Goal: Task Accomplishment & Management: Complete application form

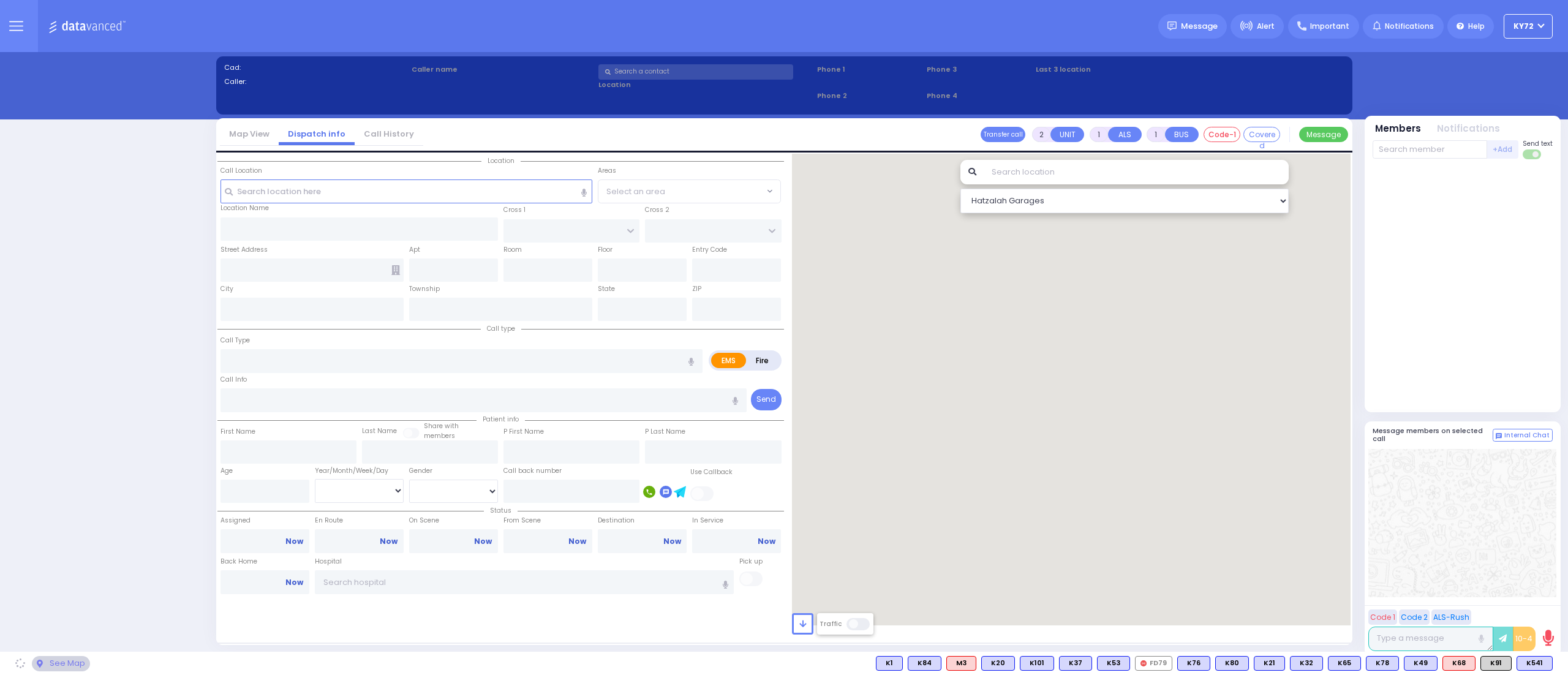
select select "10"
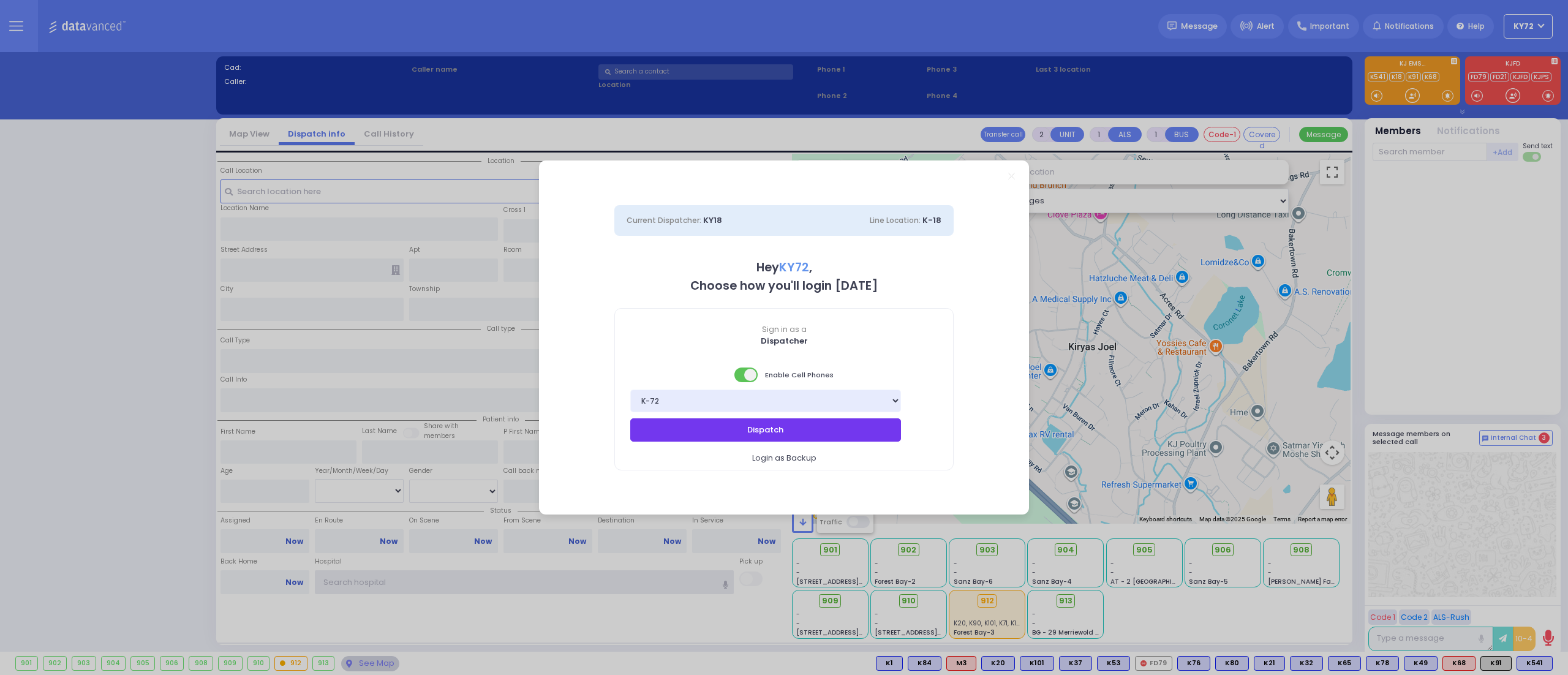
type input "KY72"
click at [806, 432] on button "Dispatch" at bounding box center [765, 430] width 271 height 24
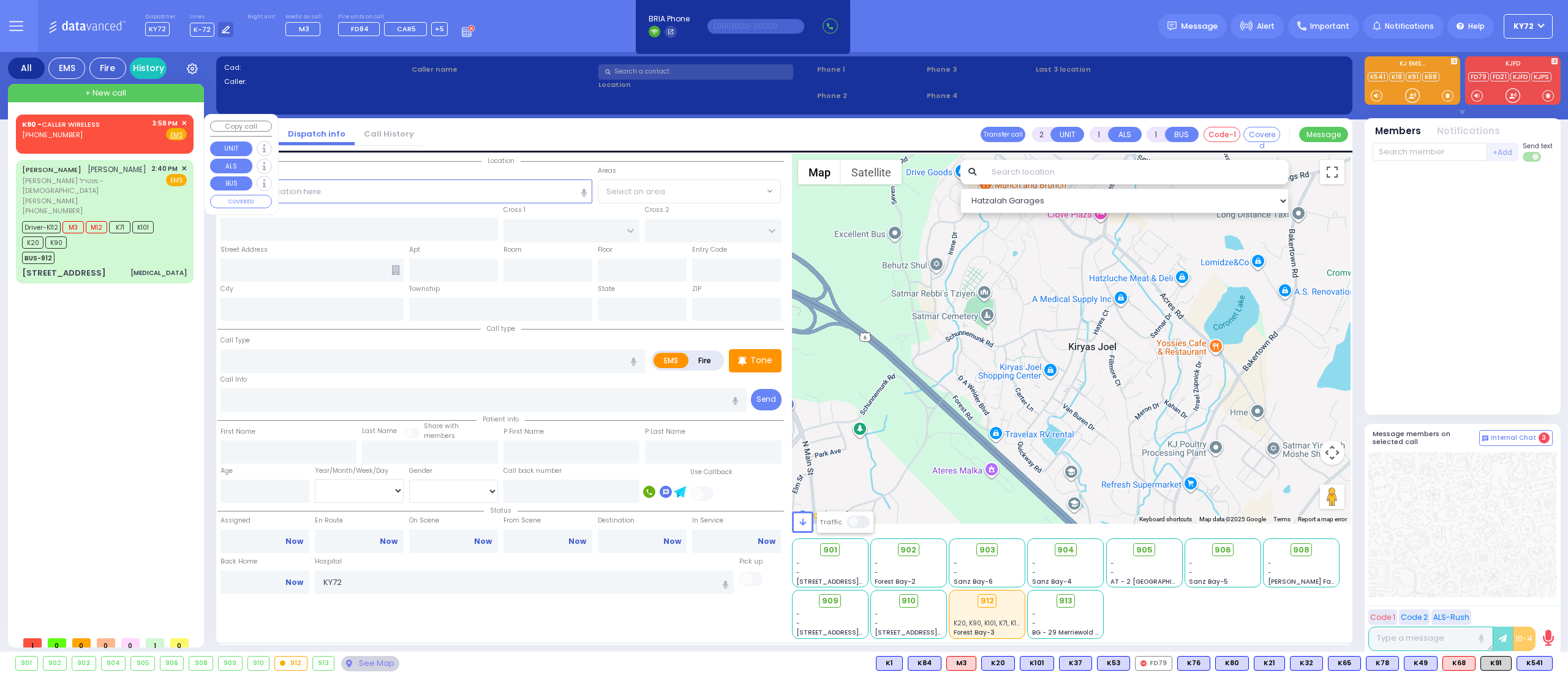
click at [62, 134] on span "(845) 381-9123" at bounding box center [52, 135] width 61 height 10
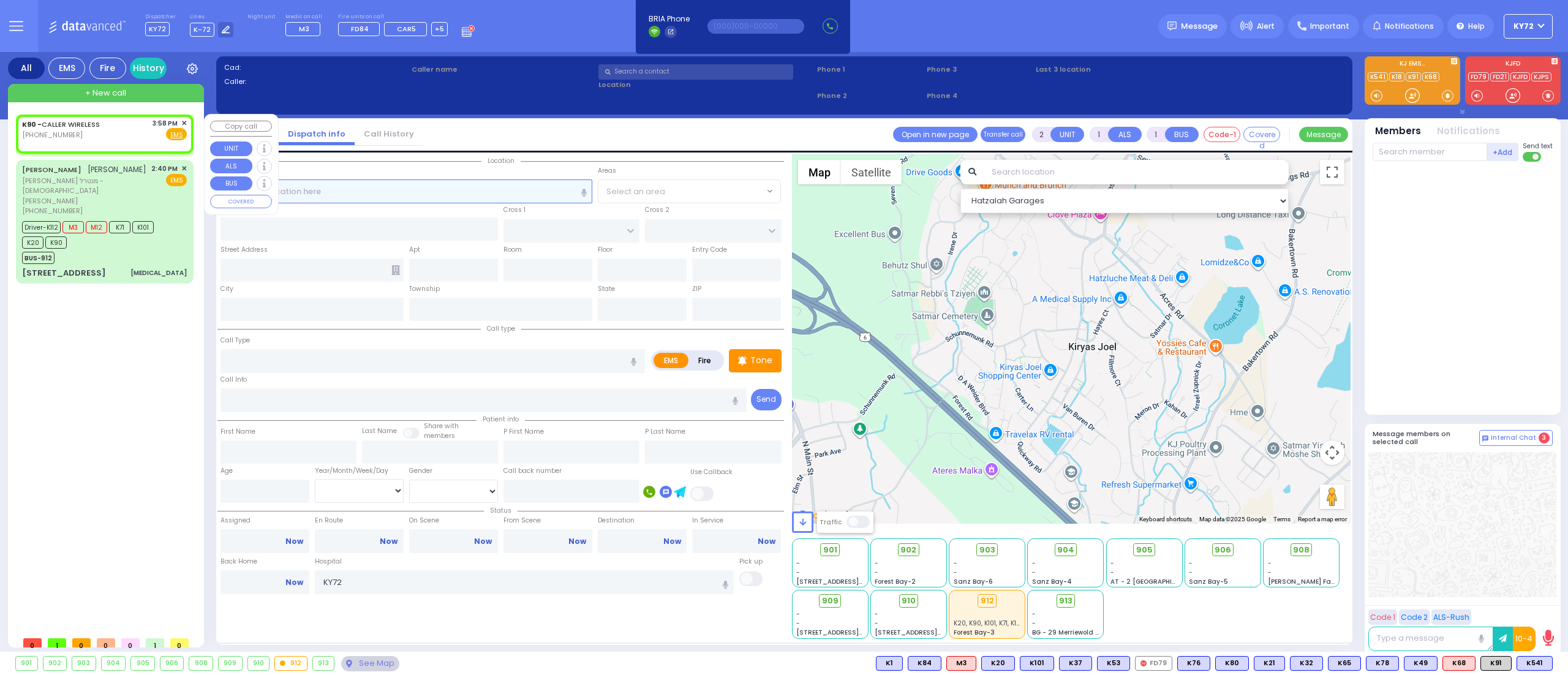
select select
radio input "true"
select select
type input "15:58"
select select "Hatzalah Garages"
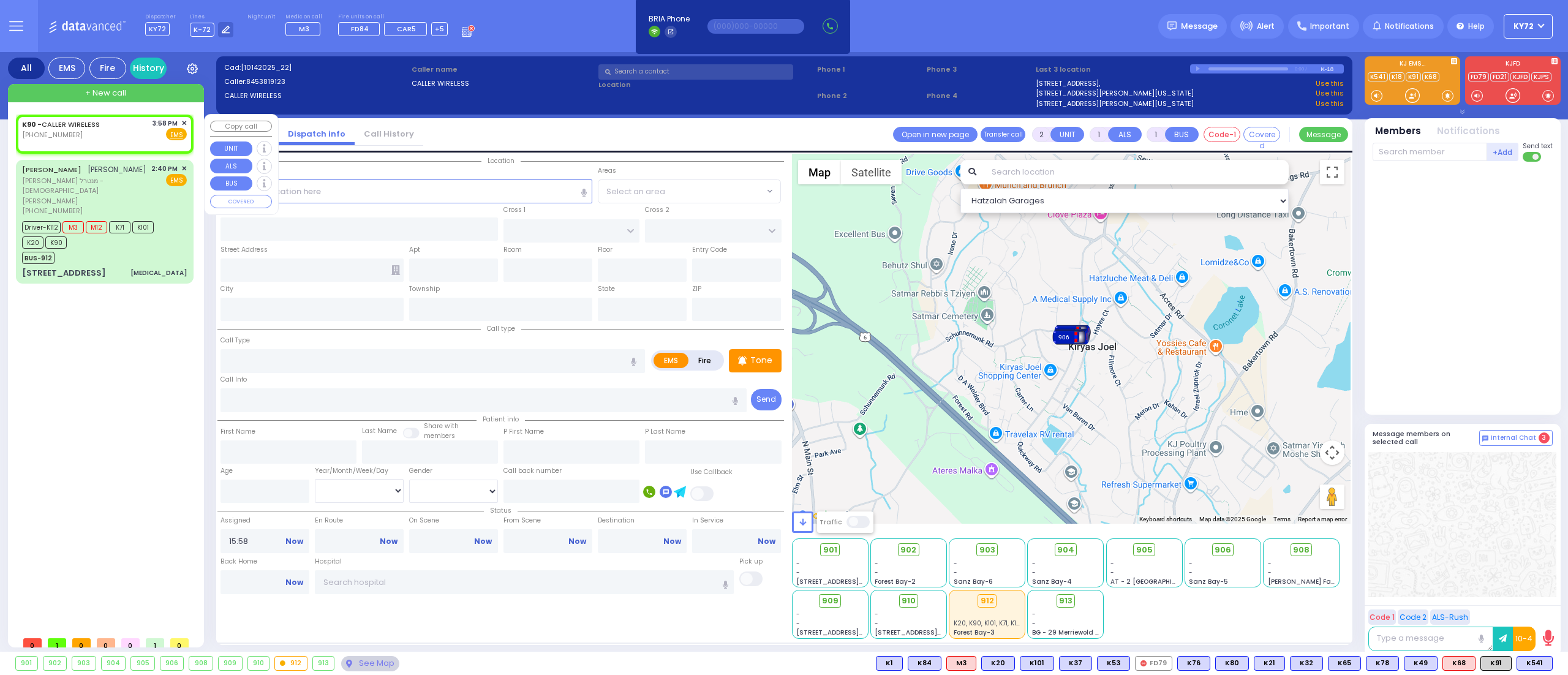
click at [182, 121] on span "✕" at bounding box center [184, 123] width 6 height 11
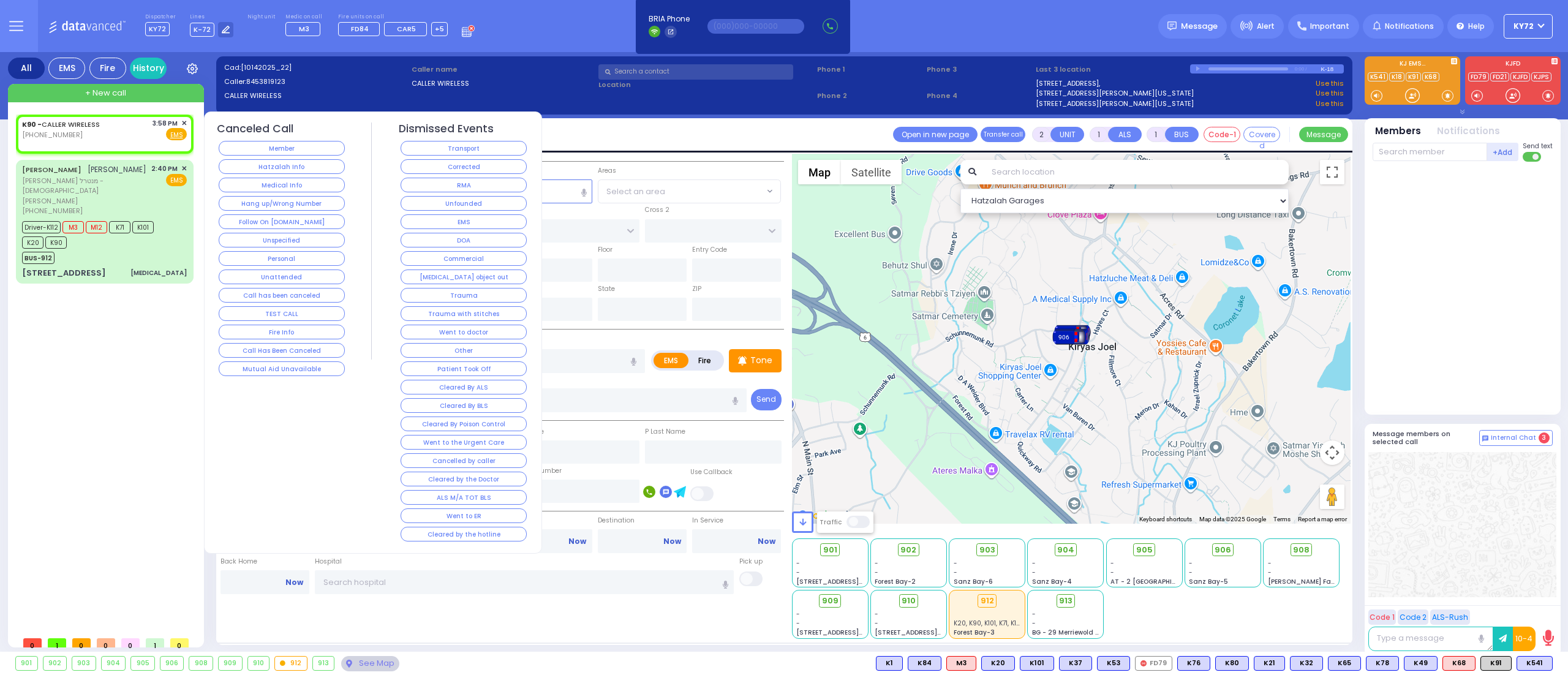
click at [219, 140] on div "Member" at bounding box center [282, 148] width 131 height 19
click at [220, 141] on div "Member" at bounding box center [282, 148] width 131 height 19
click at [233, 150] on button "Member" at bounding box center [282, 148] width 126 height 15
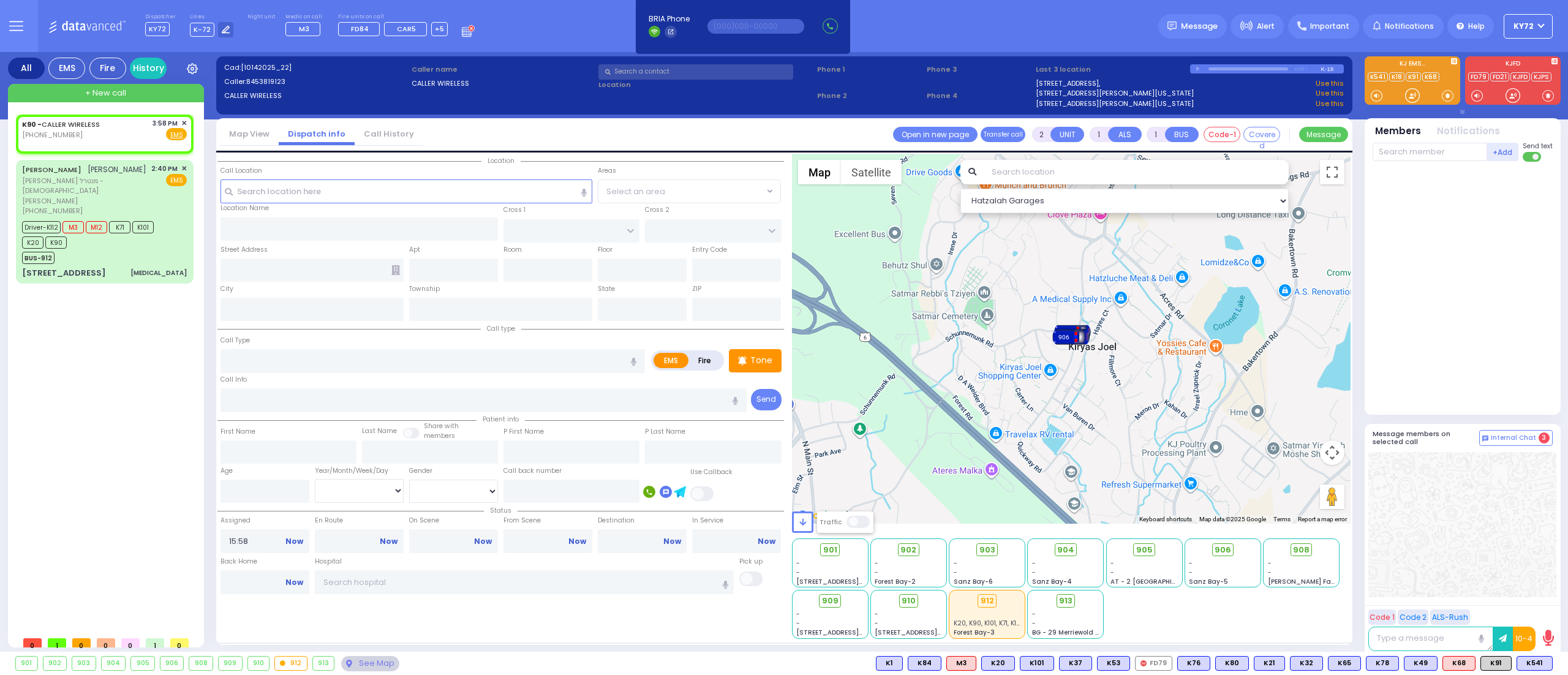
select select
radio input "true"
select select
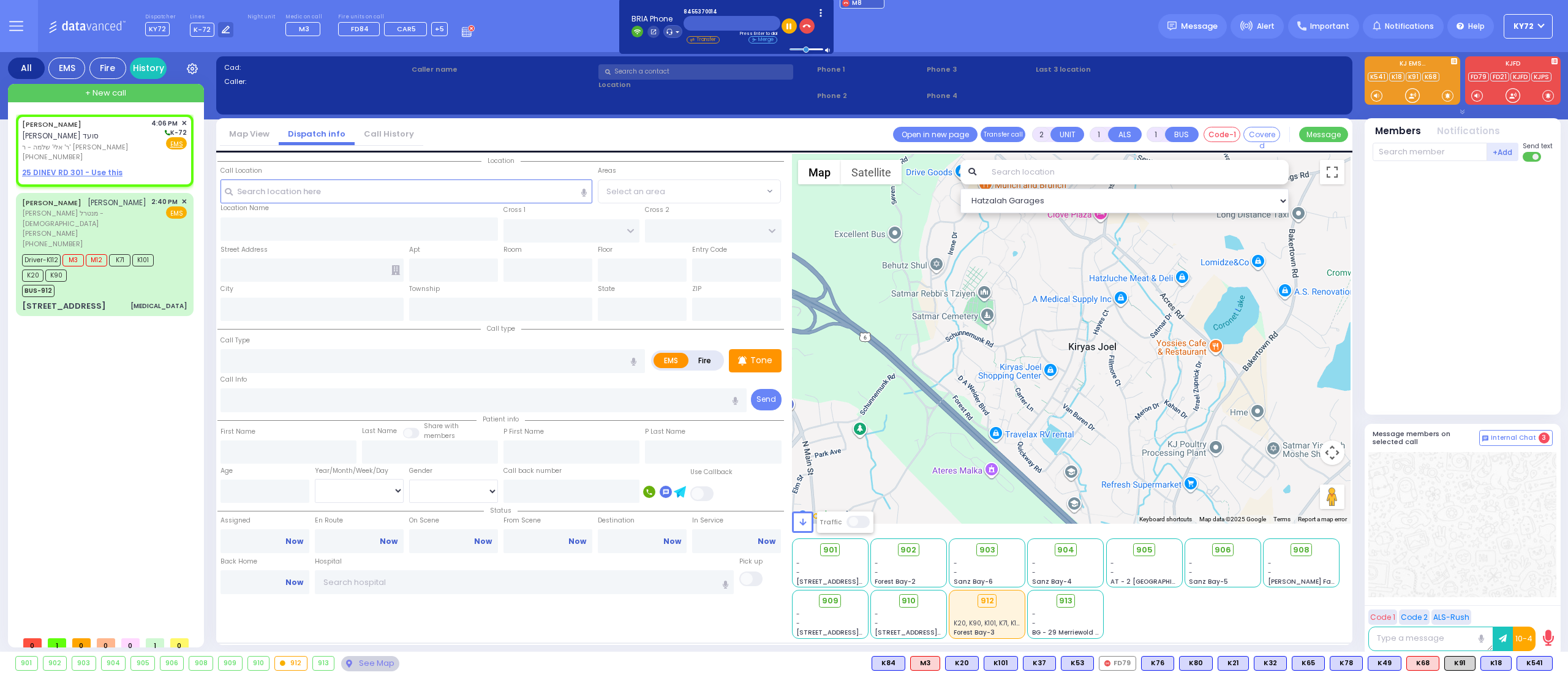
select select
radio input "true"
type input "[PERSON_NAME]"
type input "SUED"
select select
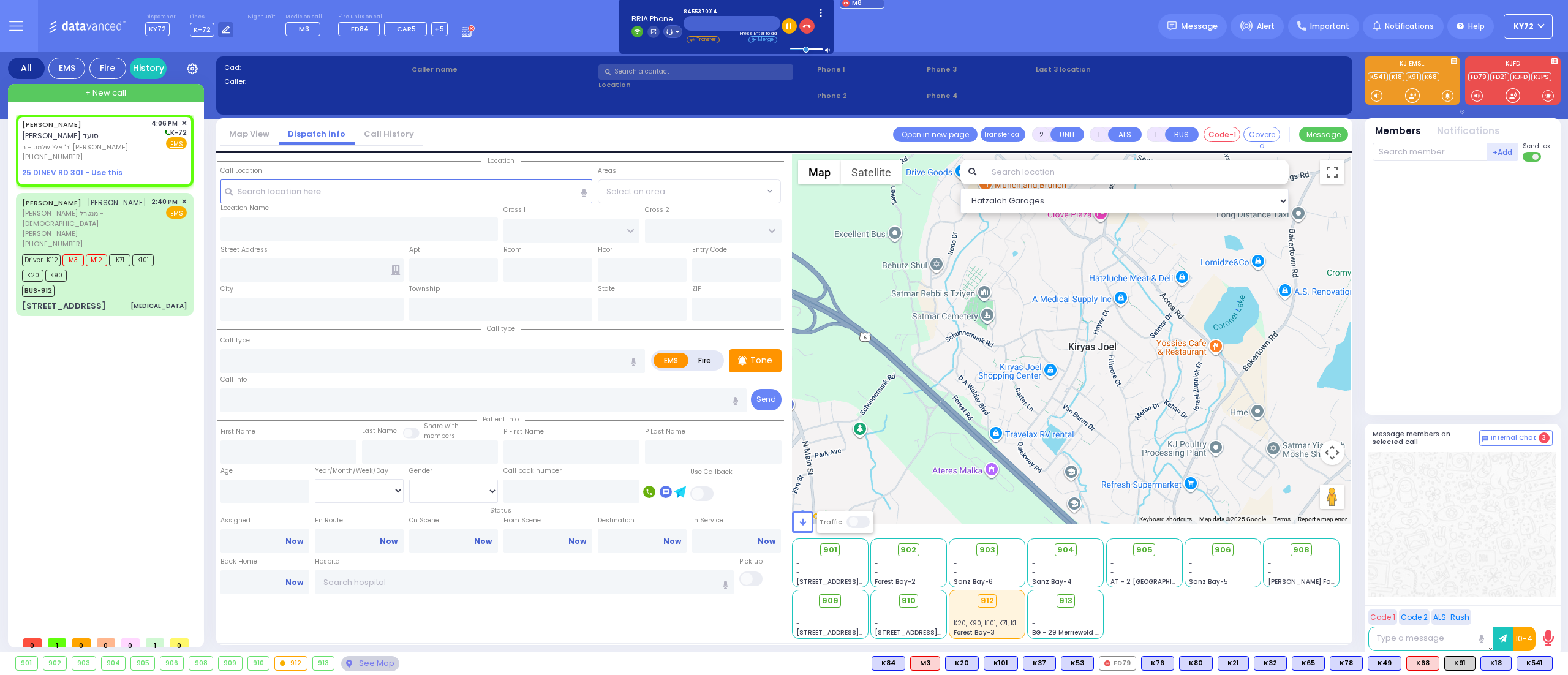
type input "16:06"
select select "Hatzalah Garages"
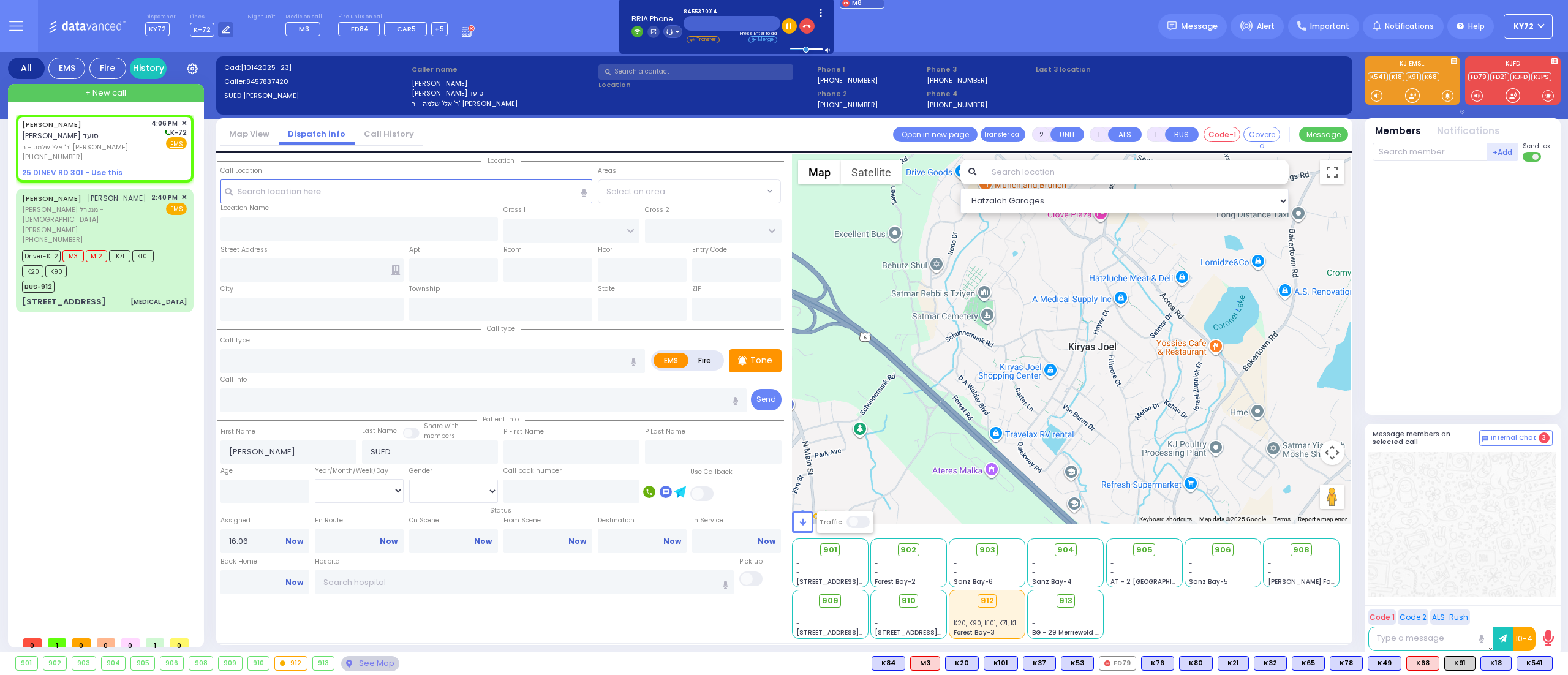
select select
radio input "true"
select select
select select "Hatzalah Garages"
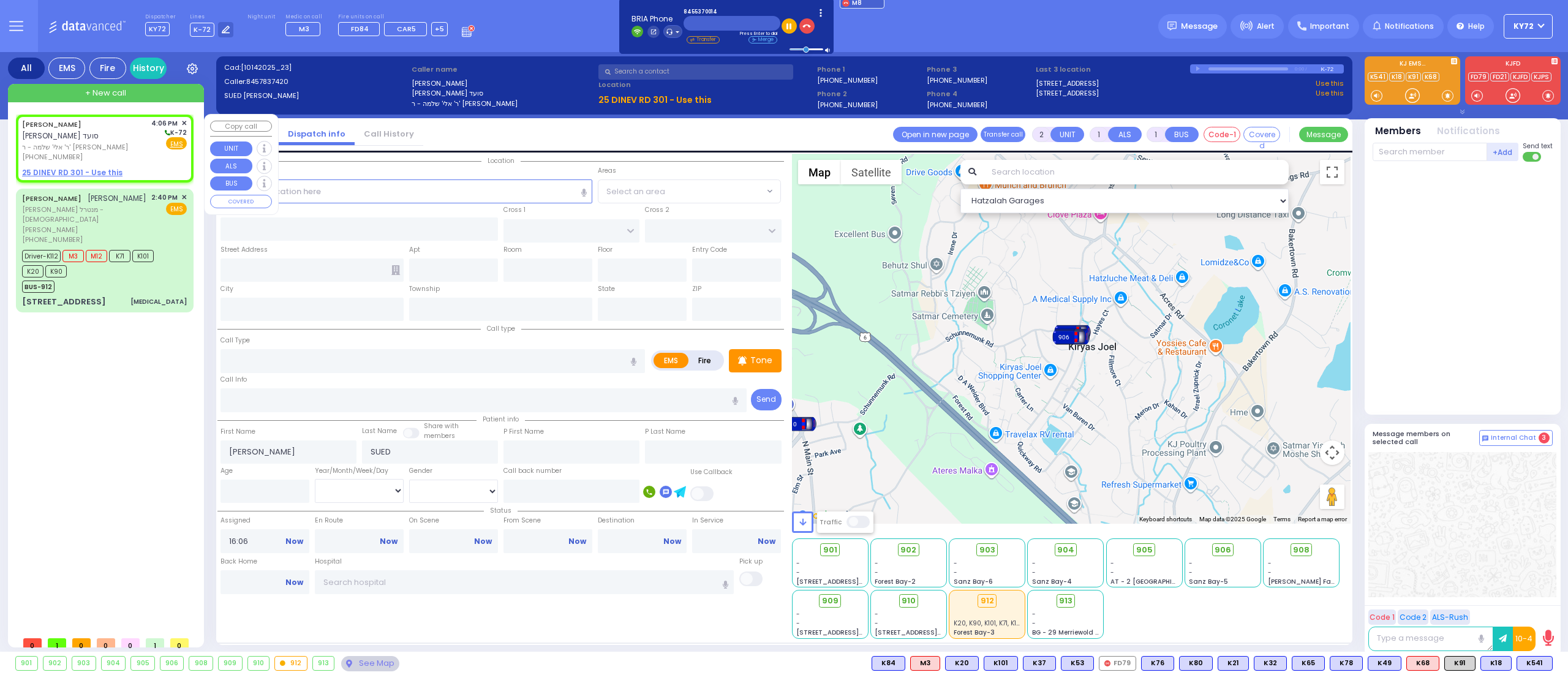
click at [98, 131] on span "[PERSON_NAME] סועד" at bounding box center [60, 136] width 77 height 11
select select
radio input "true"
select select
select select "Hatzalah Garages"
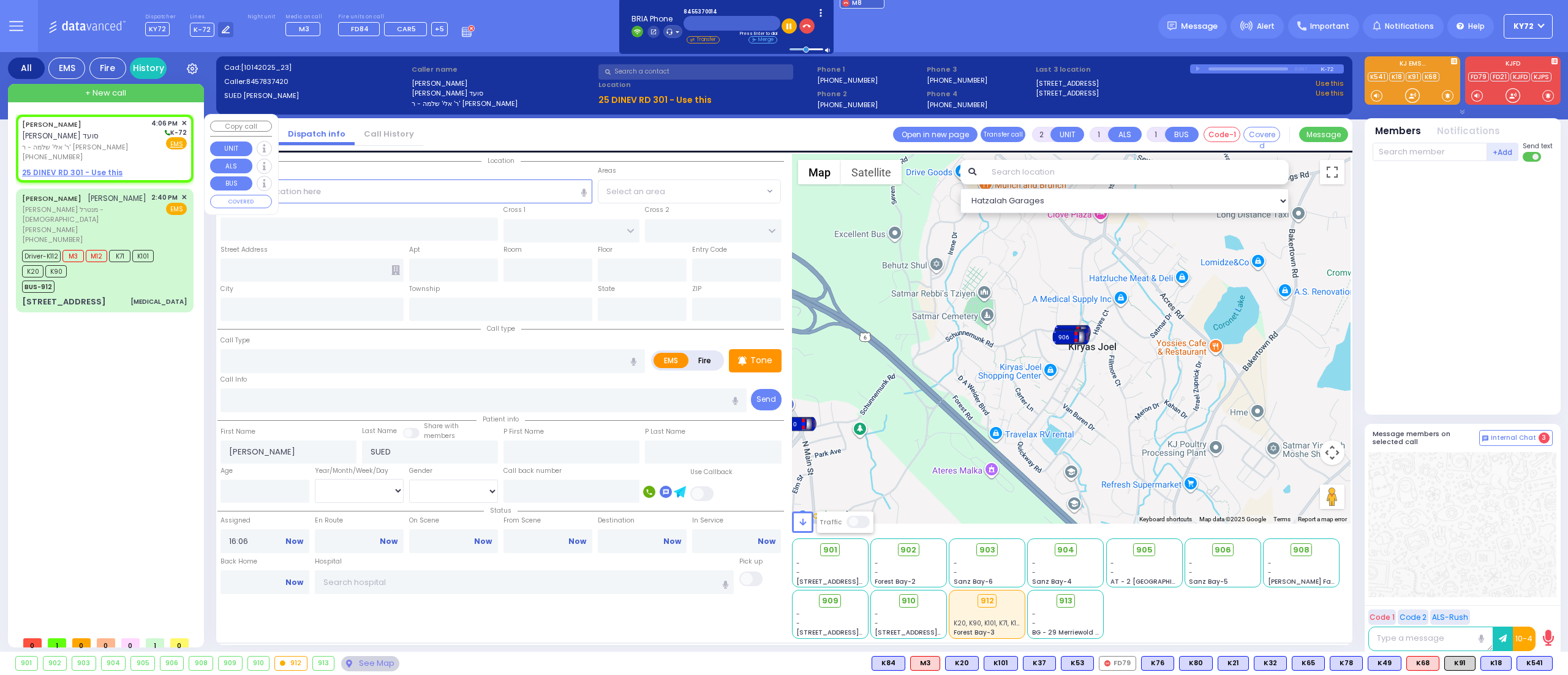
click at [57, 127] on link "[PERSON_NAME]" at bounding box center [51, 124] width 59 height 10
select select
radio input "true"
select select
select select "Hatzalah Garages"
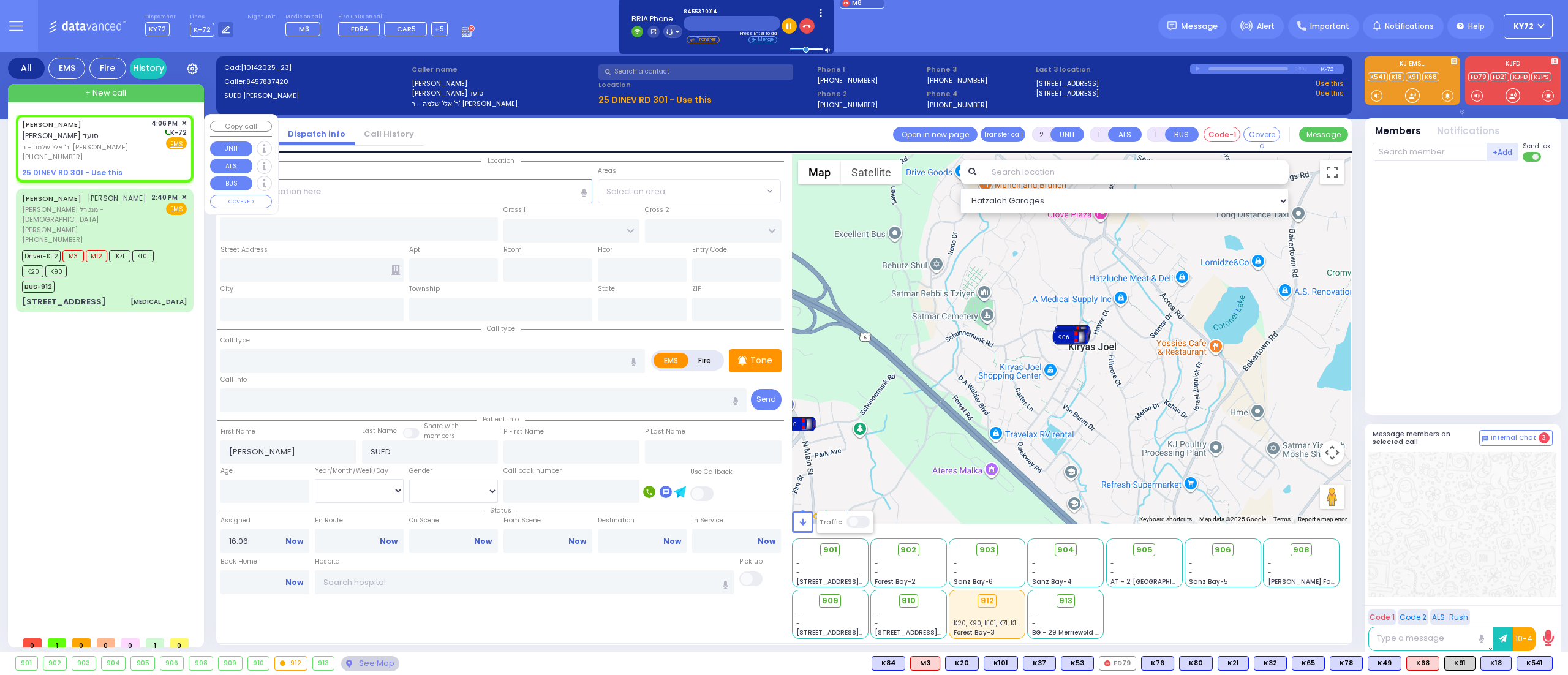
click at [74, 167] on u "25 DINEV RD 301 - Use this" at bounding box center [72, 172] width 100 height 11
select select
radio input "true"
select select
select select "Hatzalah Garages"
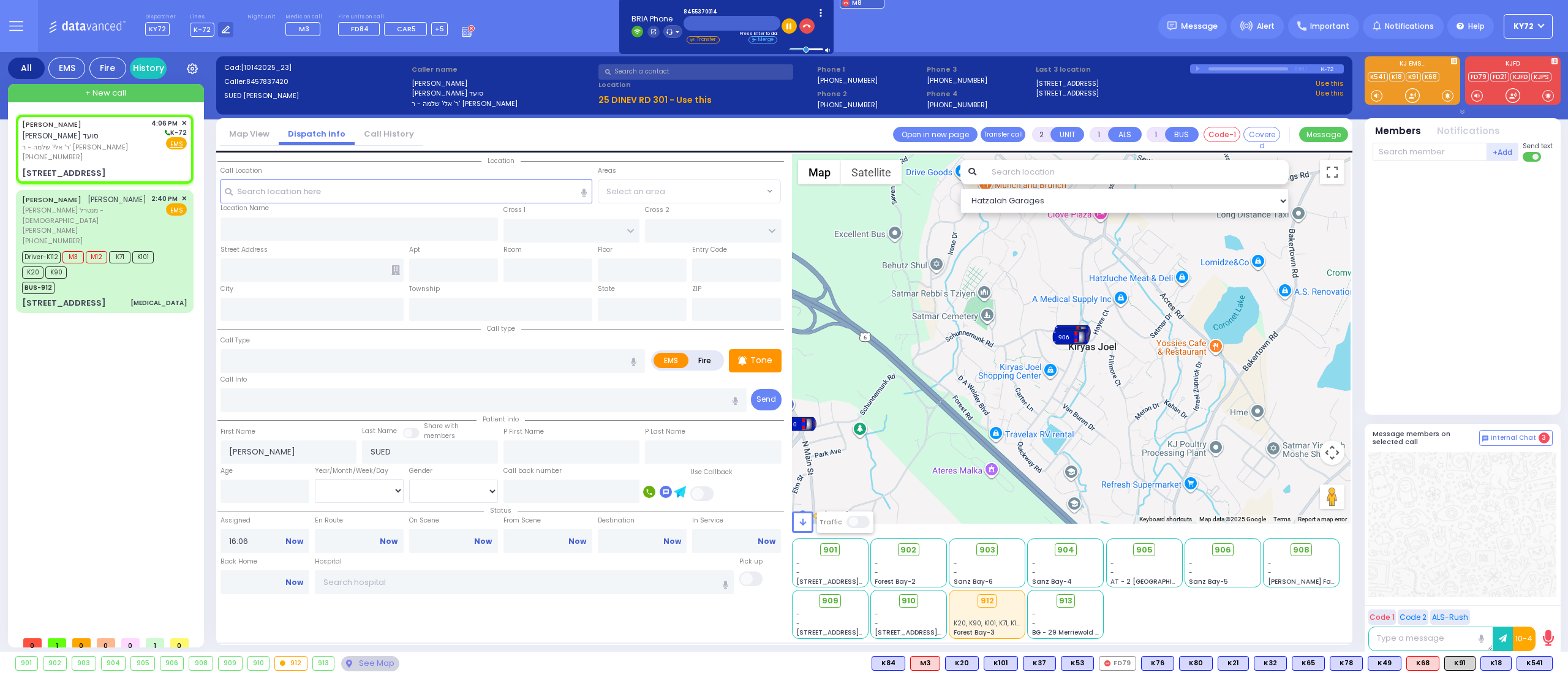
select select
radio input "true"
select select
select select "Hatzalah Garages"
type input "[GEOGRAPHIC_DATA]"
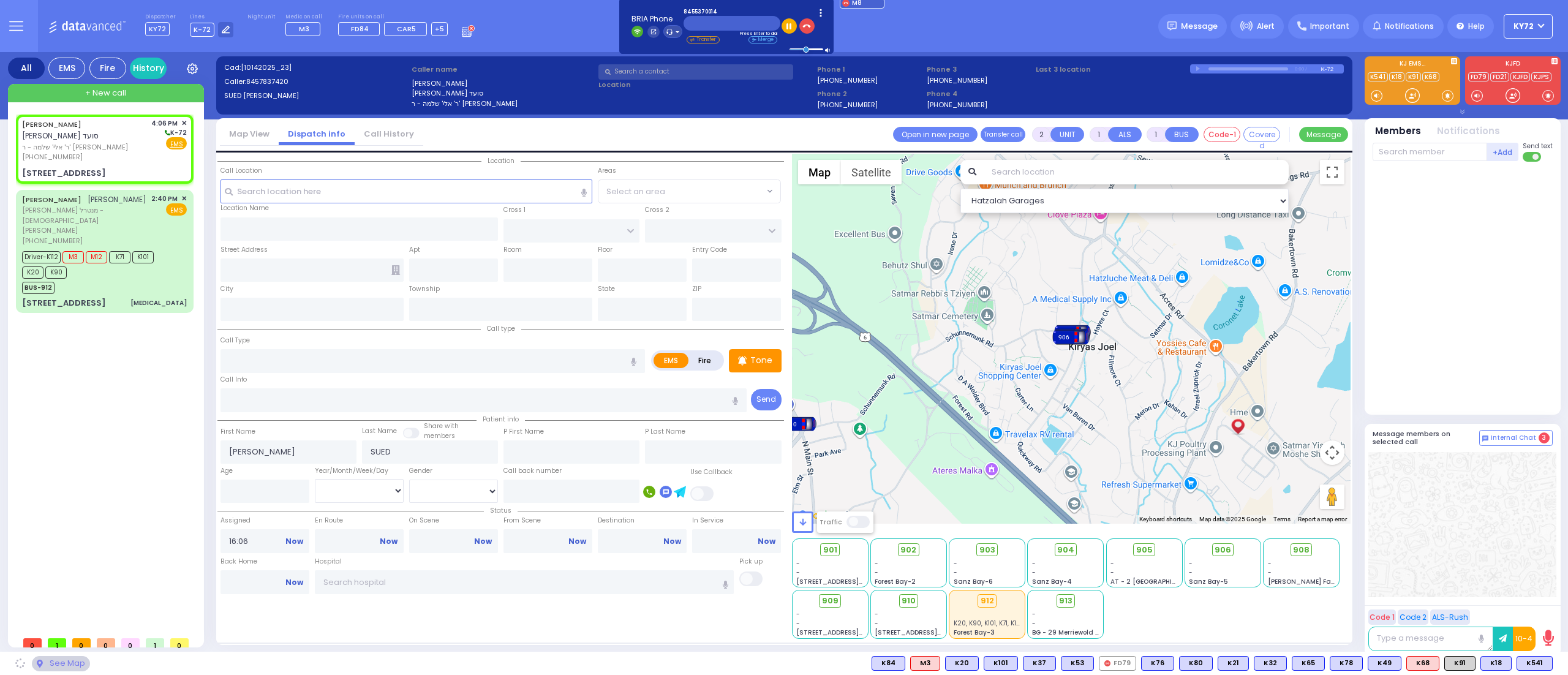
type input "DINEV COURT"
type input "25 DINEV RD"
type input "301"
type input "Monroe"
type input "[US_STATE]"
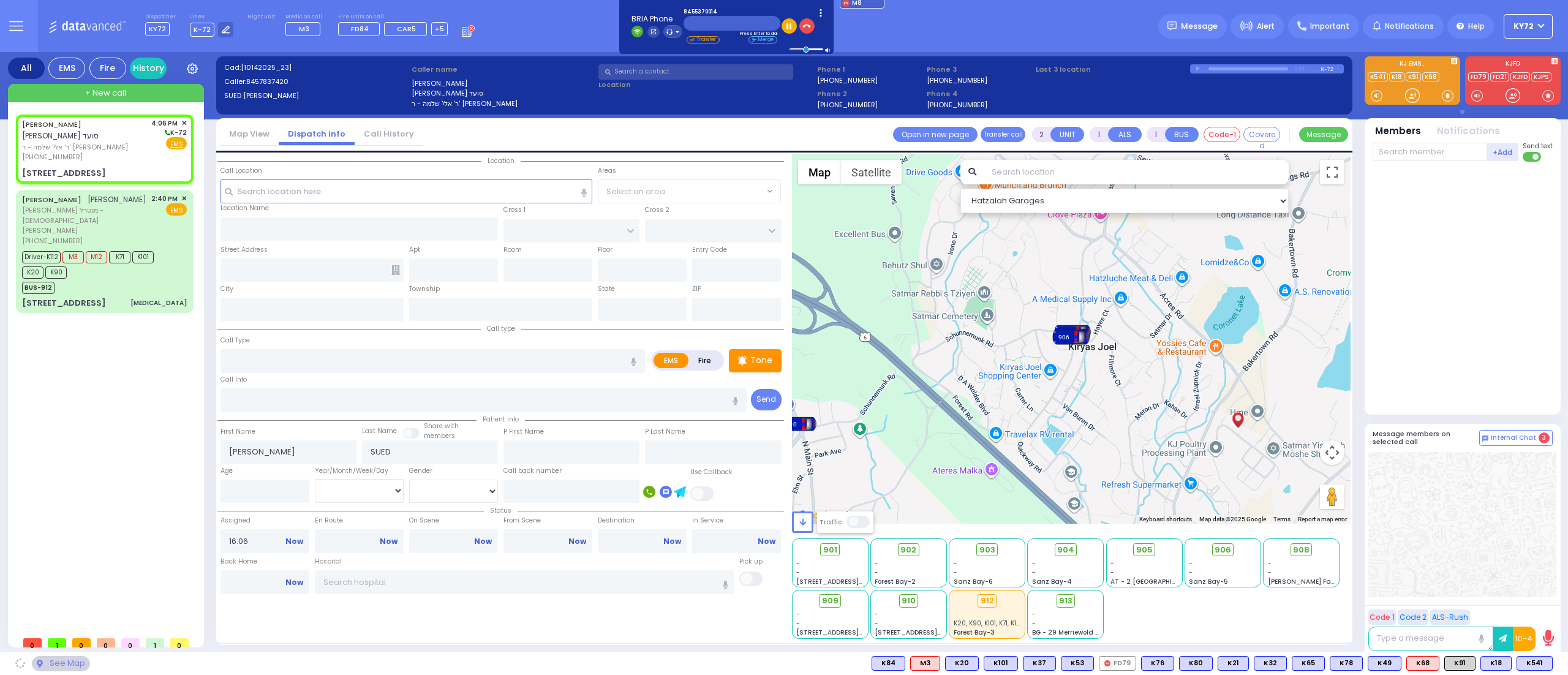
type input "10950"
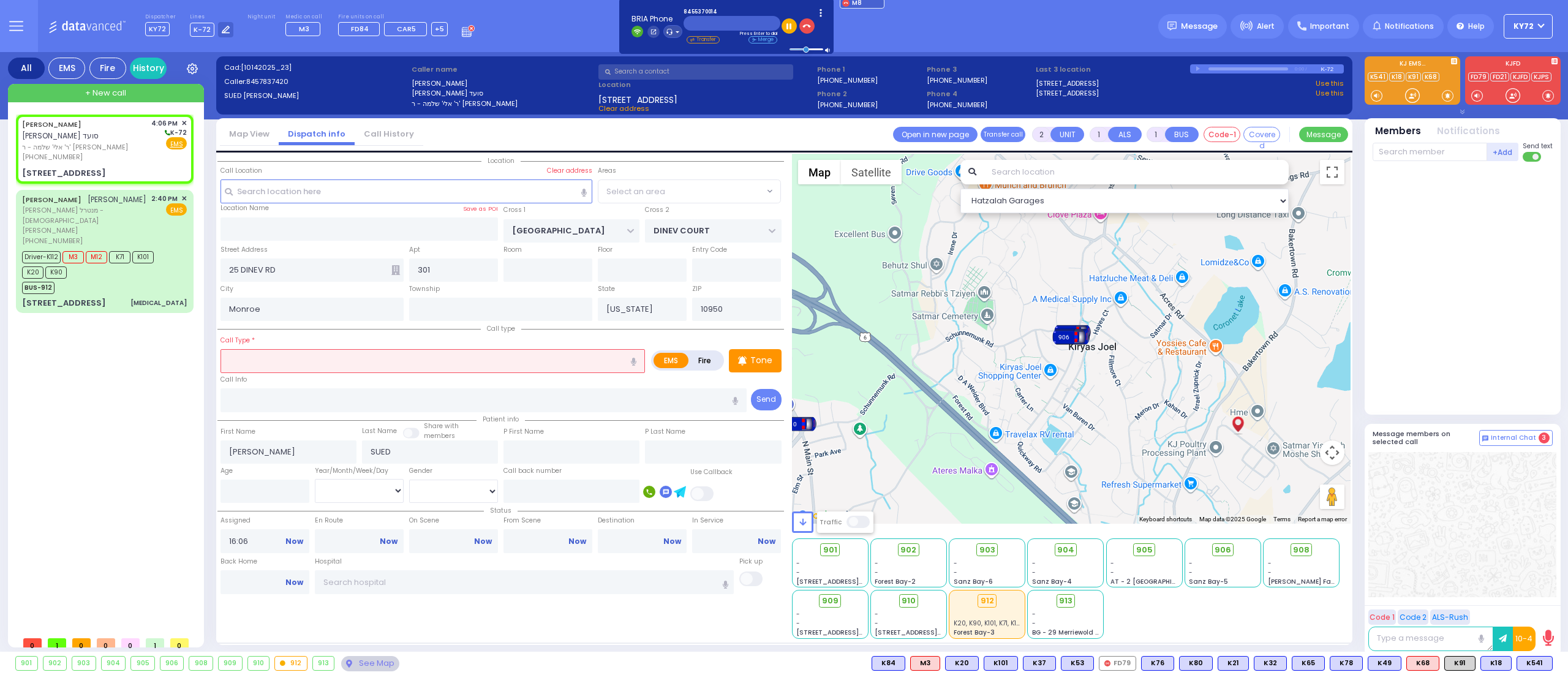
select select "BEIRECH [PERSON_NAME]"
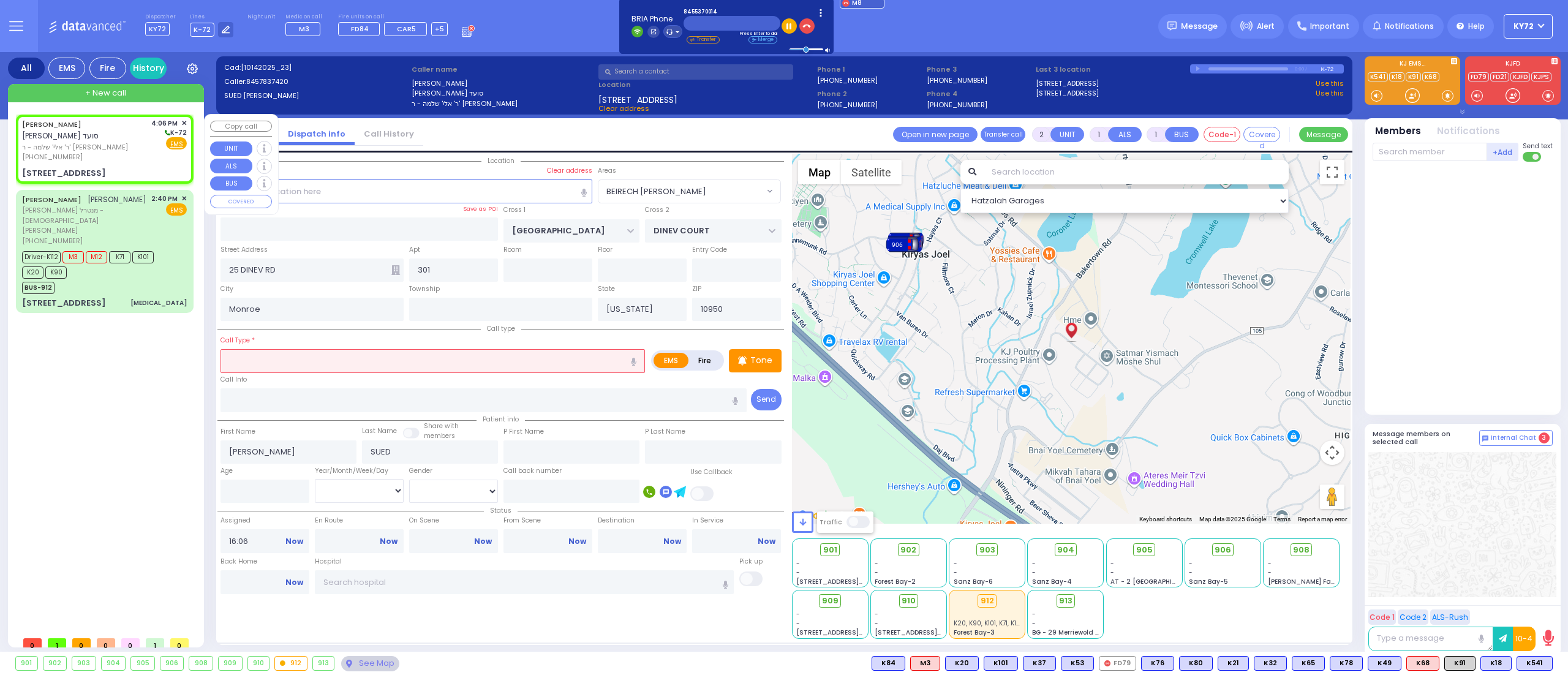
click at [77, 152] on div "[PHONE_NUMBER]" at bounding box center [84, 156] width 125 height 11
select select
radio input "true"
select select
select select "Hatzalah Garages"
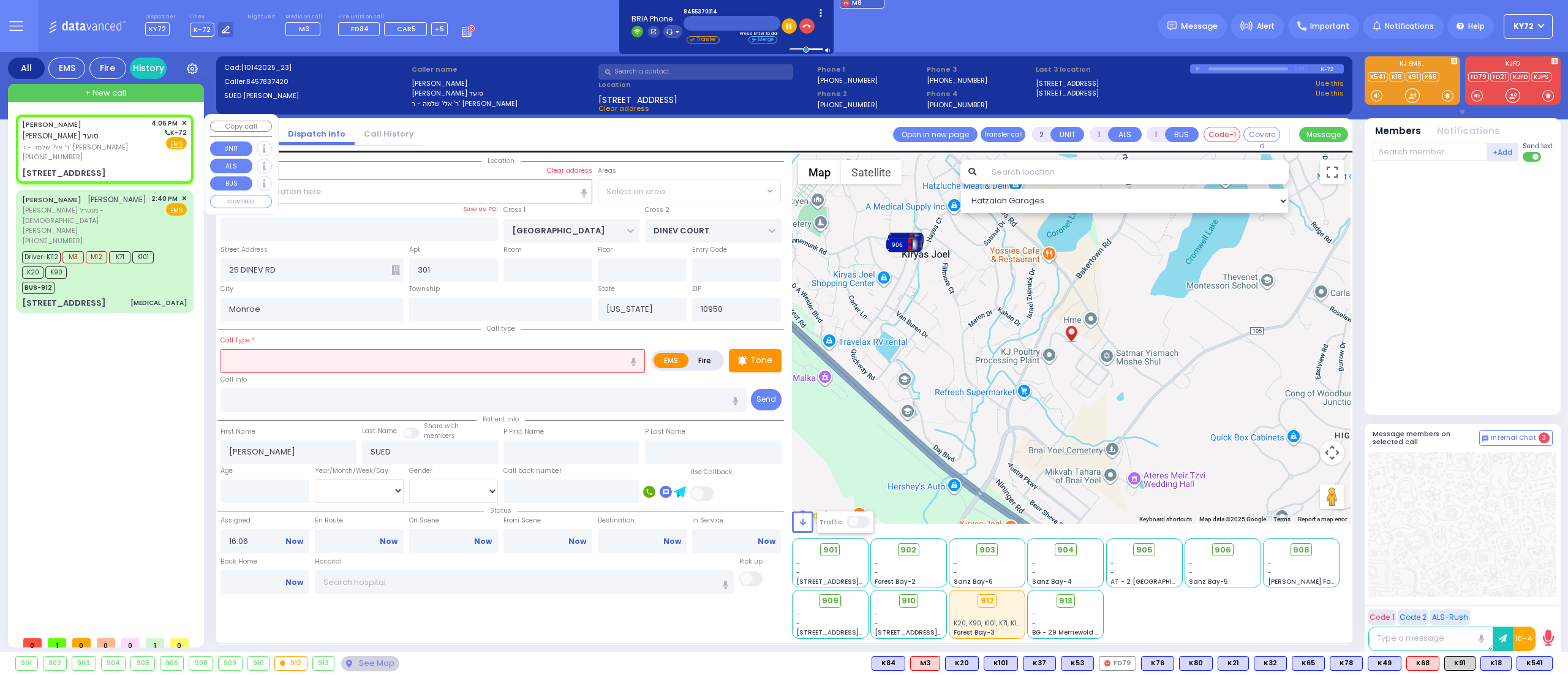
select select "BEIRECH [PERSON_NAME]"
select select
radio input "true"
select select
select select "Hatzalah Garages"
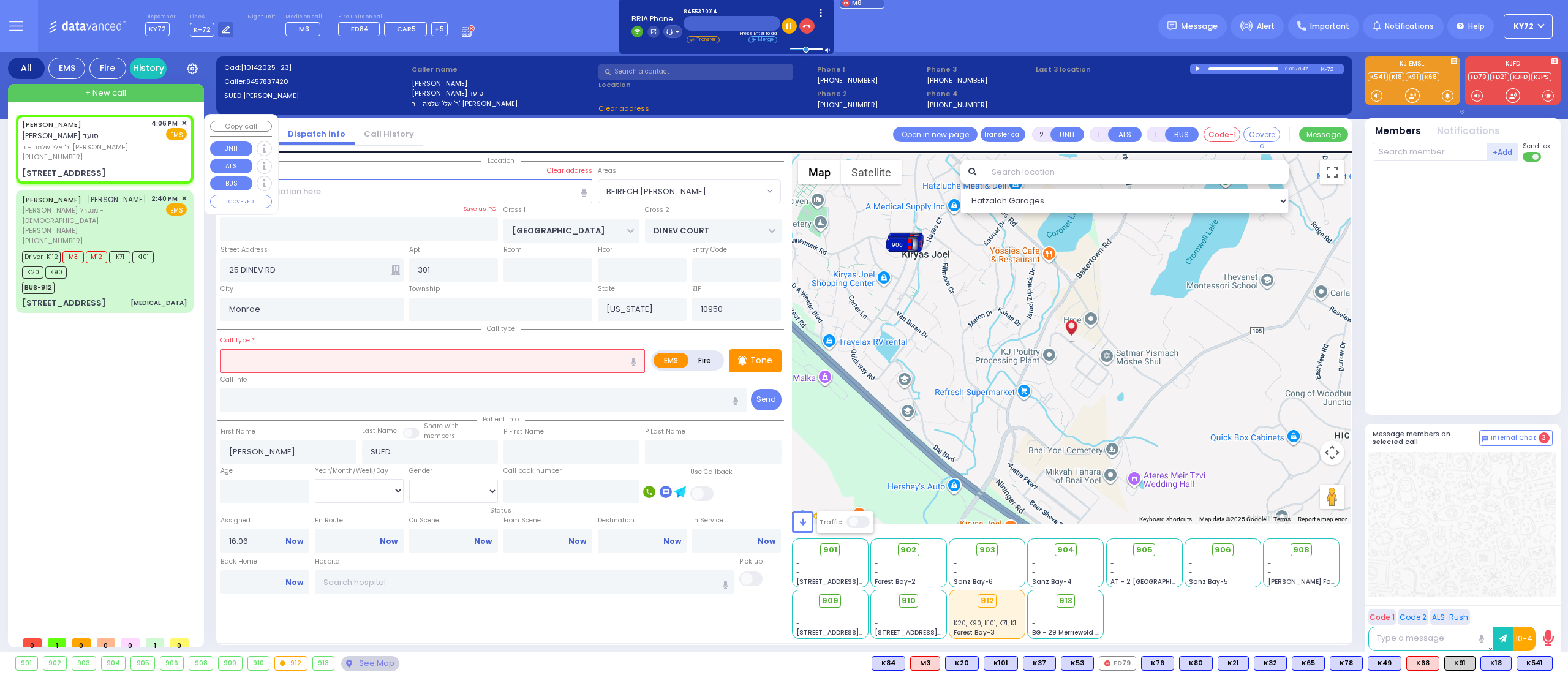
select select "BEIRECH [PERSON_NAME]"
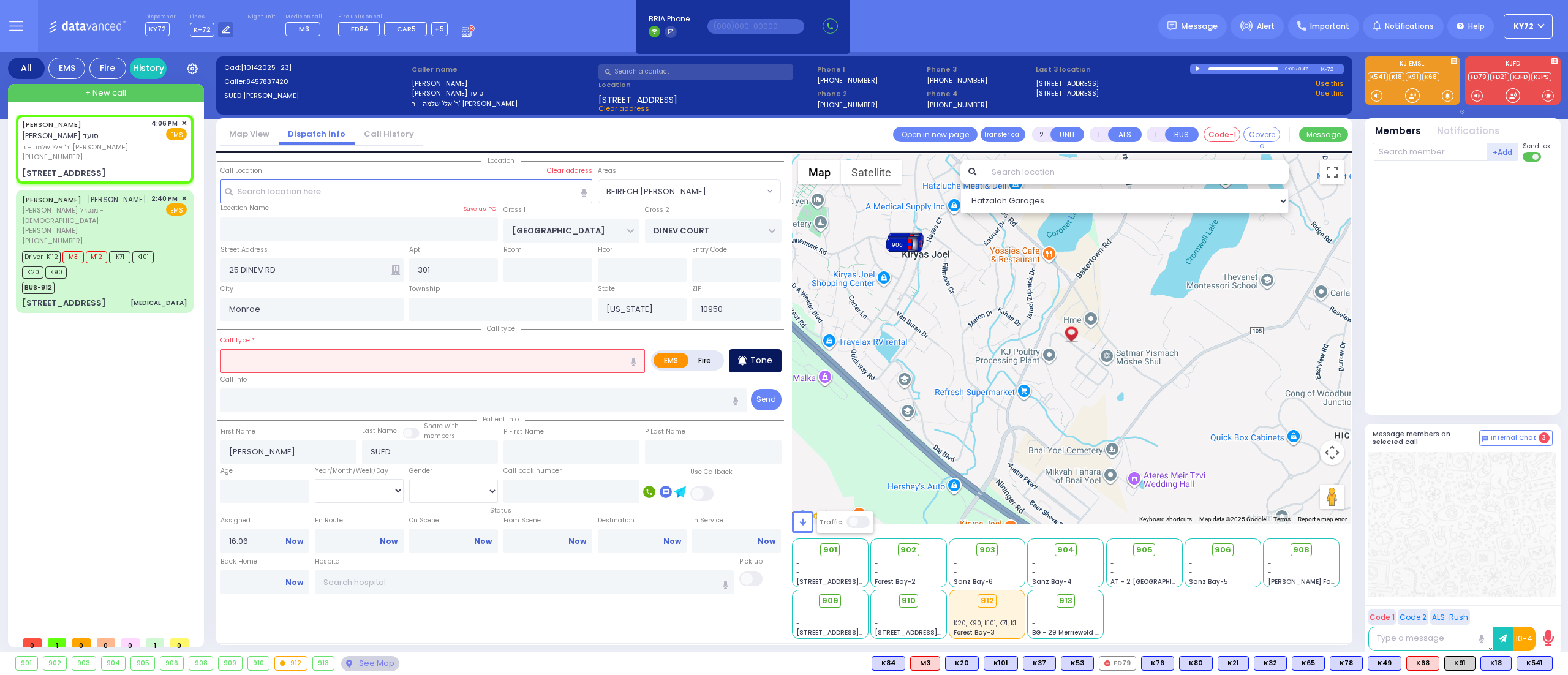
click at [748, 364] on div "Tone" at bounding box center [756, 361] width 53 height 24
click at [422, 352] on input "text" at bounding box center [432, 361] width 424 height 24
click at [421, 381] on div "difficulty breathing" at bounding box center [433, 384] width 418 height 12
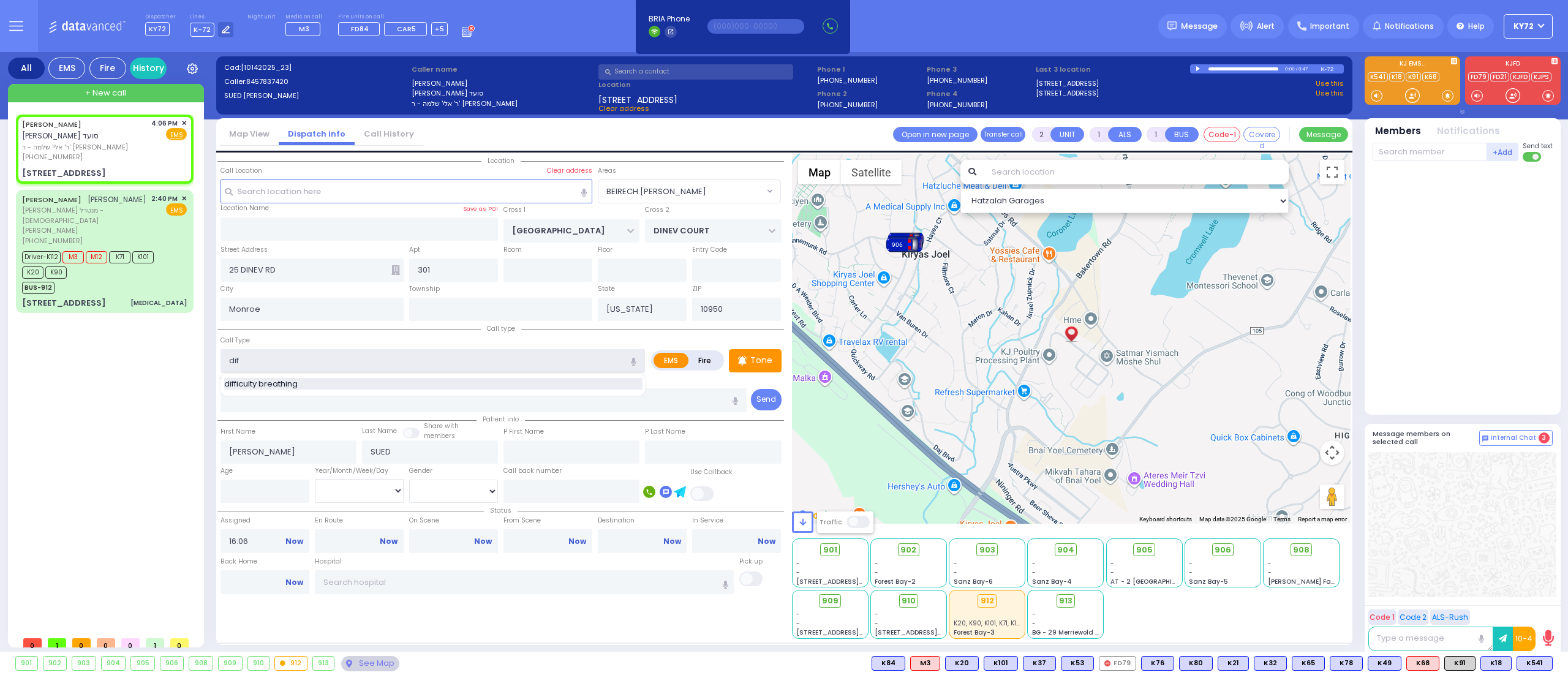
type input "difficulty breathing"
select select
radio input "true"
select select
select select "Hatzalah Garages"
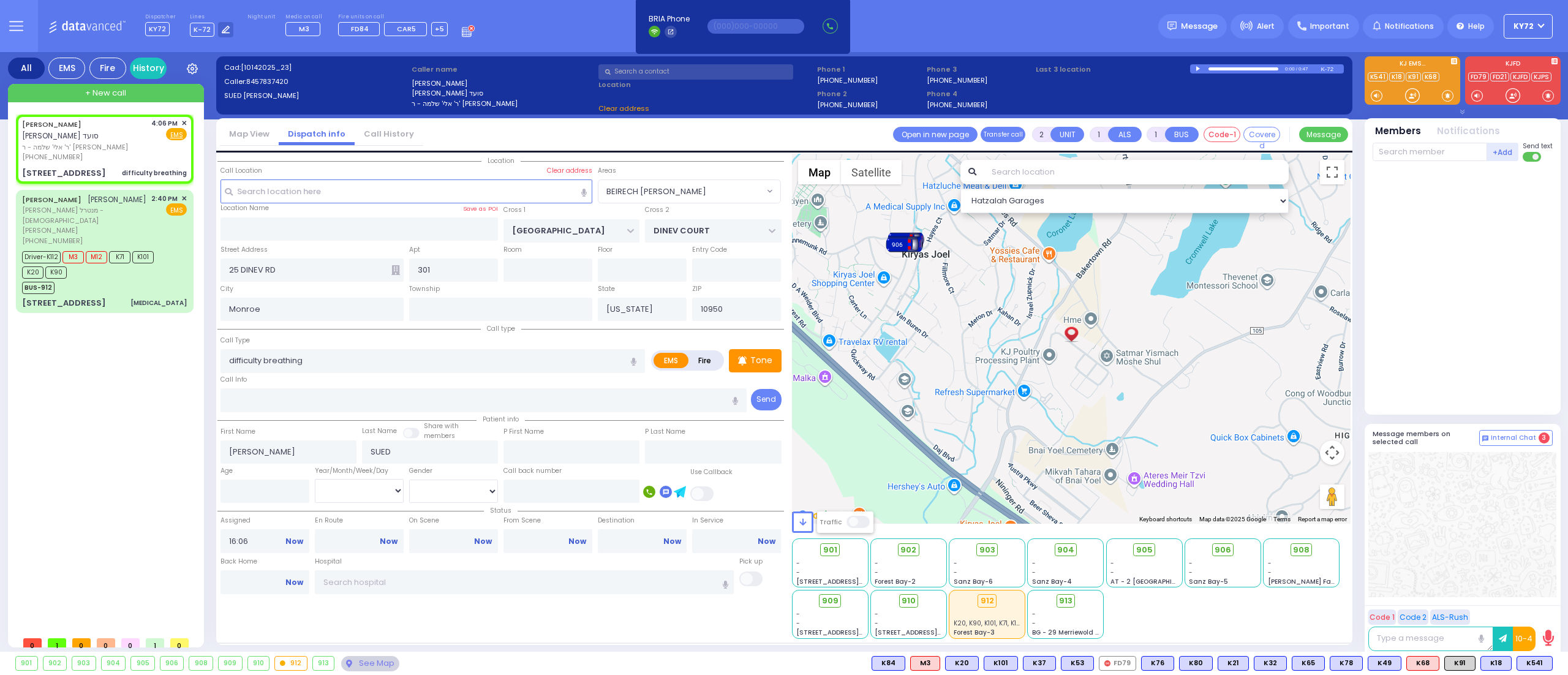
select select "BEIRECH [PERSON_NAME]"
click at [1411, 94] on div at bounding box center [1412, 95] width 12 height 12
click at [1412, 95] on div at bounding box center [1412, 95] width 12 height 12
click at [1533, 661] on span "K58" at bounding box center [1537, 663] width 31 height 14
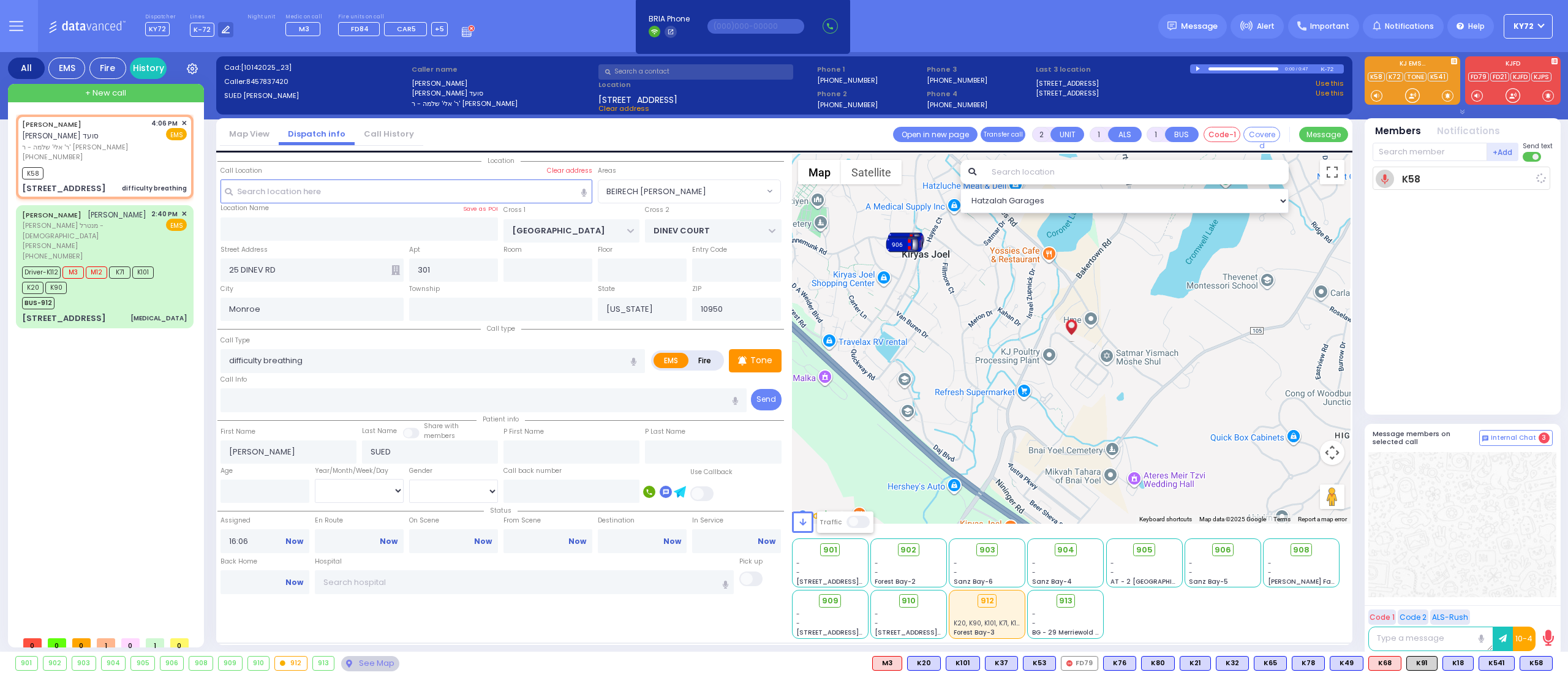
select select
radio input "true"
select select
type input "16:07"
select select "Hatzalah Garages"
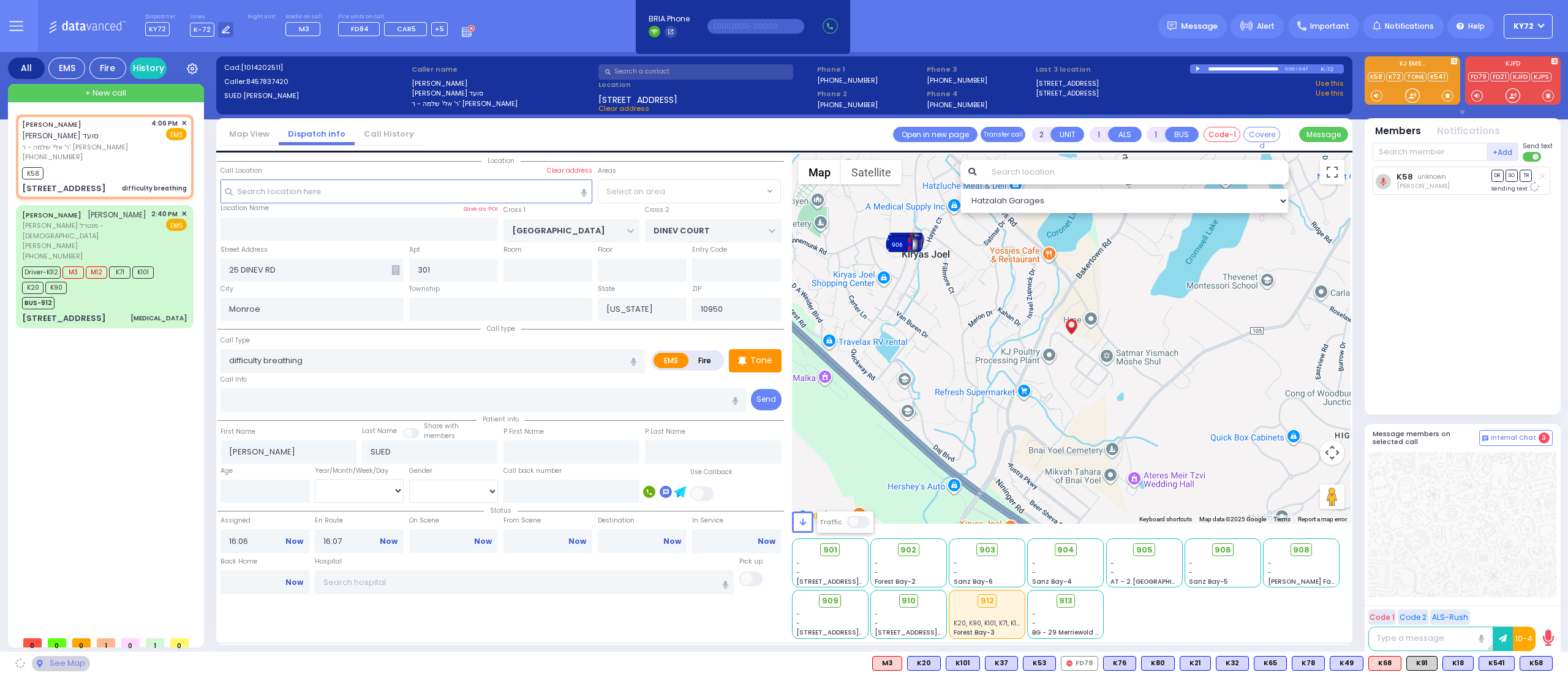
select select "BEIRECH [PERSON_NAME]"
click at [1412, 97] on div at bounding box center [1412, 95] width 12 height 12
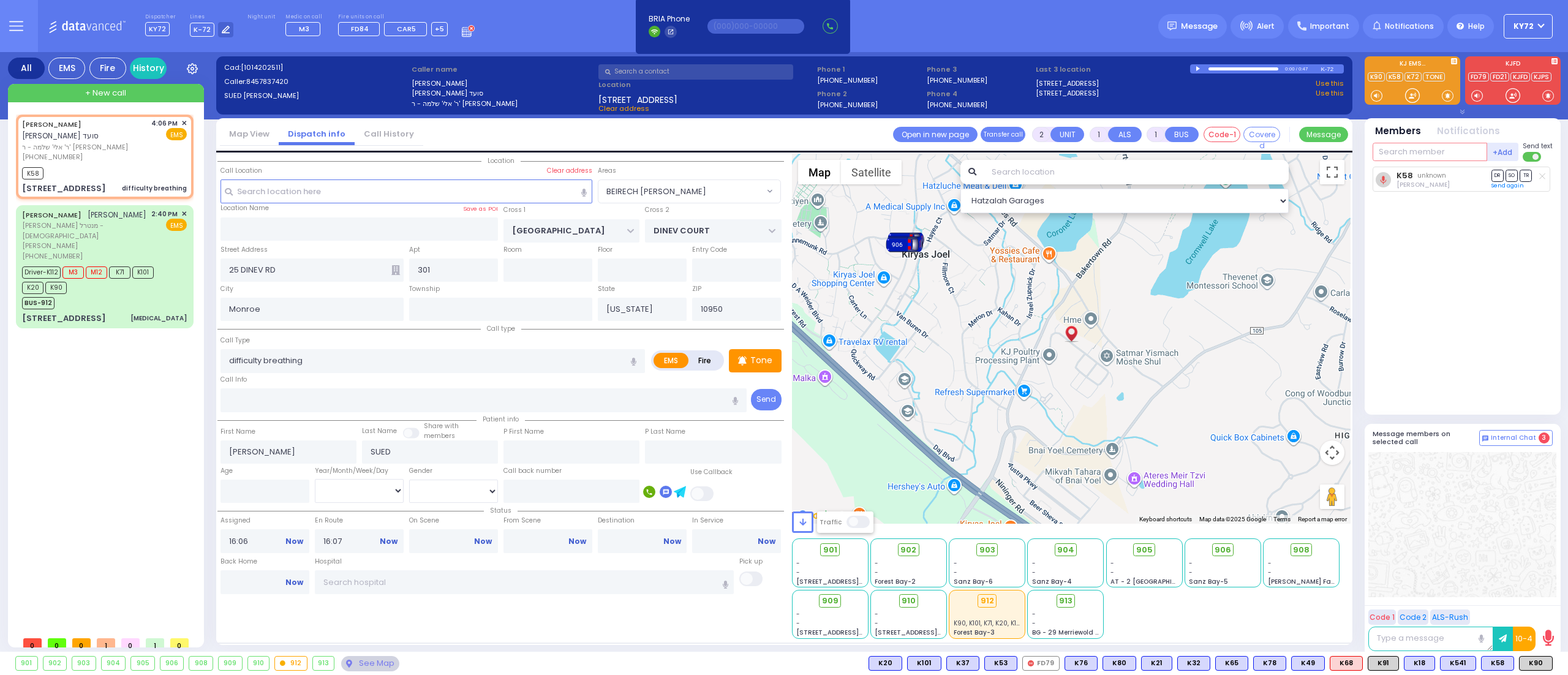
click at [1412, 155] on input "text" at bounding box center [1430, 152] width 114 height 19
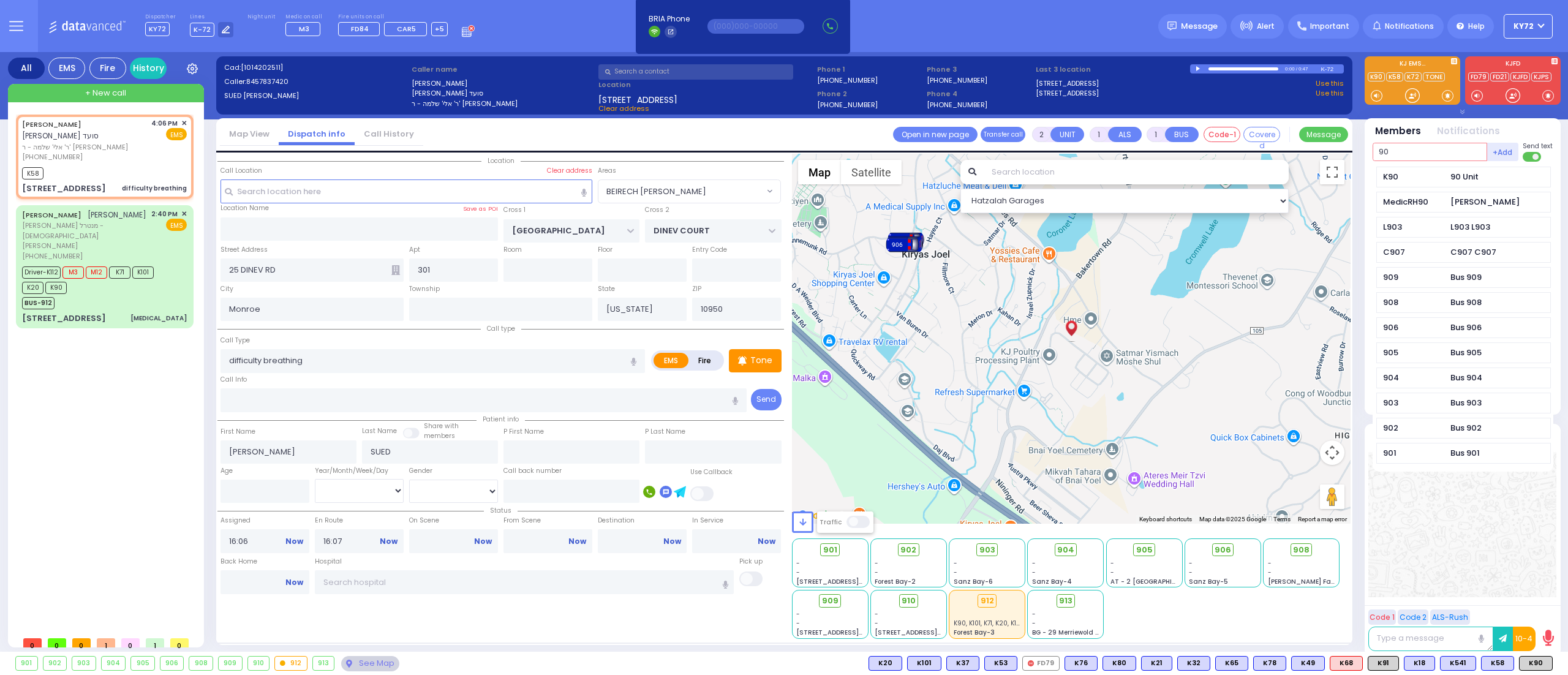
type input "90"
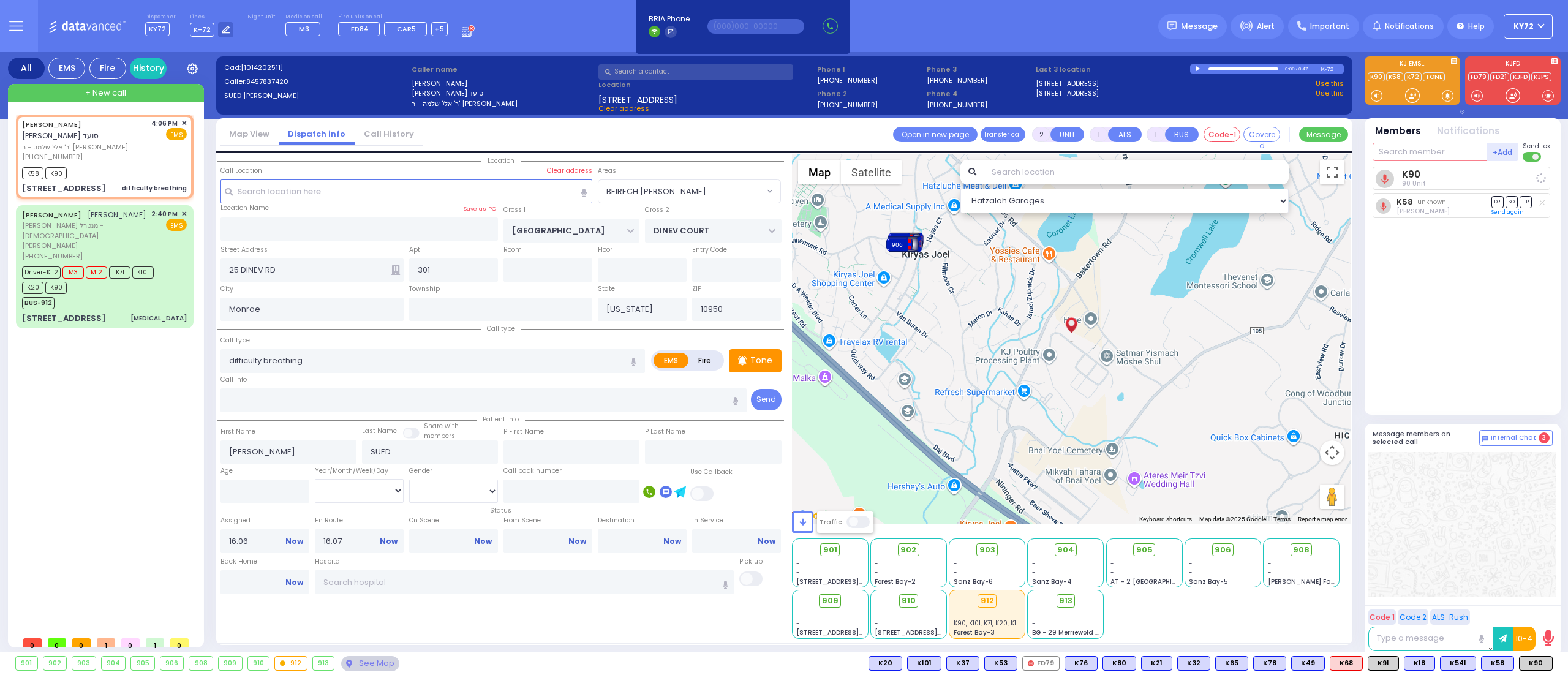
select select
radio input "true"
select select
select select "Hatzalah Garages"
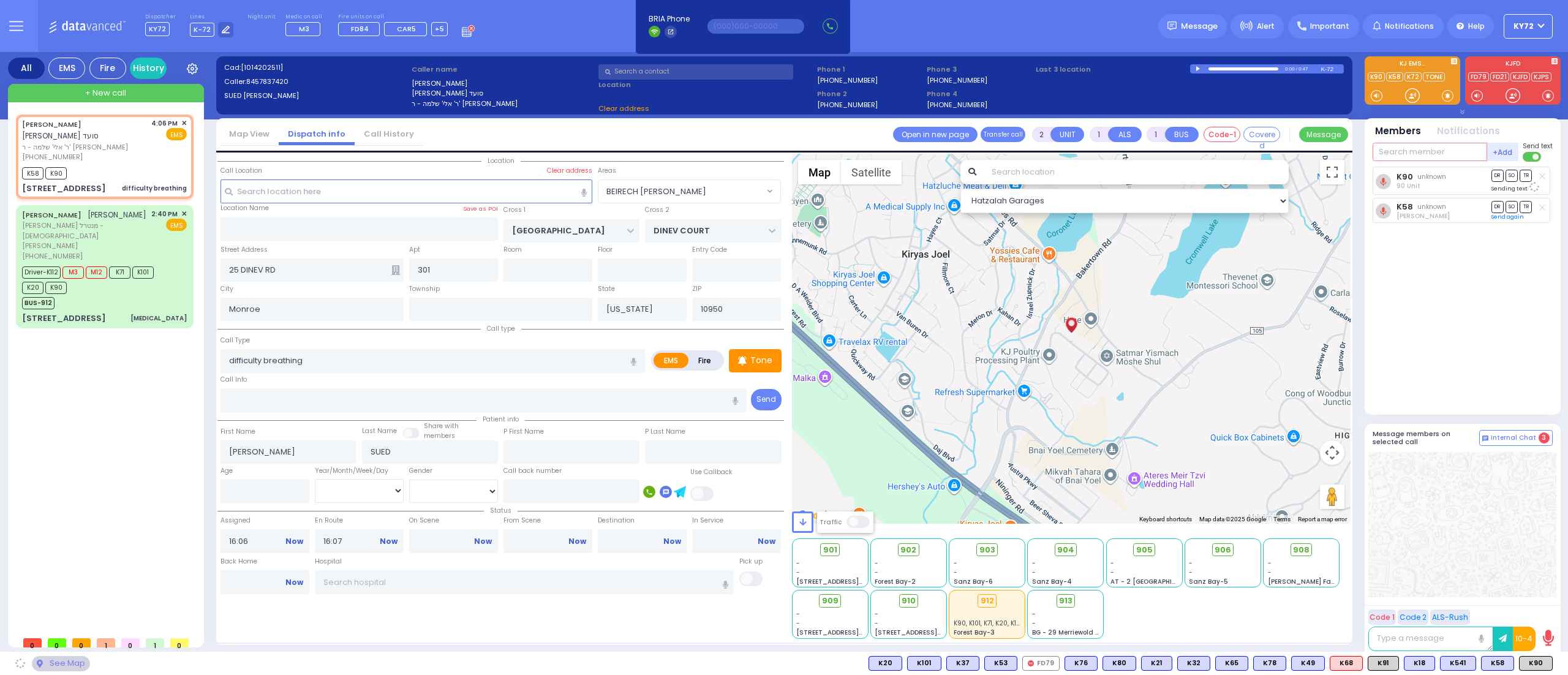
select select "BEIRECH [PERSON_NAME]"
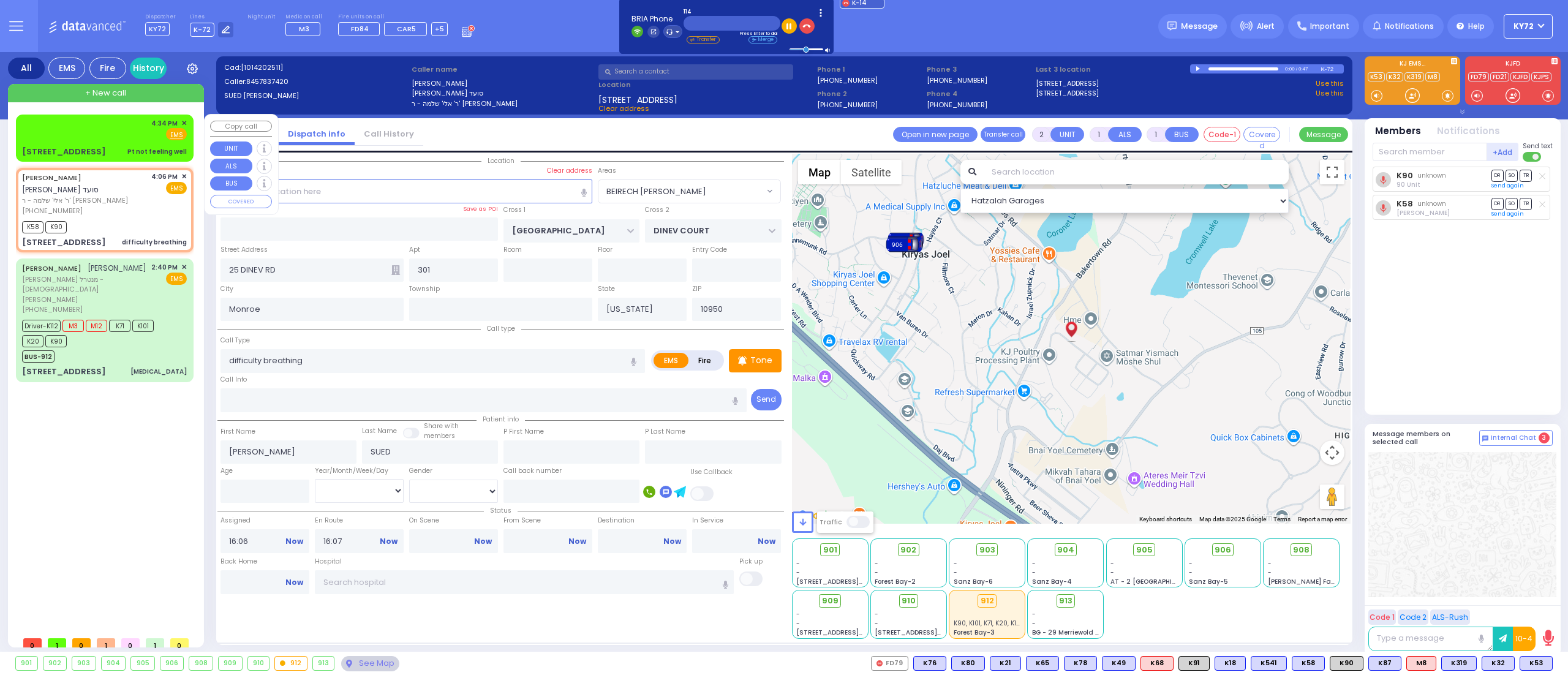
click at [106, 146] on div "[STREET_ADDRESS] Pt not feeling well" at bounding box center [103, 152] width 164 height 12
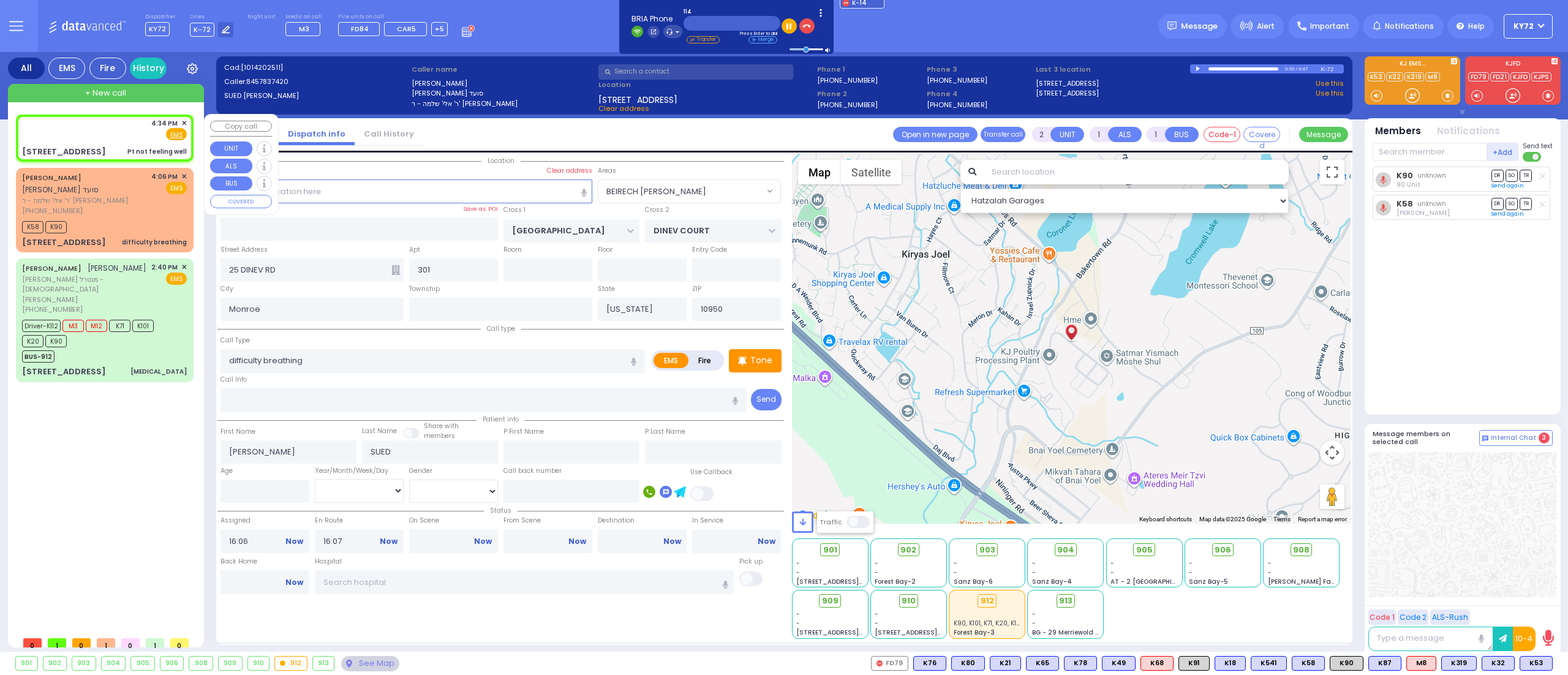
type input "1"
type input "0"
select select
type input "Pt not feeling well"
radio input "true"
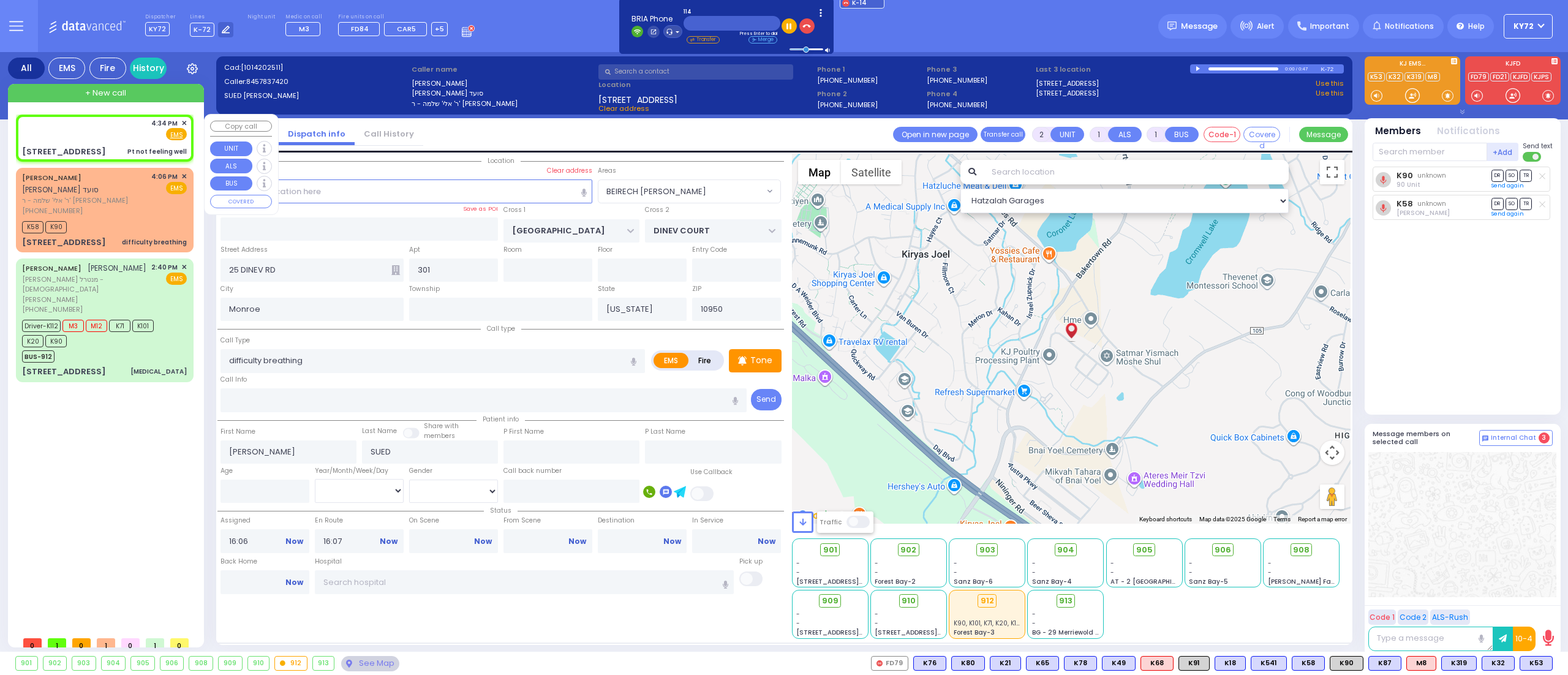
select select
type input "16:34"
select select "Hatzalah Garages"
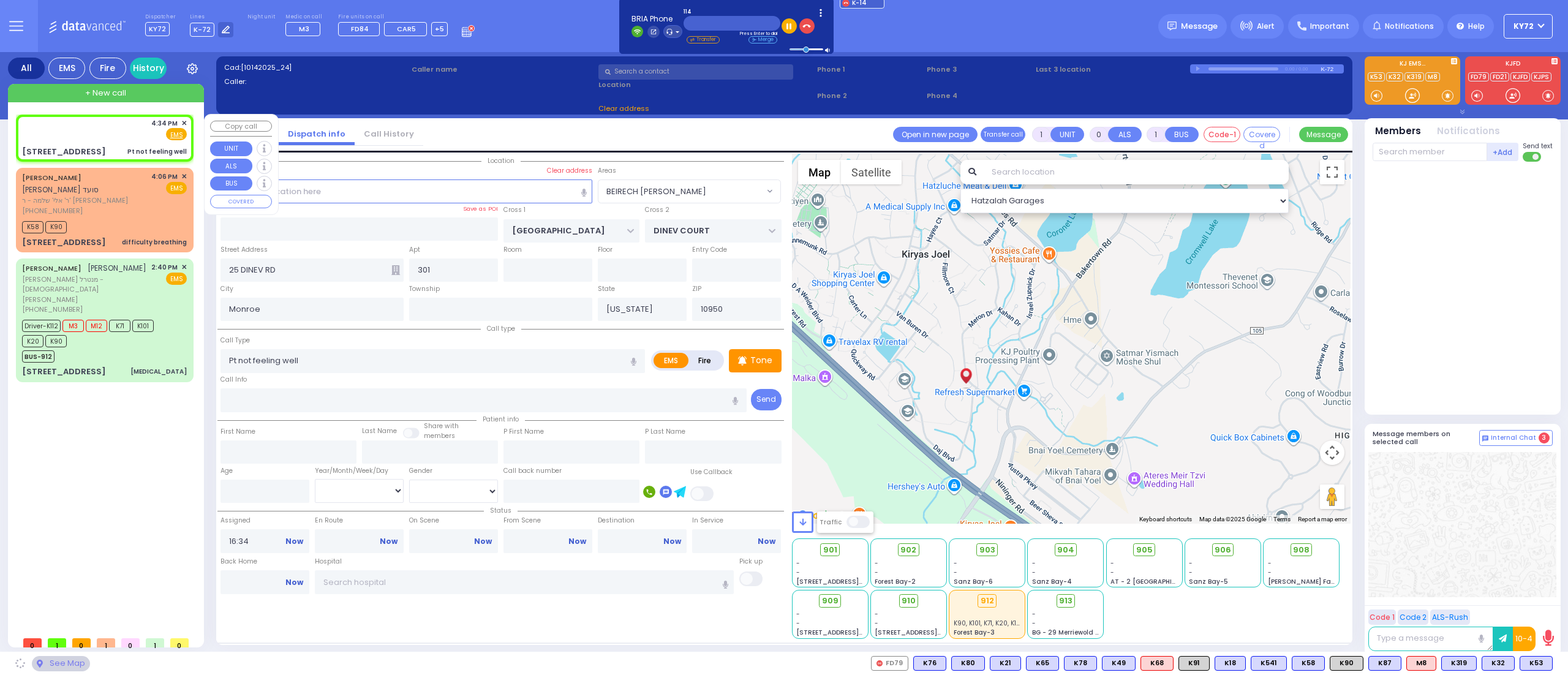
type input "PRAG BLVD"
type input "DAJ BLVD"
type input "[STREET_ADDRESS]"
type input "201"
select select "SECTION 6"
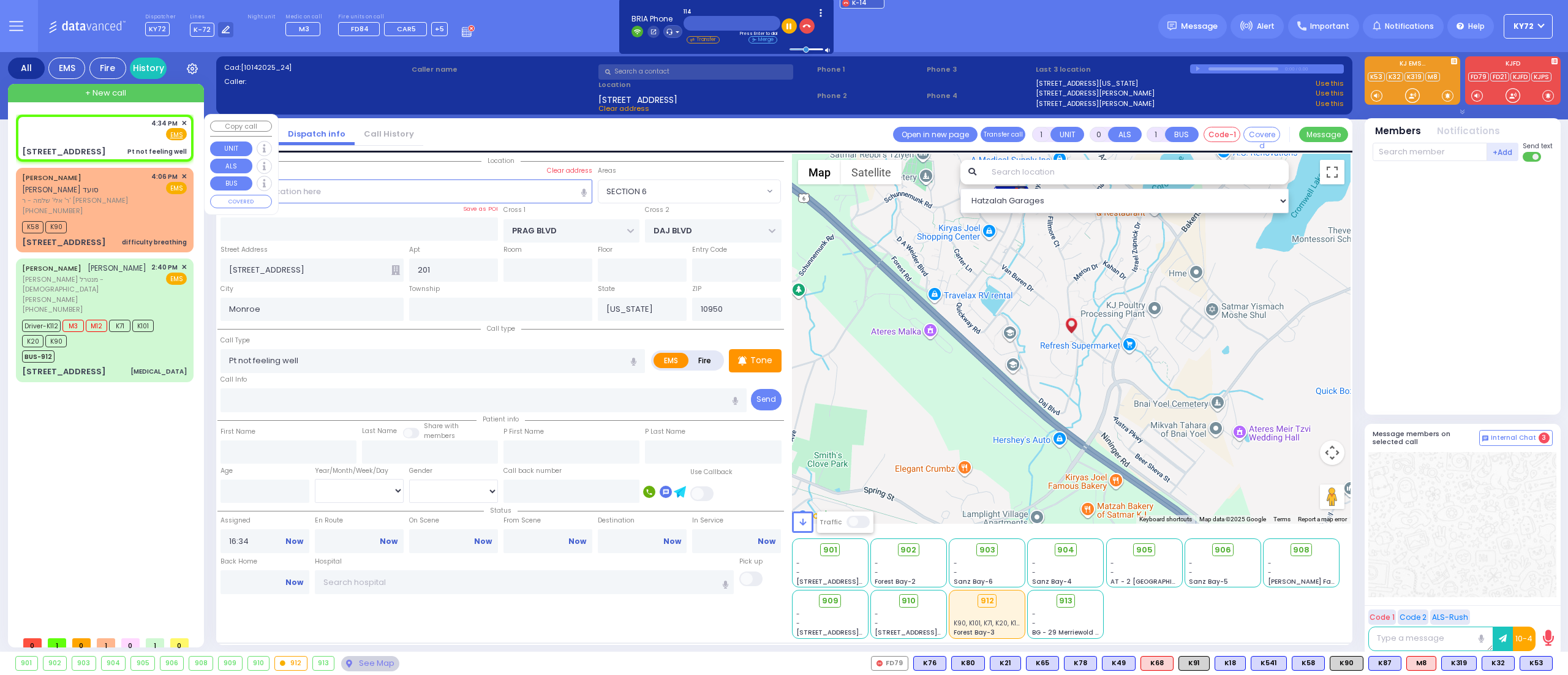
click at [101, 137] on div "4:34 PM ✕ Fire EMS" at bounding box center [103, 129] width 164 height 23
select select
radio input "true"
select select
select select "Hatzalah Garages"
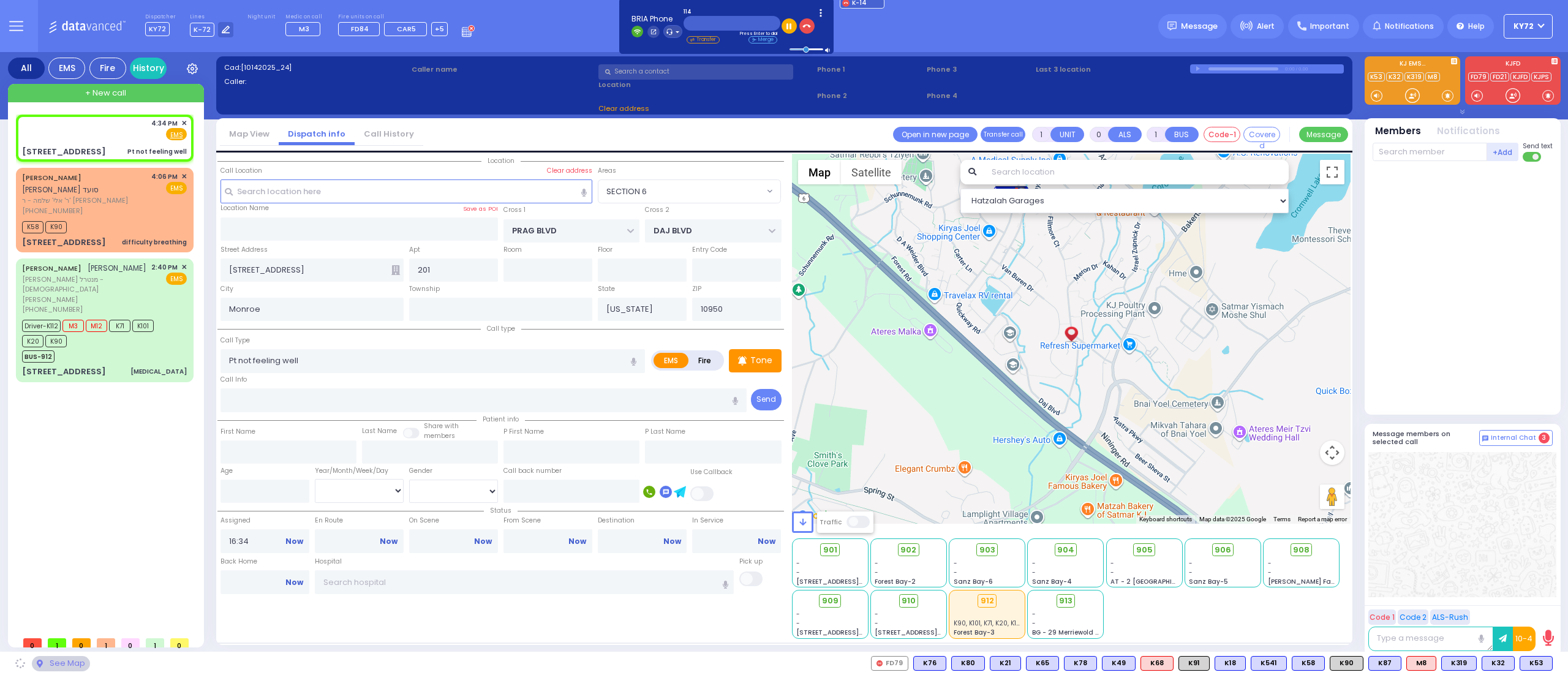
select select "SECTION 6"
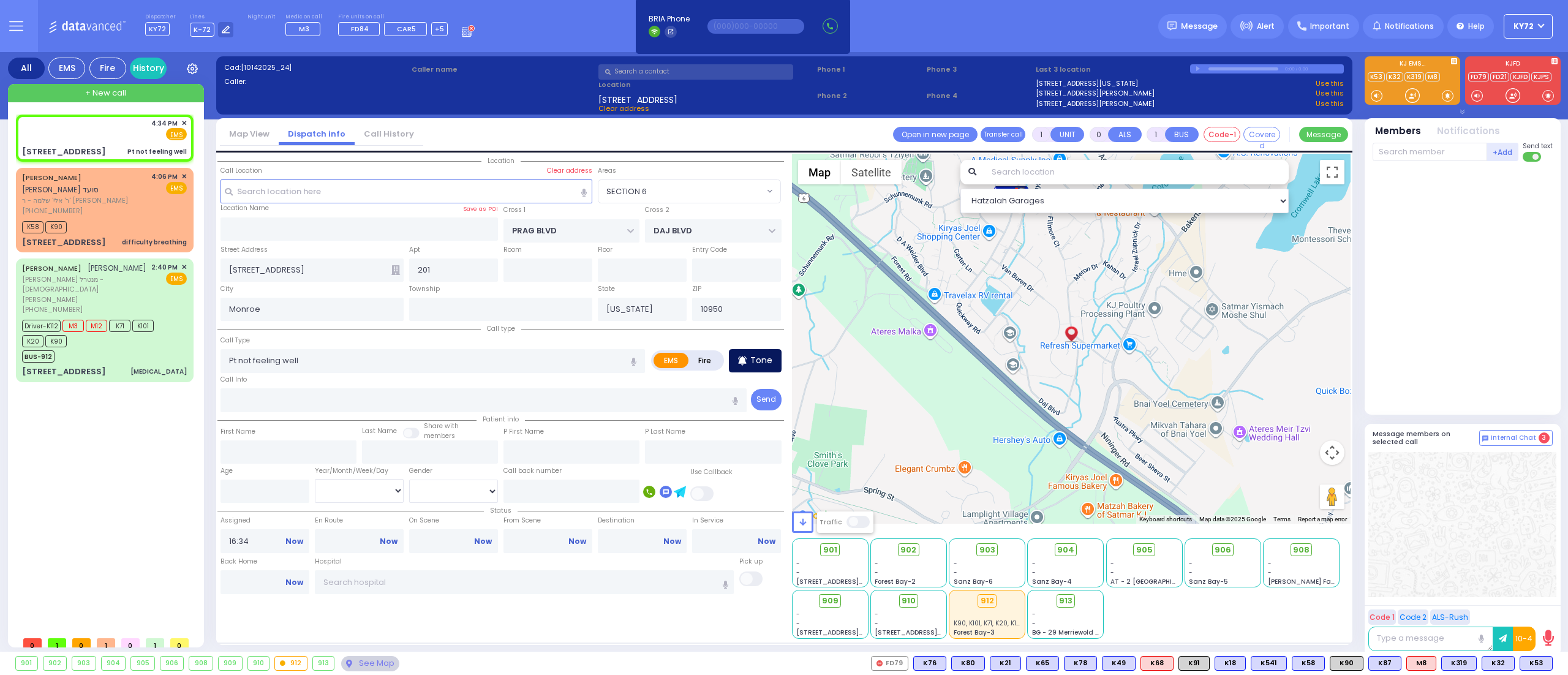
click at [746, 365] on icon at bounding box center [742, 360] width 9 height 15
click at [1409, 94] on div at bounding box center [1412, 95] width 12 height 12
click at [1411, 94] on div at bounding box center [1412, 95] width 12 height 12
click at [1538, 661] on span "K101" at bounding box center [1537, 663] width 33 height 14
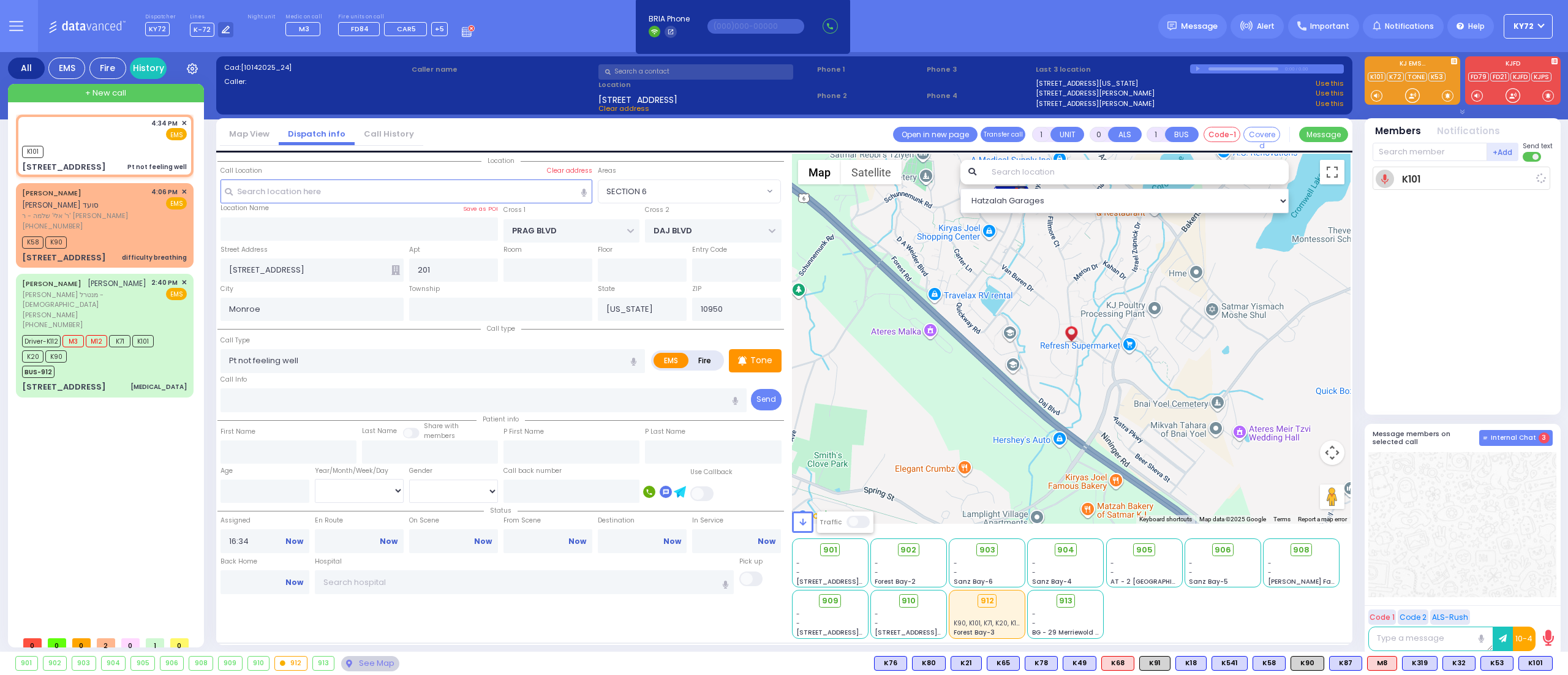
select select
radio input "true"
select select
type input "16:35"
select select "Hatzalah Garages"
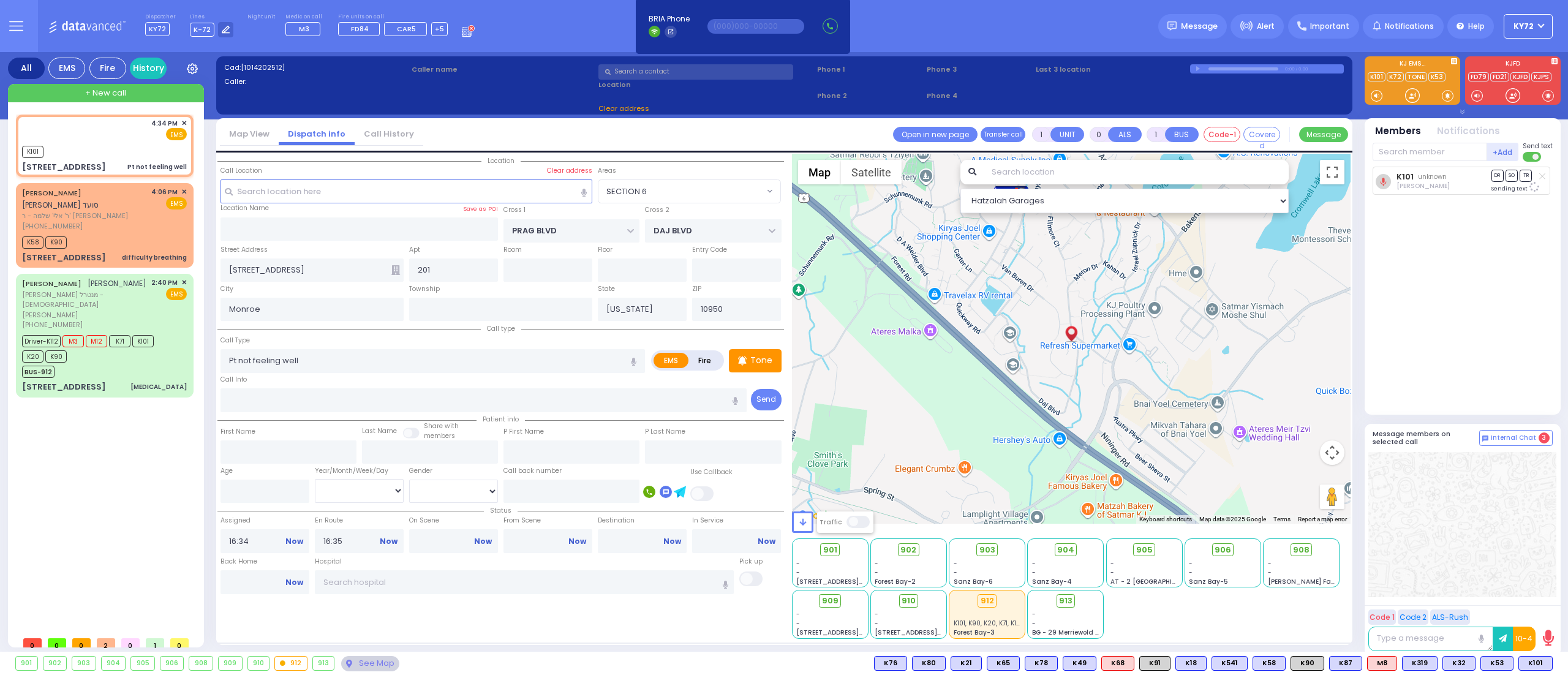
select select "SECTION 6"
click at [1408, 99] on div at bounding box center [1412, 95] width 12 height 12
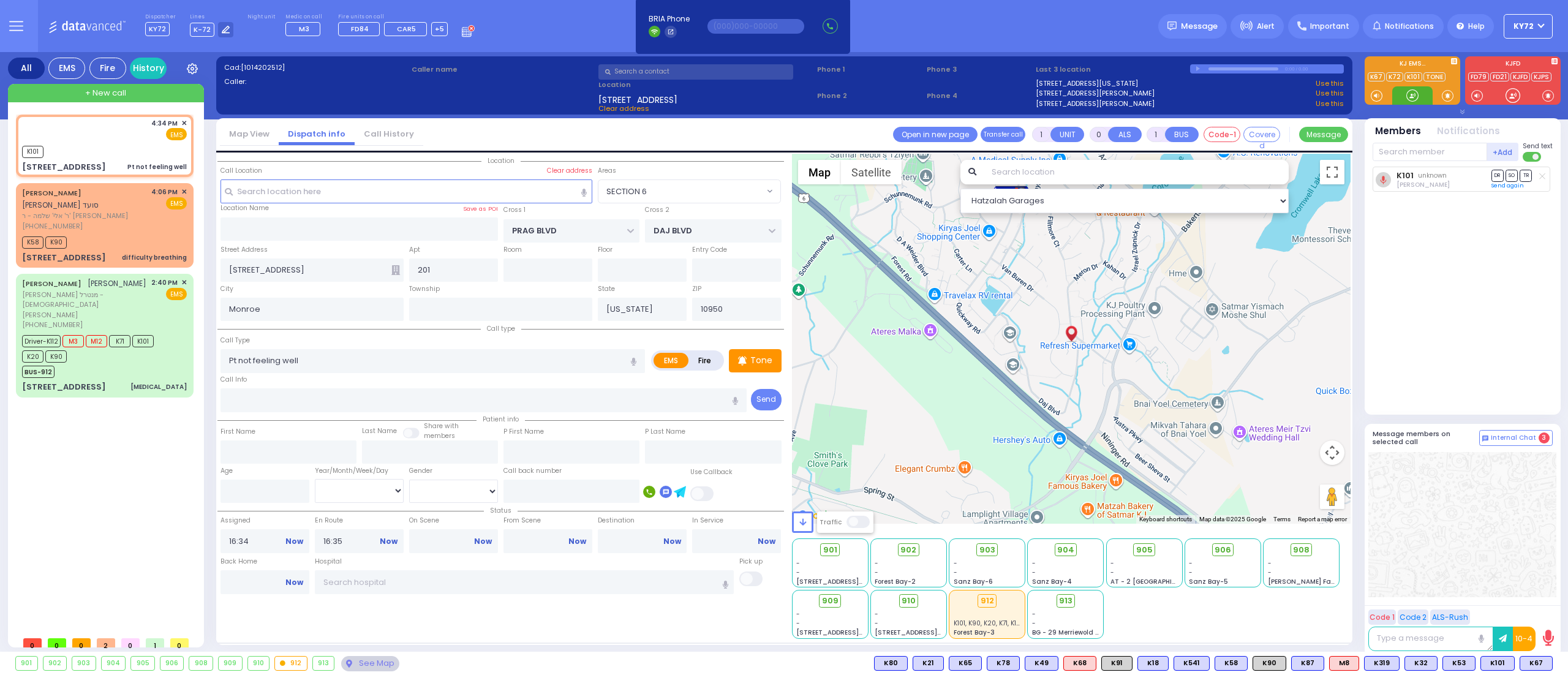
click at [1408, 97] on div at bounding box center [1412, 95] width 12 height 12
click at [1540, 661] on span "K67" at bounding box center [1537, 663] width 31 height 14
select select
radio input "true"
select select
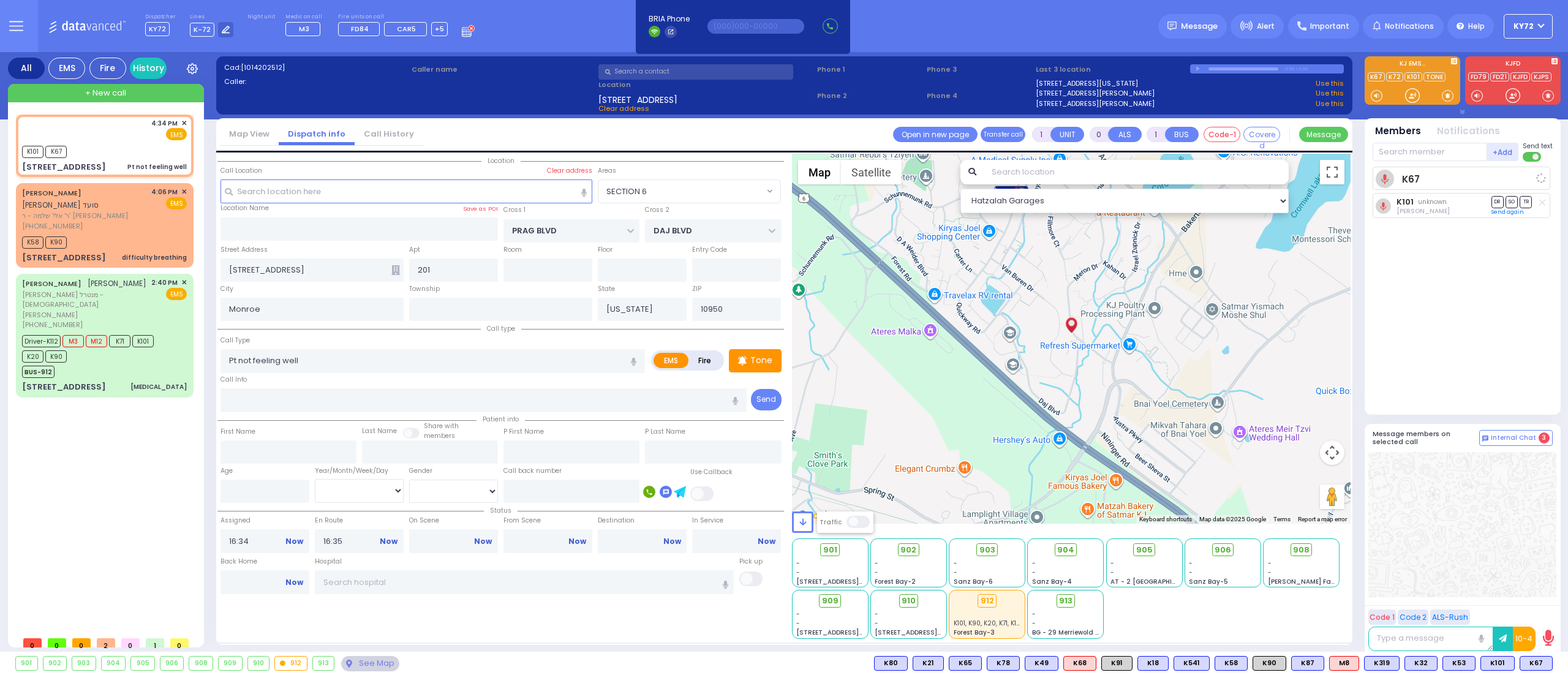
select select "Hatzalah Garages"
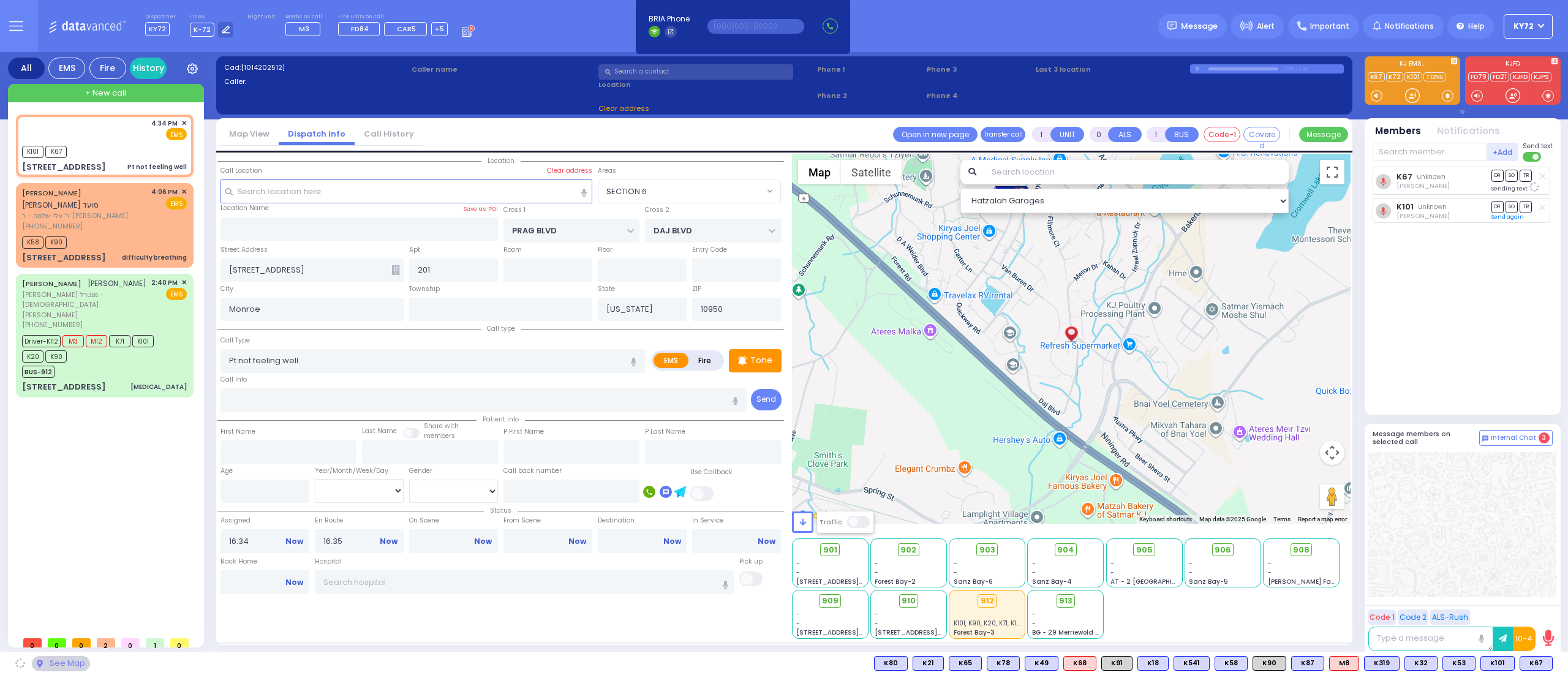
select select "SECTION 6"
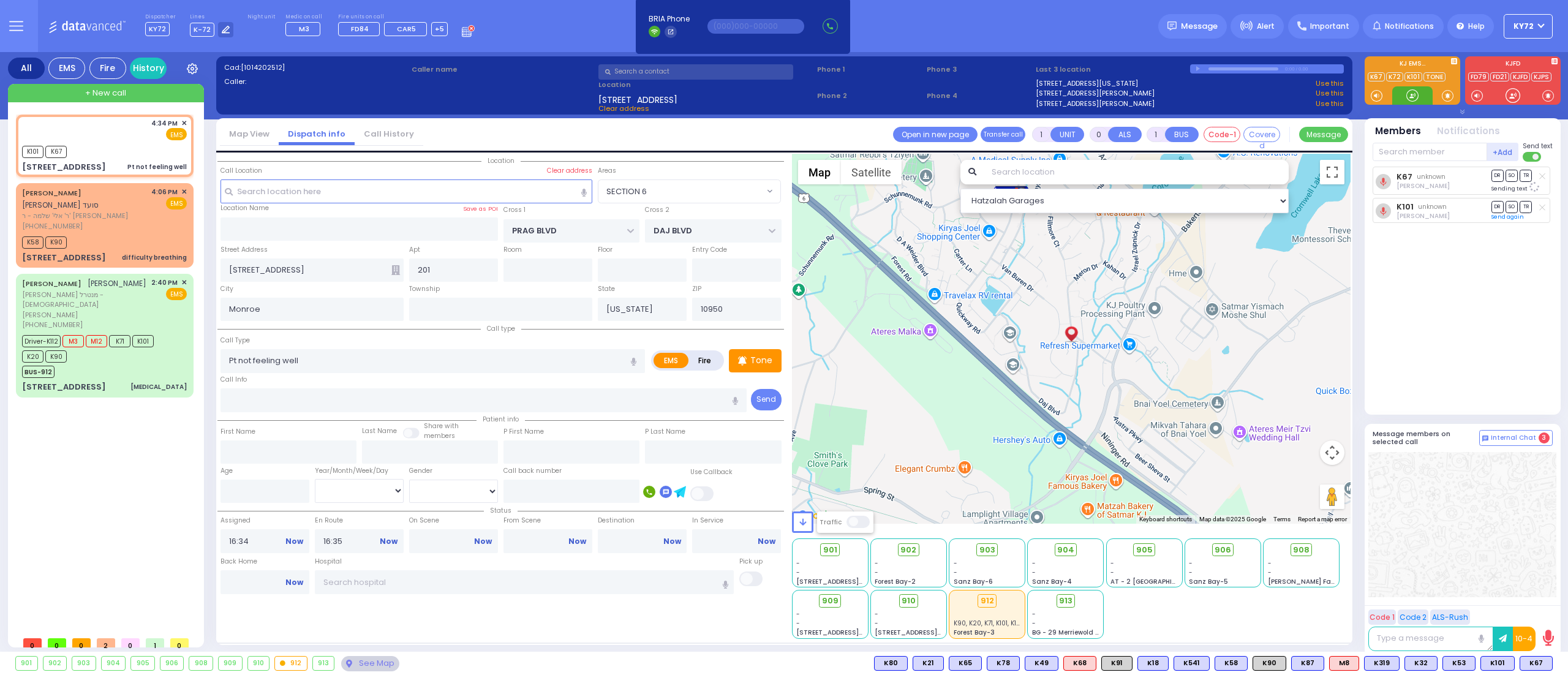
click at [1416, 96] on div at bounding box center [1412, 95] width 12 height 12
click at [1412, 97] on div at bounding box center [1412, 95] width 12 height 12
click at [1412, 98] on div at bounding box center [1412, 95] width 12 height 12
click at [1413, 91] on div at bounding box center [1412, 95] width 12 height 12
click at [1145, 547] on span "905" at bounding box center [1149, 550] width 17 height 12
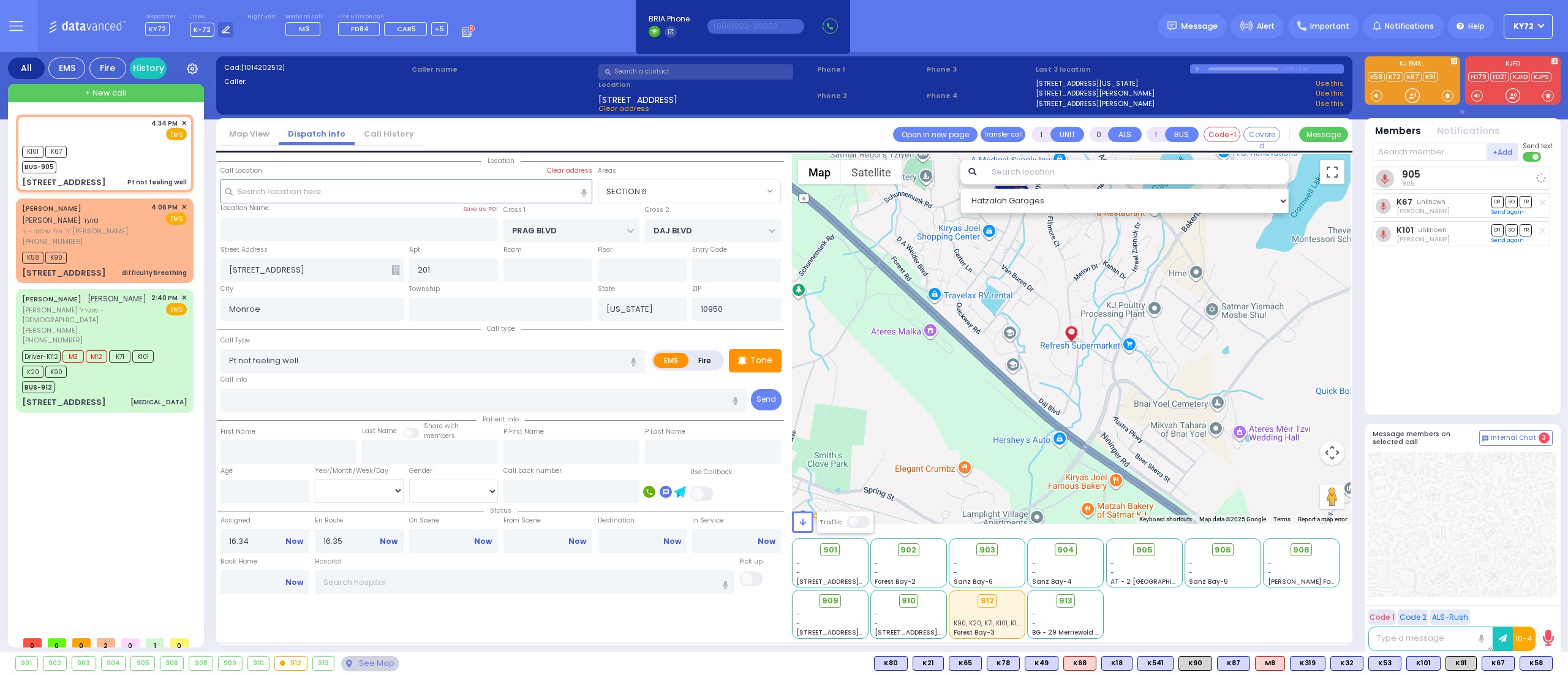
select select
radio input "true"
select select
select select "Hatzalah Garages"
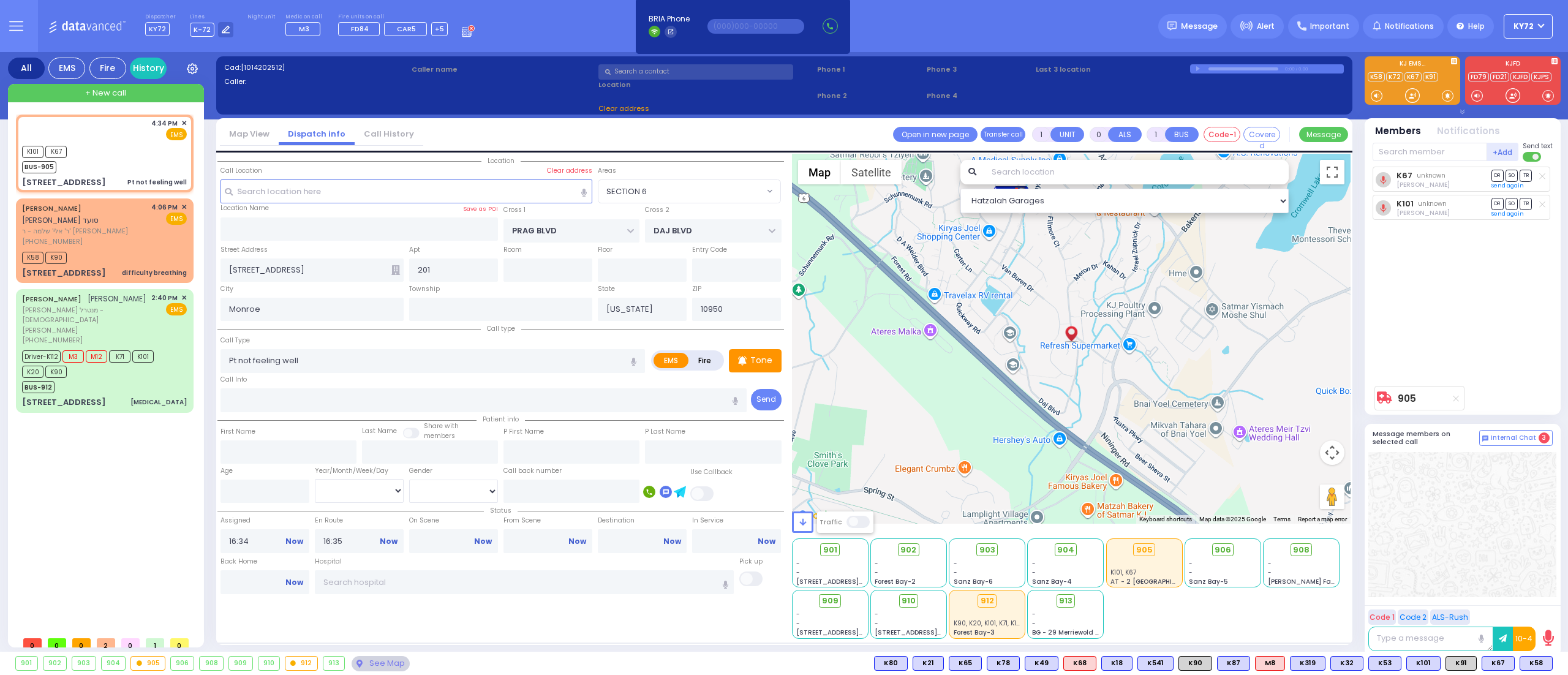
select select "SECTION 6"
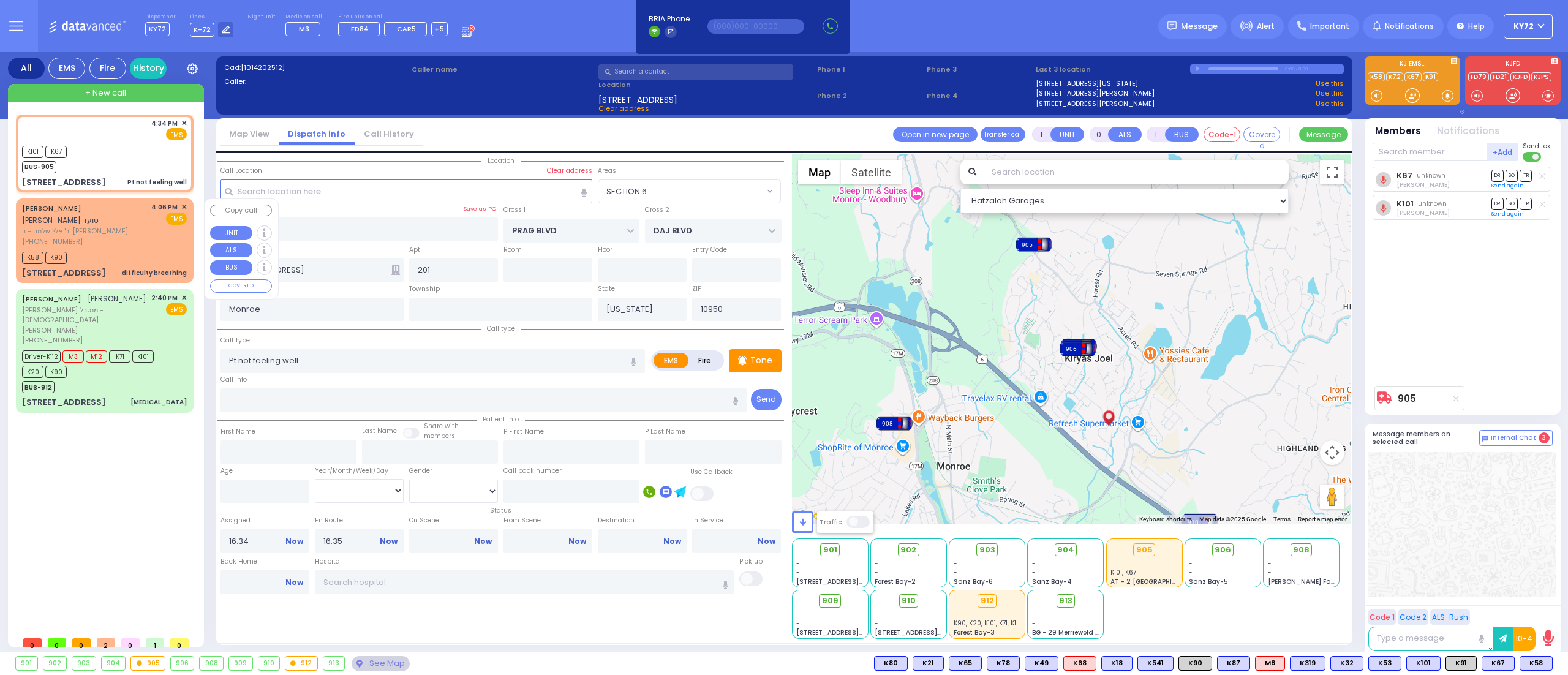
click at [136, 231] on div "[PERSON_NAME] [PERSON_NAME] [PERSON_NAME] - ר' [PERSON_NAME] [PHONE_NUMBER] 4:0…" at bounding box center [103, 223] width 164 height 44
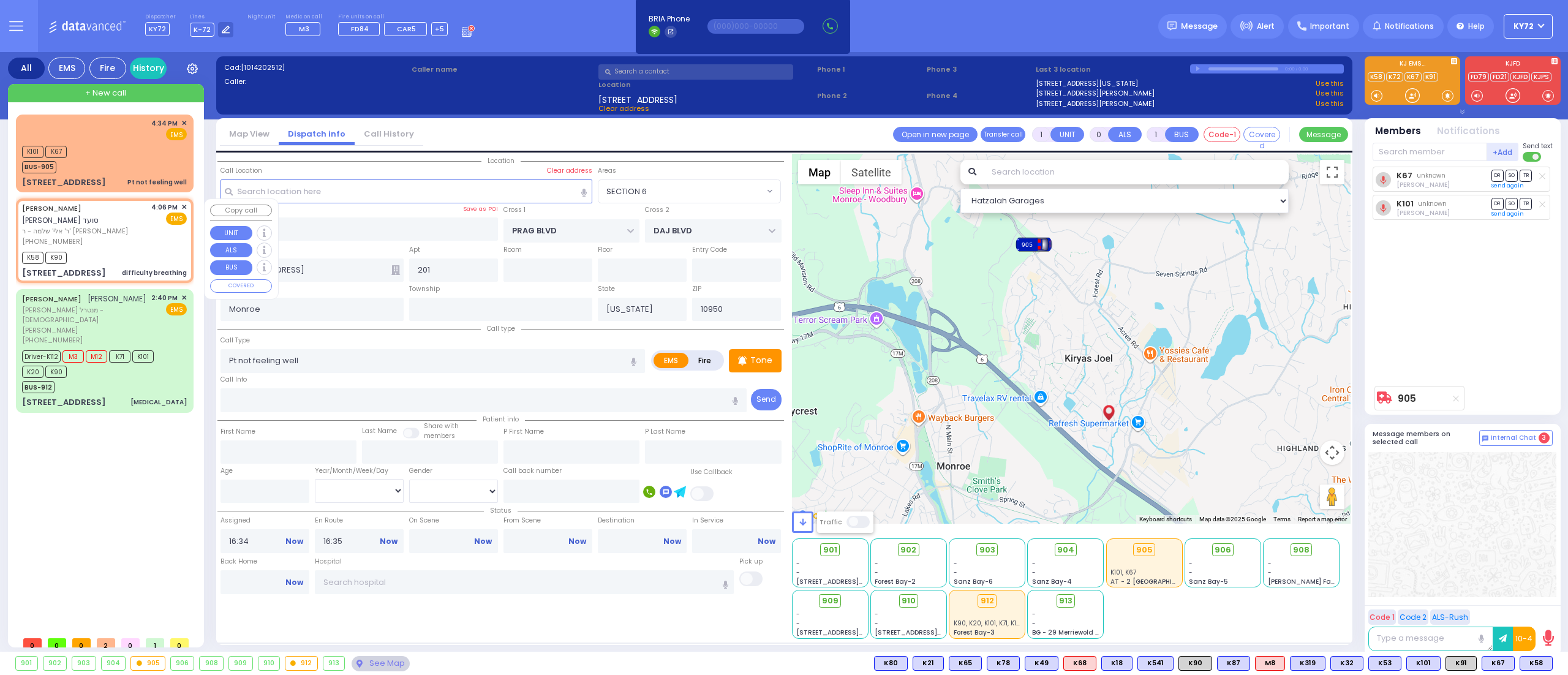
type input "2"
type input "1"
select select
type input "difficulty breathing"
radio input "true"
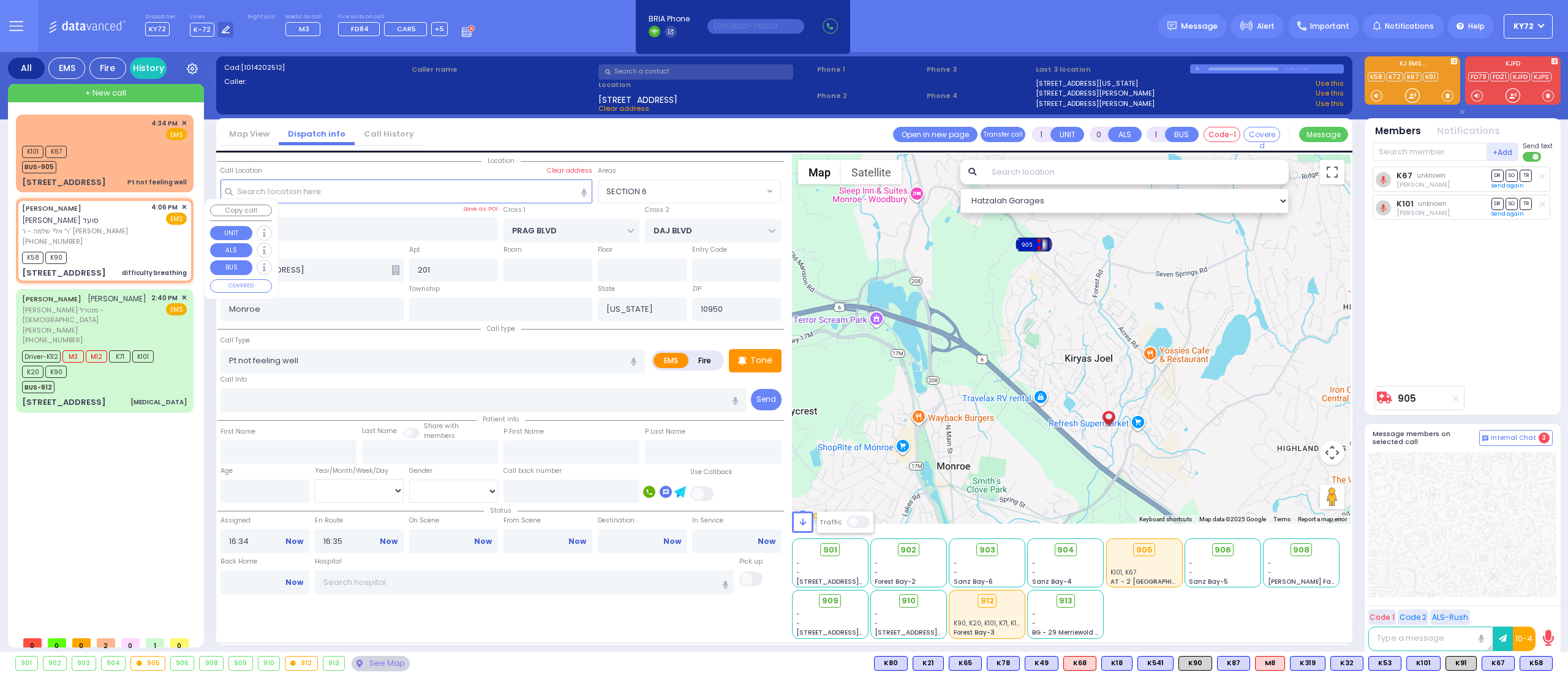
type input "[PERSON_NAME]"
type input "SUED"
select select
type input "16:06"
type input "16:07"
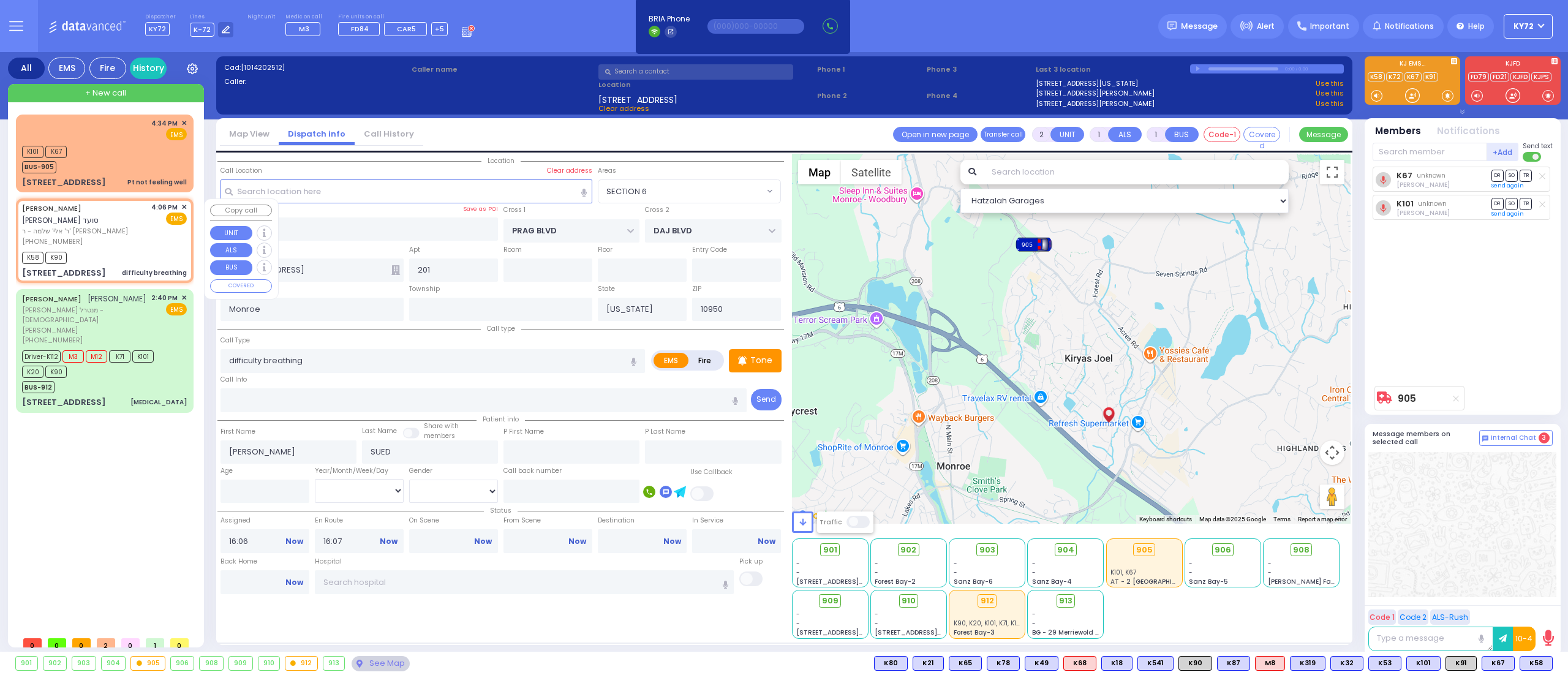
type input "[GEOGRAPHIC_DATA]"
type input "DINEV COURT"
type input "25 DINEV RD"
type input "301"
select select "Hatzalah Garages"
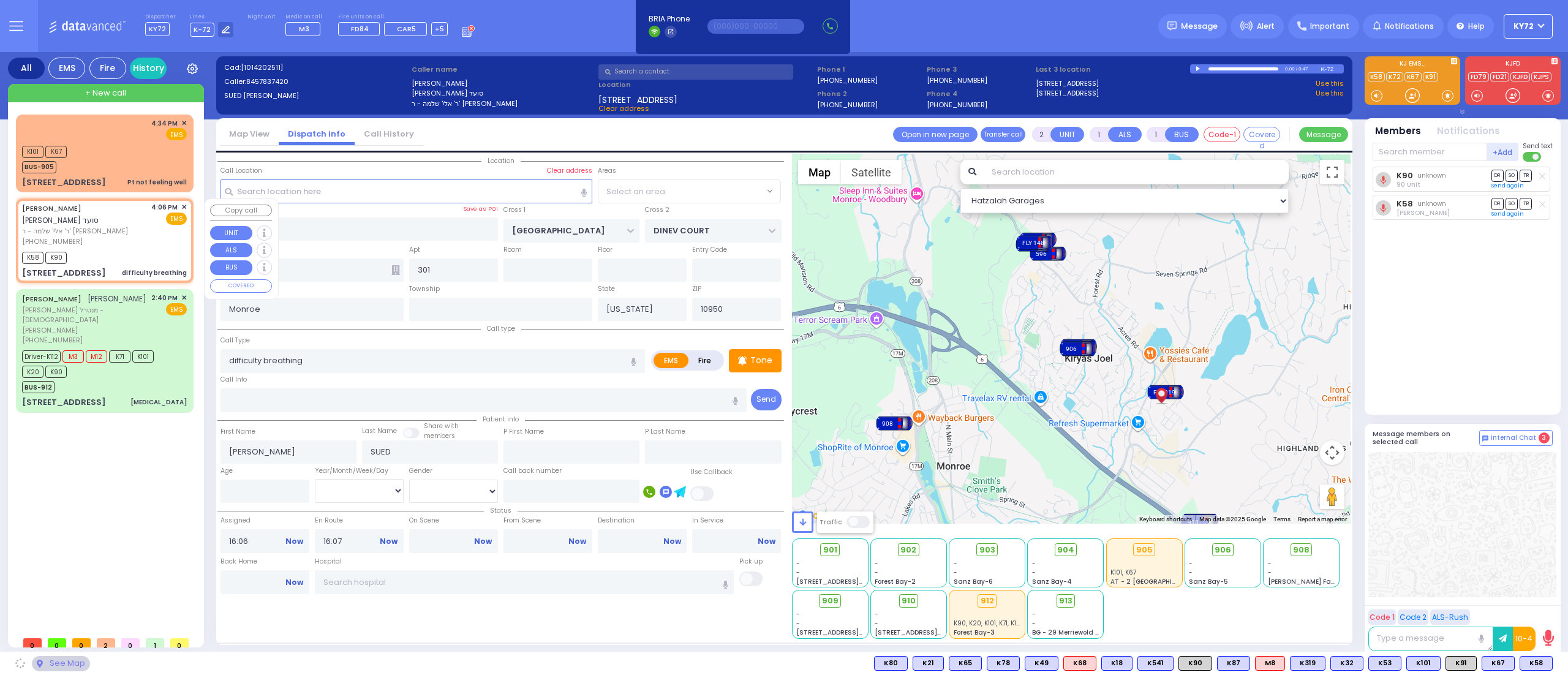
select select "BEIRECH [PERSON_NAME]"
click at [184, 209] on span "✕" at bounding box center [184, 207] width 6 height 11
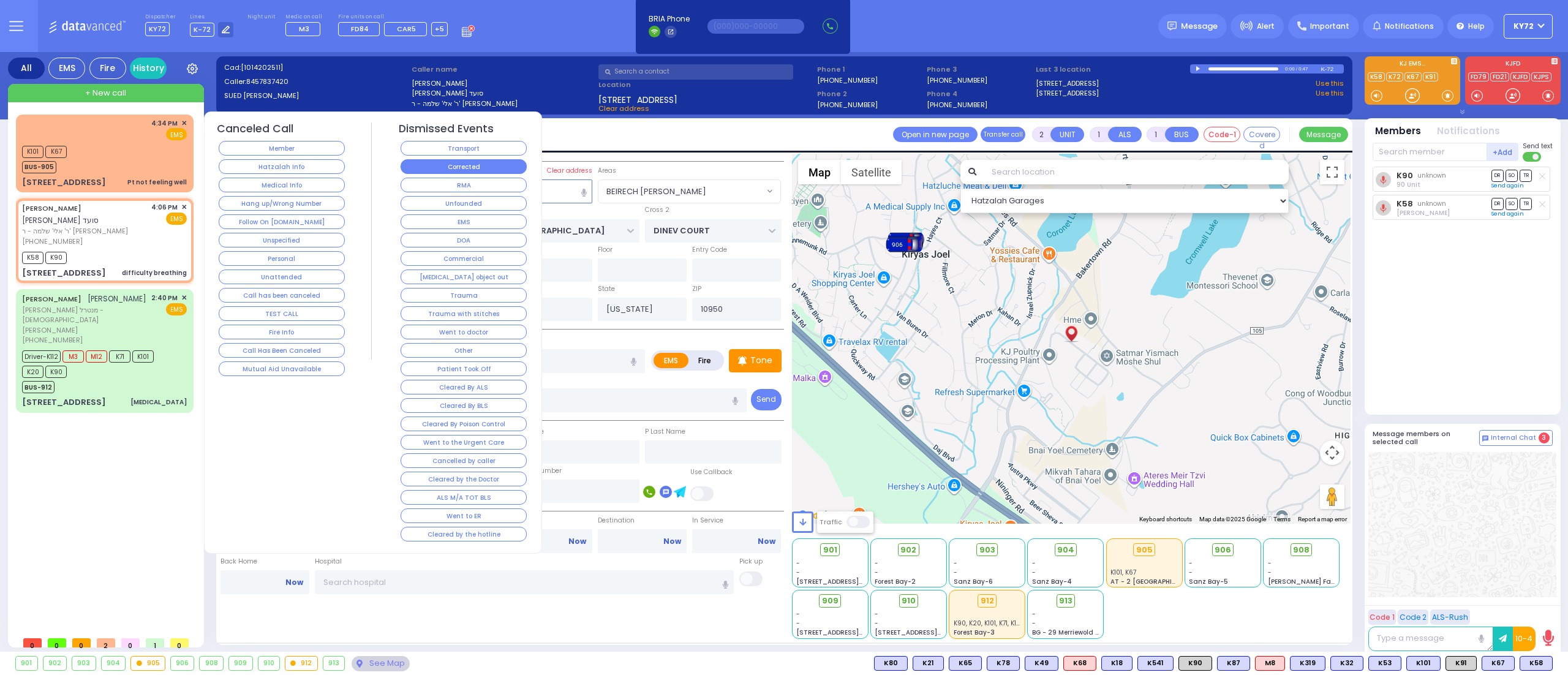
click at [471, 159] on button "Corrected" at bounding box center [464, 166] width 126 height 15
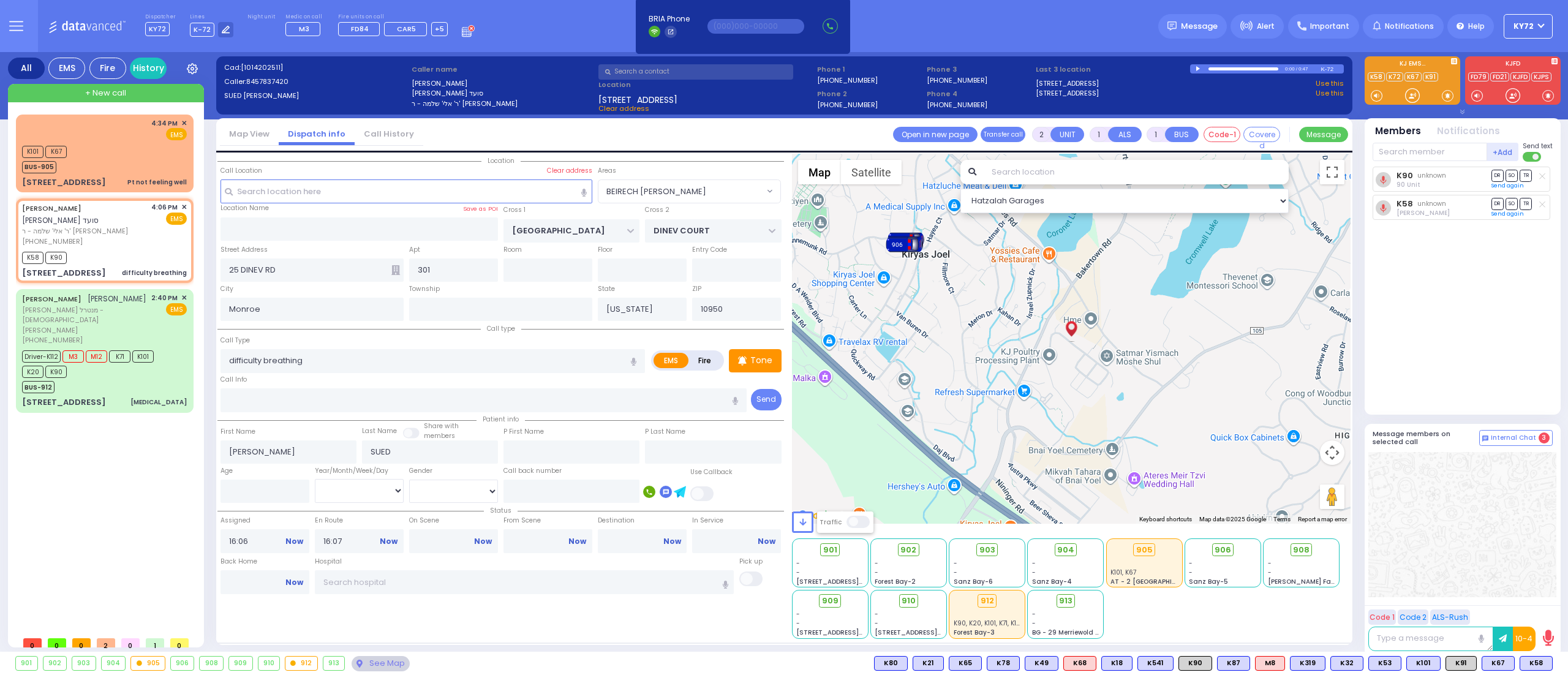
select select
radio input "true"
select select
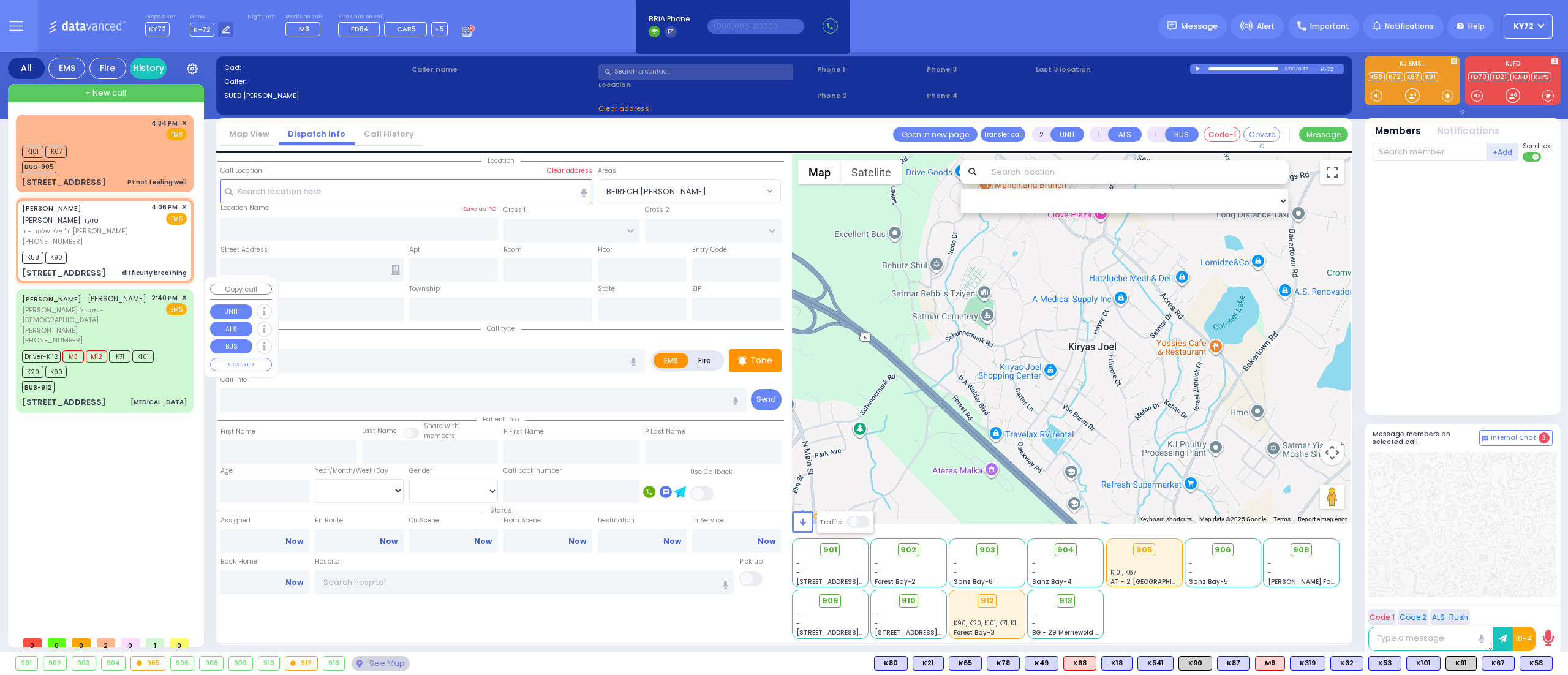
click at [179, 362] on div "[PERSON_NAME] [PERSON_NAME] מנטרל - [DEMOGRAPHIC_DATA] [PERSON_NAME] [PHONE_NUM…" at bounding box center [105, 350] width 173 height 119
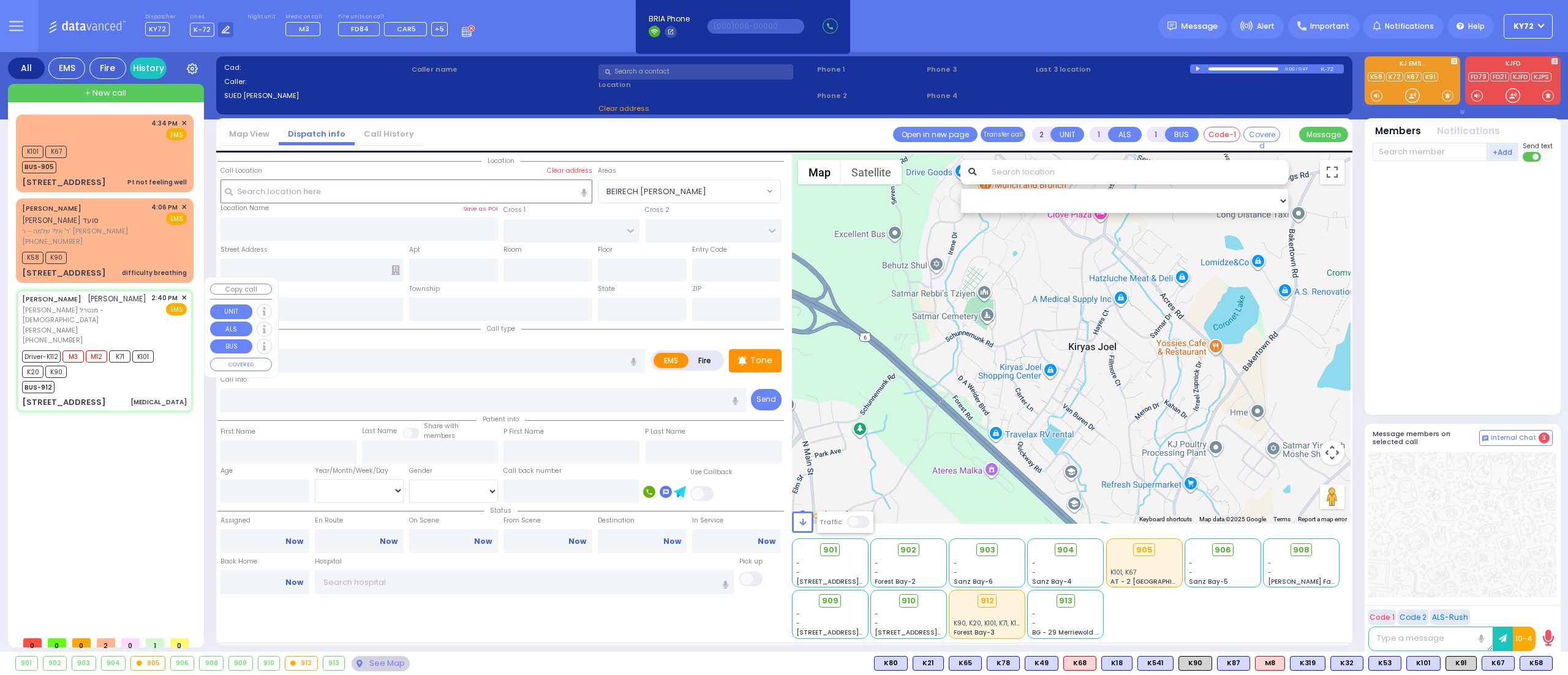
type input "6"
select select
type input "[MEDICAL_DATA]"
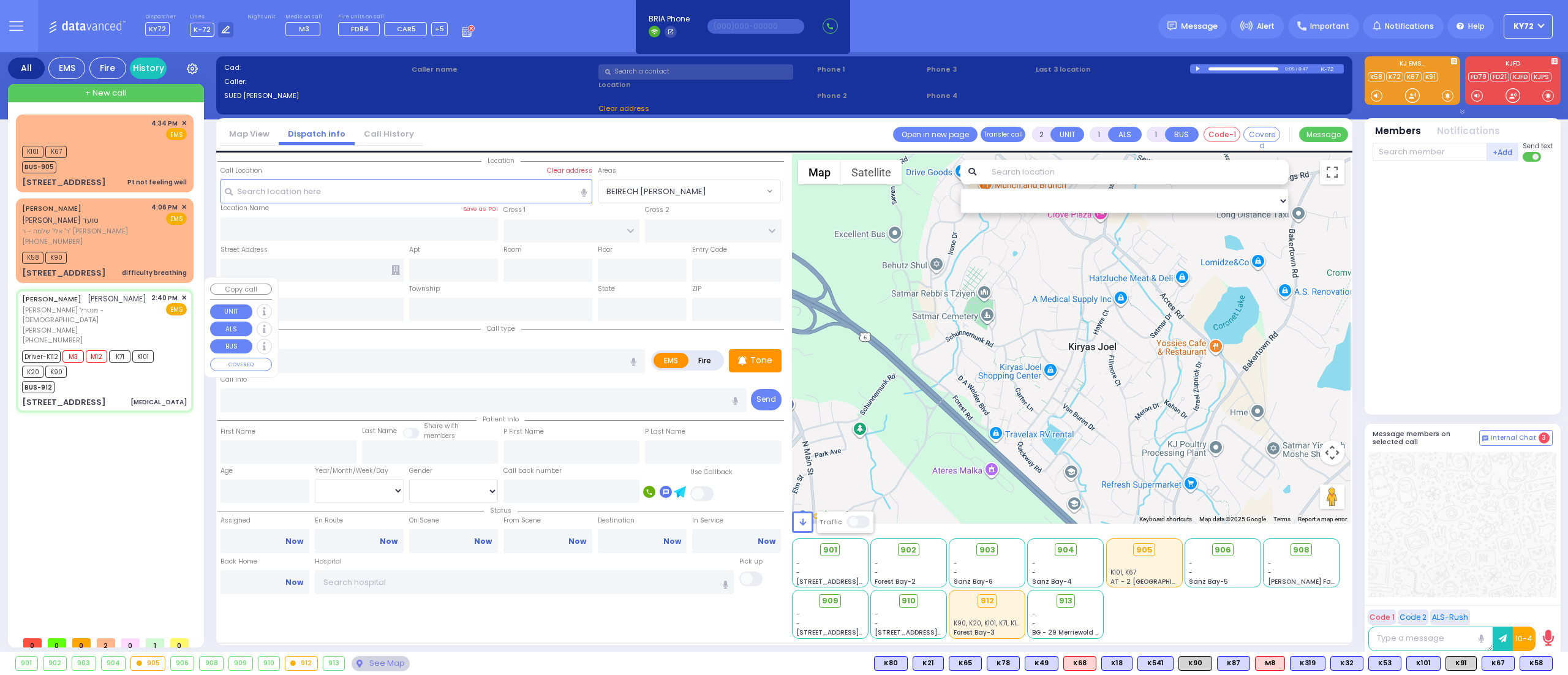
radio input "true"
type input "[PERSON_NAME]"
type input "MEISLISH"
type input "[PERSON_NAME]"
type input "Meisels"
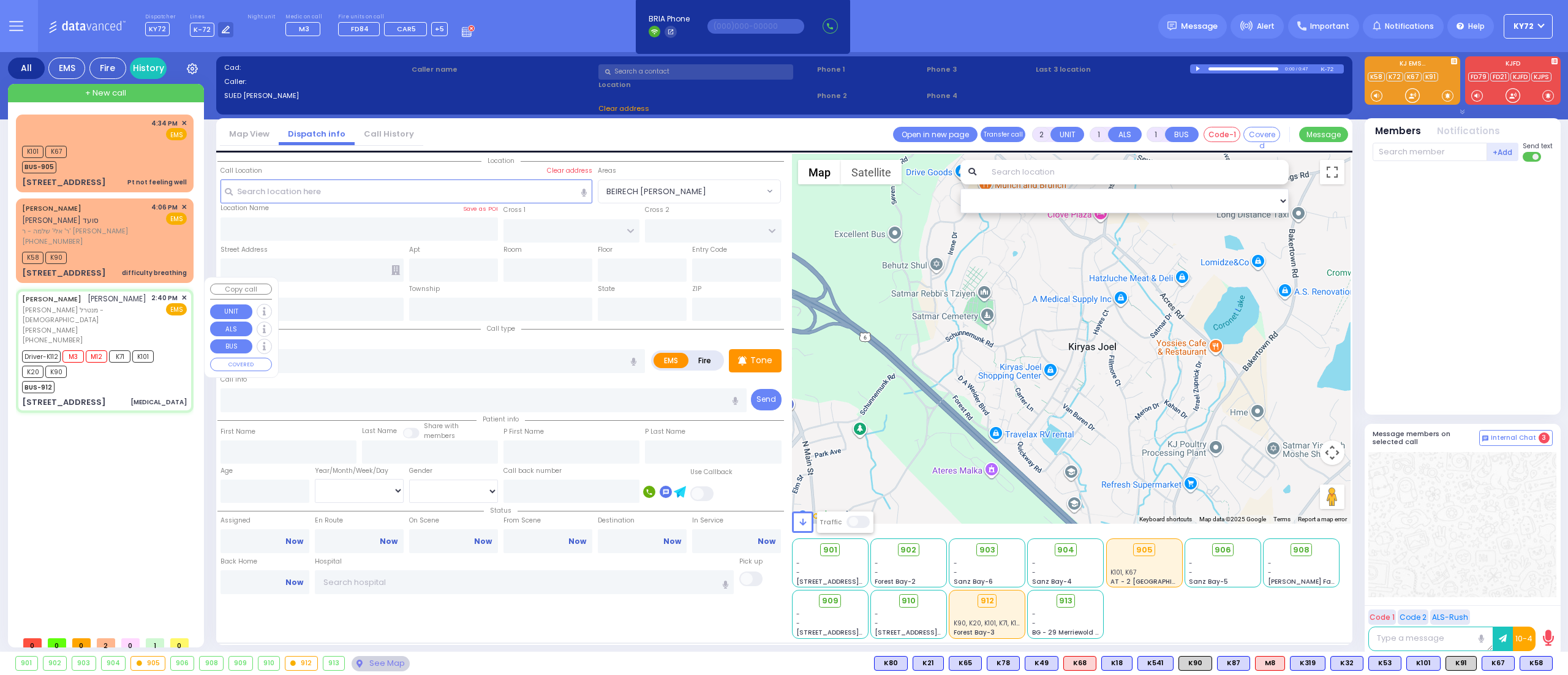
type input "8"
select select "Month"
select select "[DEMOGRAPHIC_DATA]"
type input "14:40"
type input "14:41"
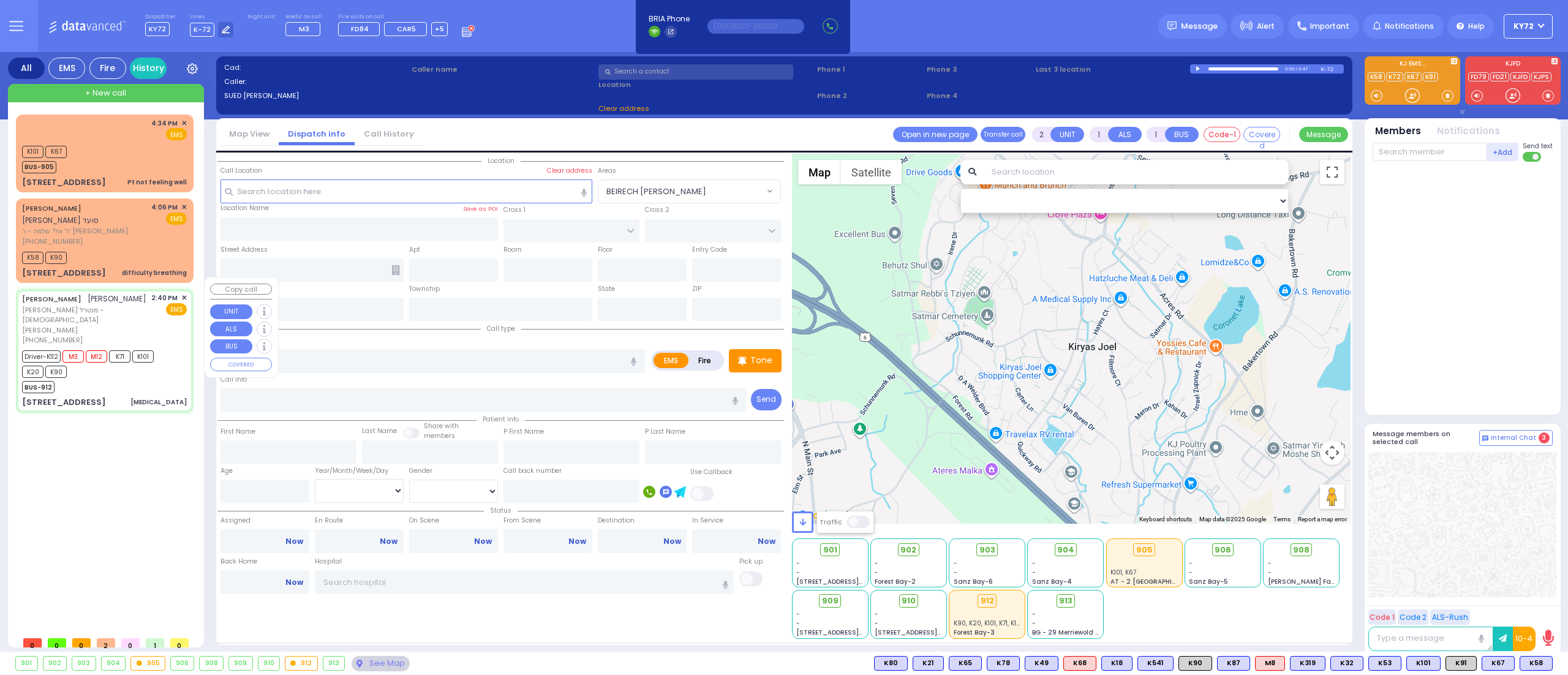
type input "14:42"
type input "14:48"
type input "15:51"
type input "[US_STATE][GEOGRAPHIC_DATA]- [GEOGRAPHIC_DATA] [STREET_ADDRESS][US_STATE]"
select select "Hatzalah Garages"
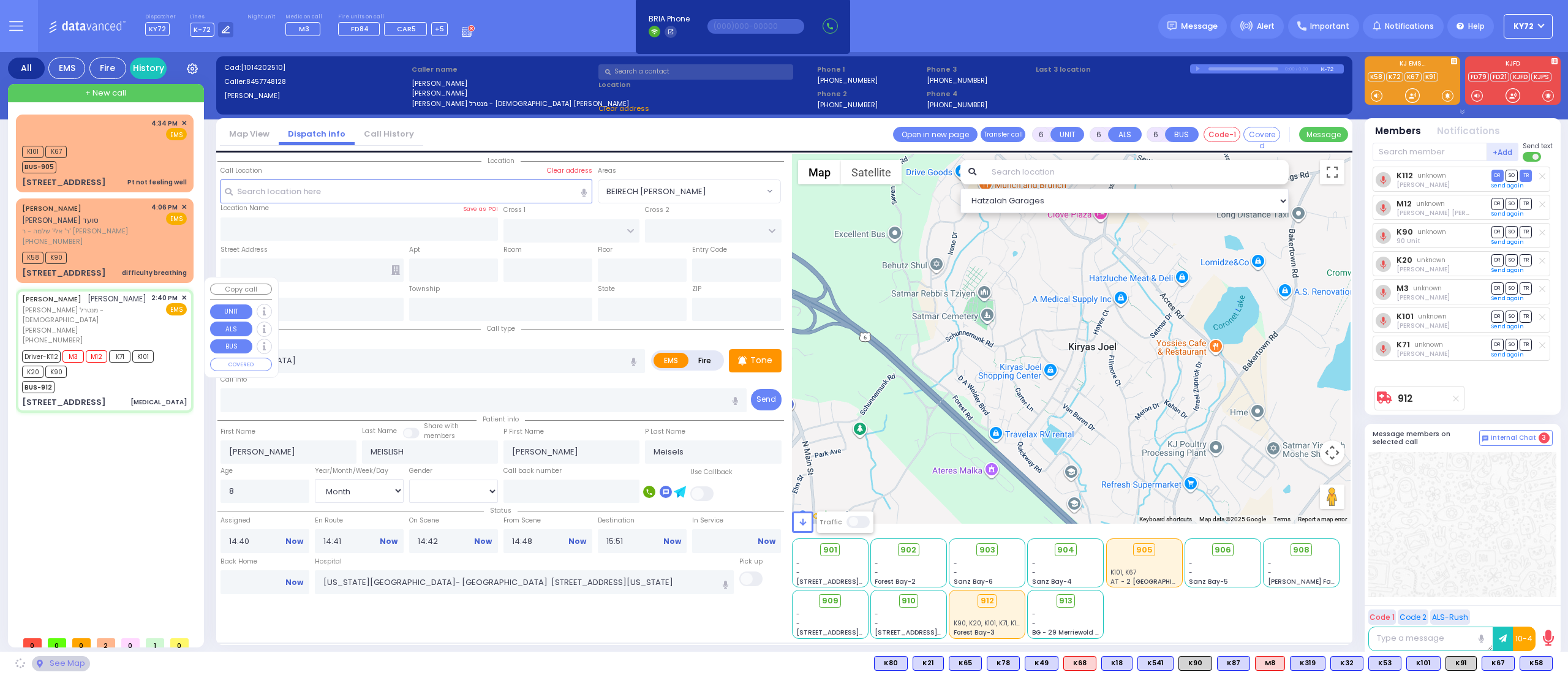
type input "CHUST RD"
type input "[GEOGRAPHIC_DATA]"
type input "[STREET_ADDRESS]"
type input "104"
type input "[PERSON_NAME]"
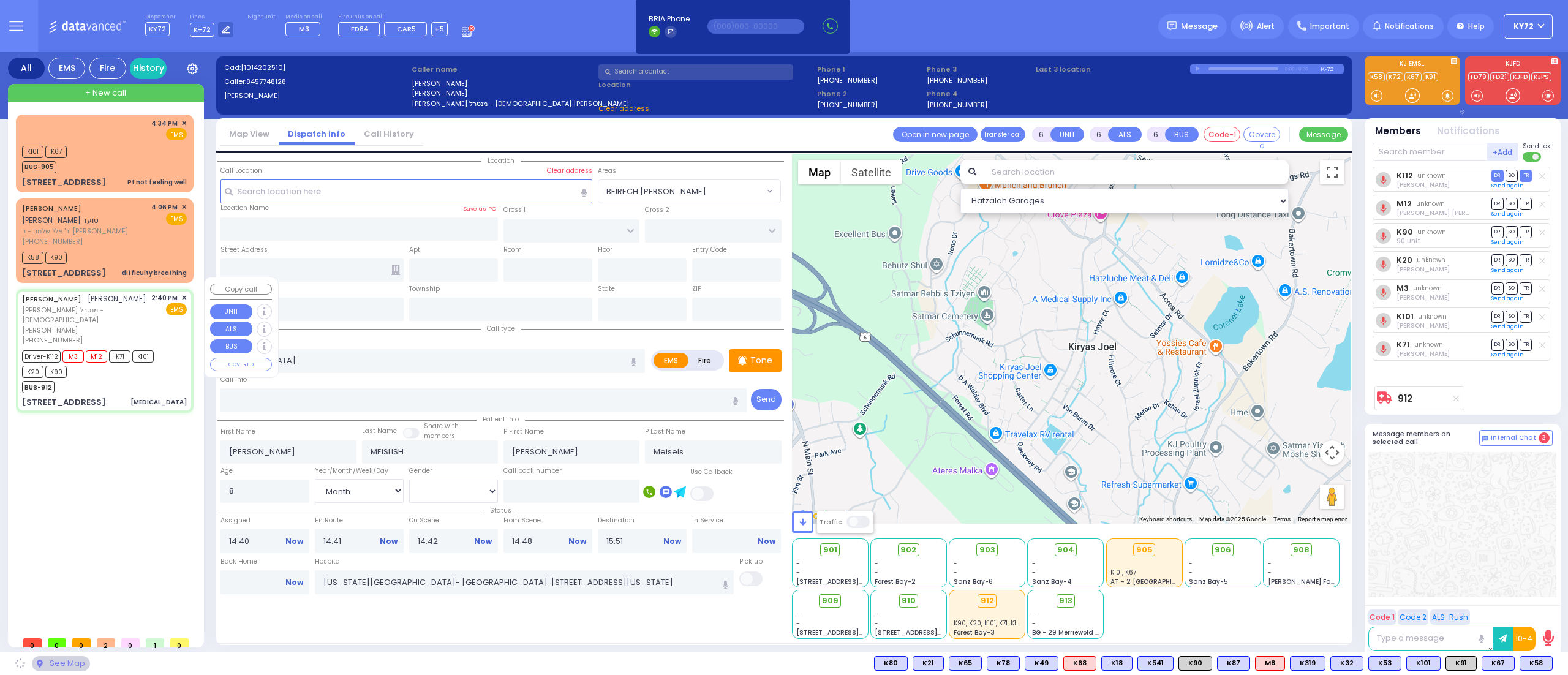
type input "[US_STATE]"
type input "10950"
select select "[PERSON_NAME]"
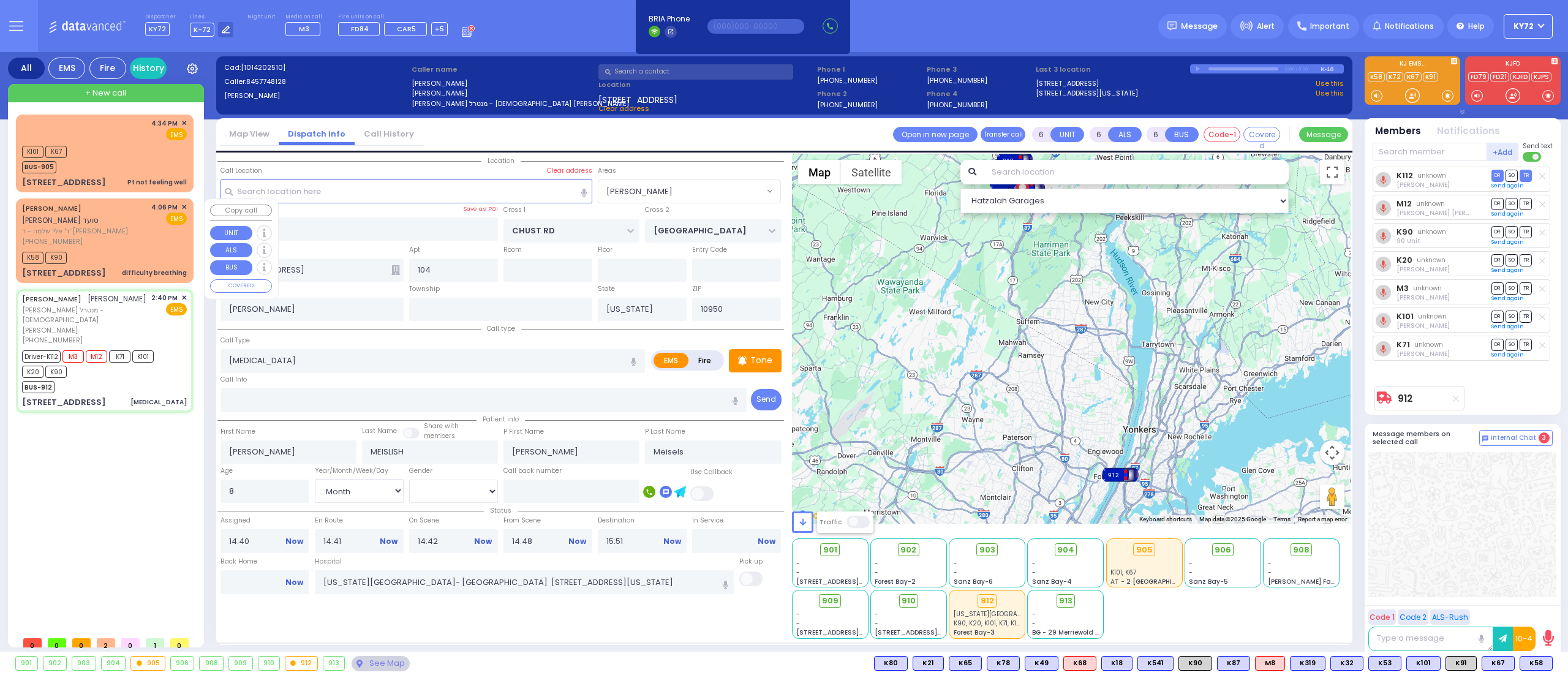
click at [128, 232] on div "[PERSON_NAME] [PERSON_NAME] [PERSON_NAME] - ר' [PERSON_NAME] [PHONE_NUMBER] 4:0…" at bounding box center [103, 223] width 164 height 44
select select
radio input "true"
select select
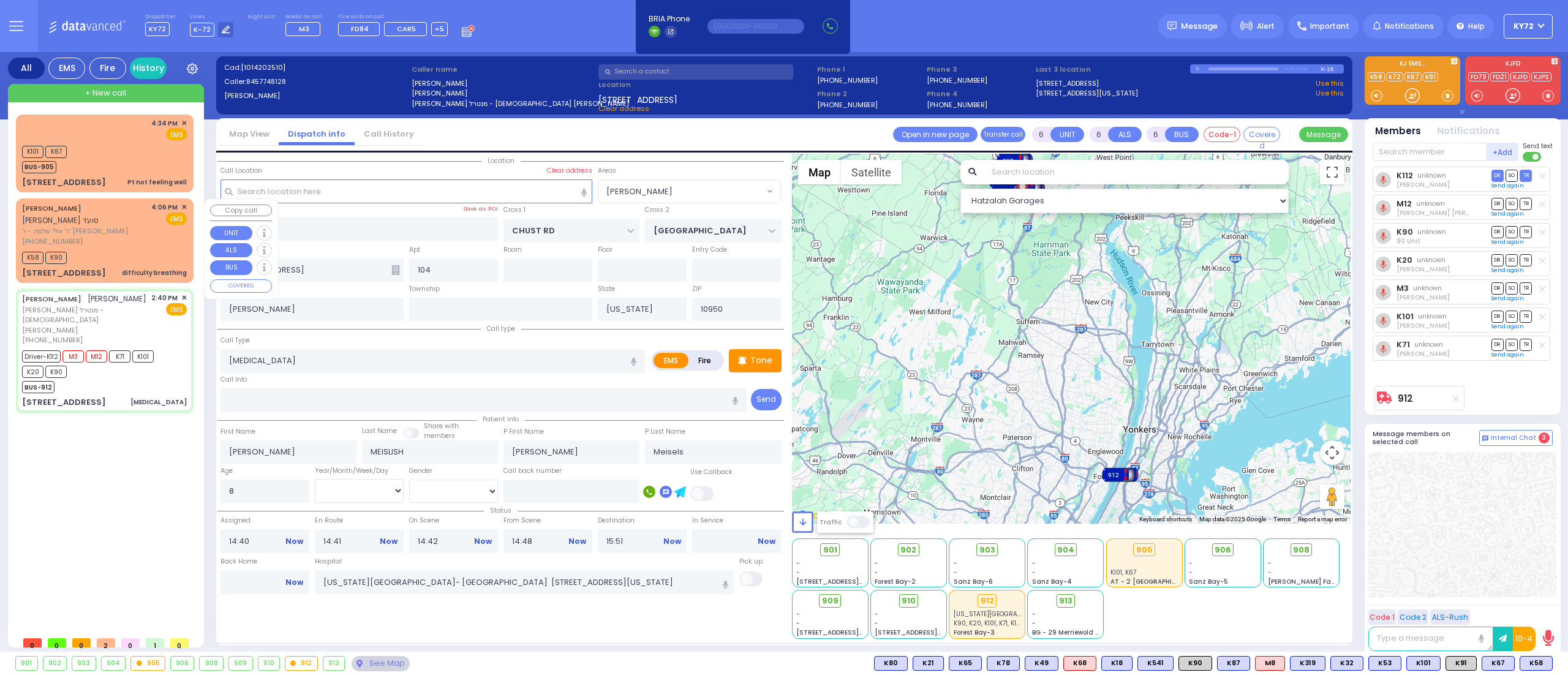
select select "Hatzalah Garages"
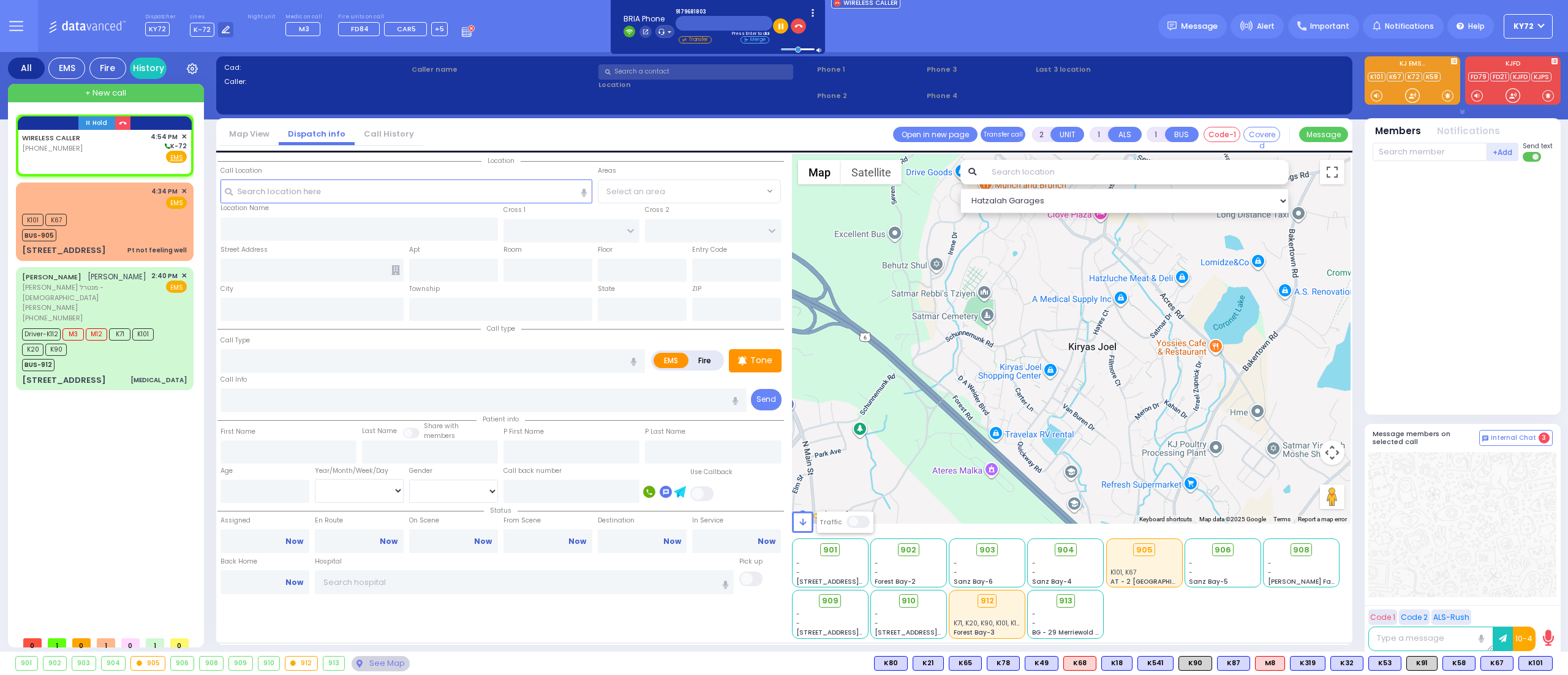
select select
radio input "true"
select select
type input "16:54"
select select "Hatzalah Garages"
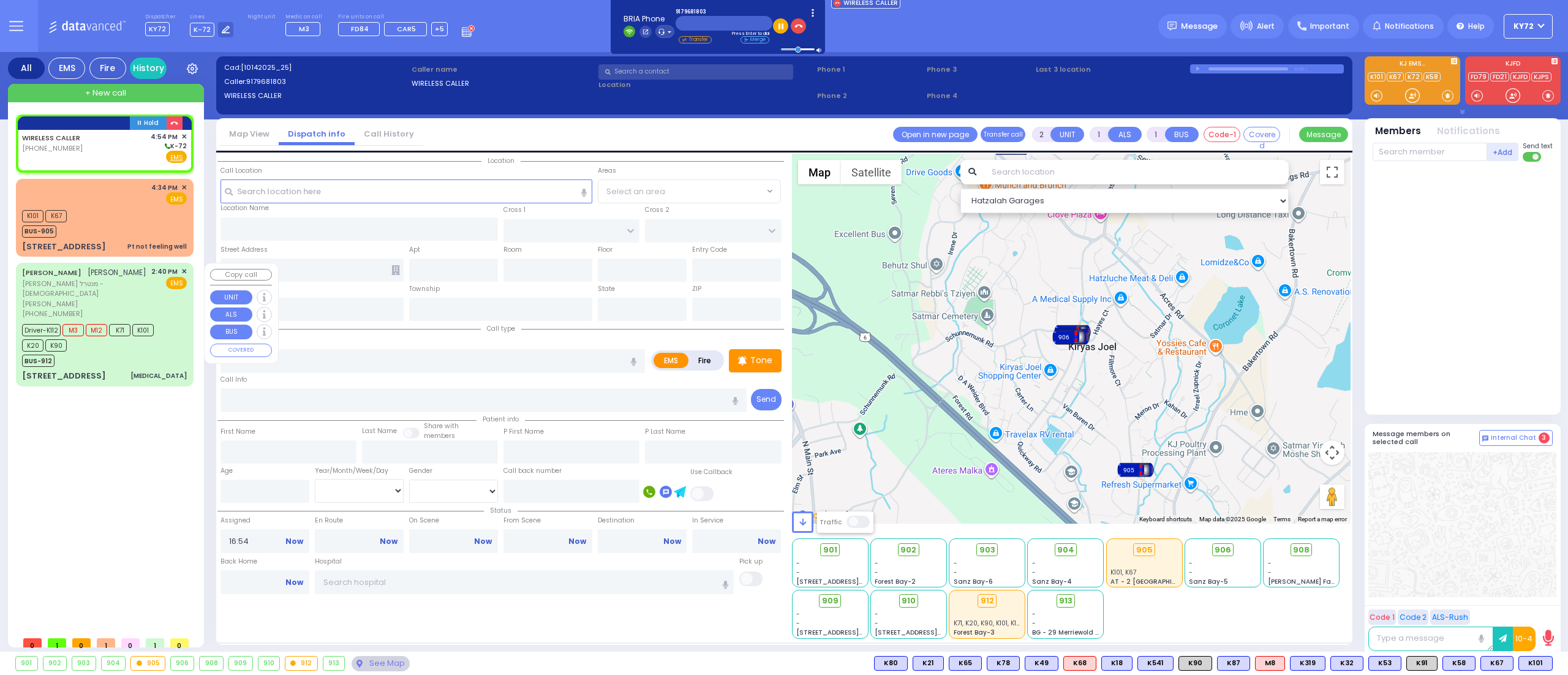
select select
radio input "true"
select select
select select "Hatzalah Garages"
click at [55, 147] on span "(917) 968-1803" at bounding box center [52, 149] width 61 height 10
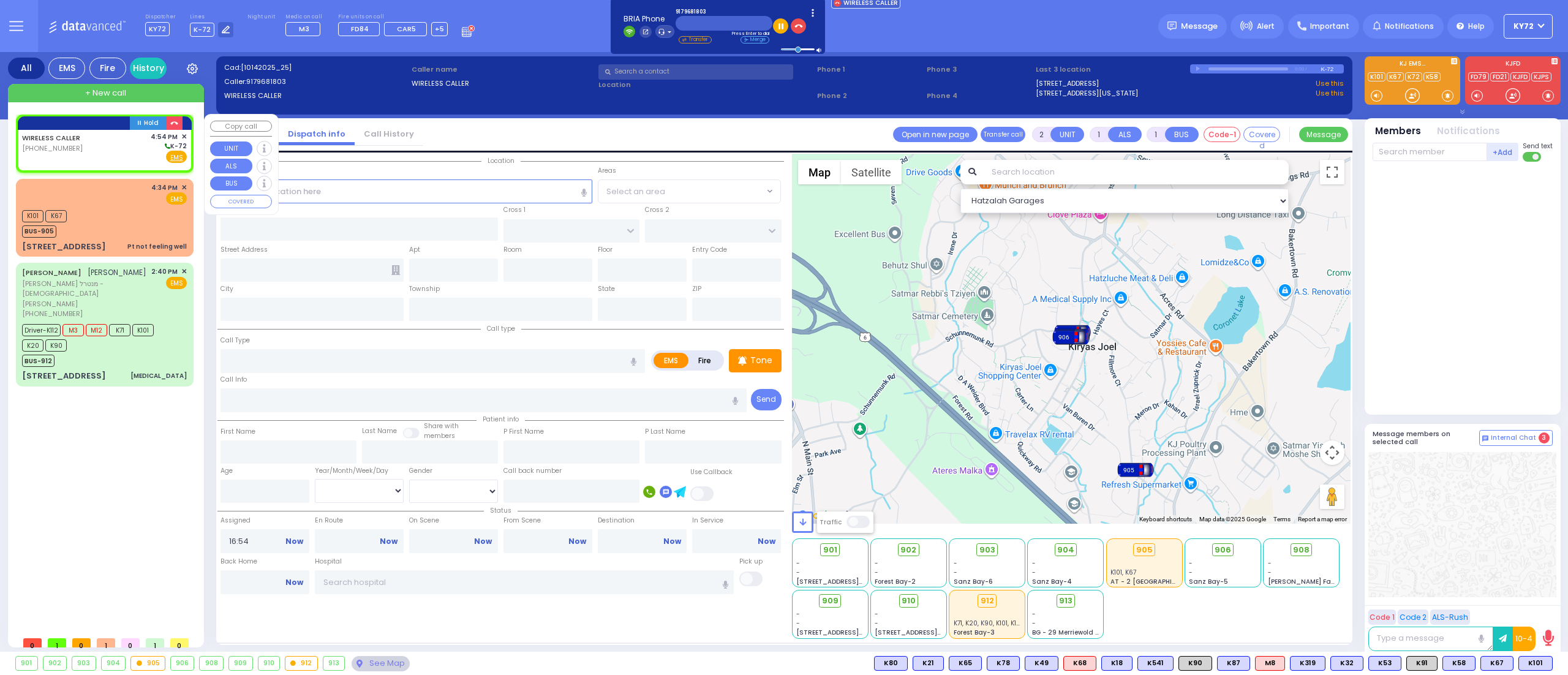
select select
radio input "true"
select select
select select "Hatzalah Garages"
click at [137, 151] on div "WIRELESS CALLER (917) 968-1803 4:54 PM ✕ K-72" at bounding box center [103, 148] width 164 height 31
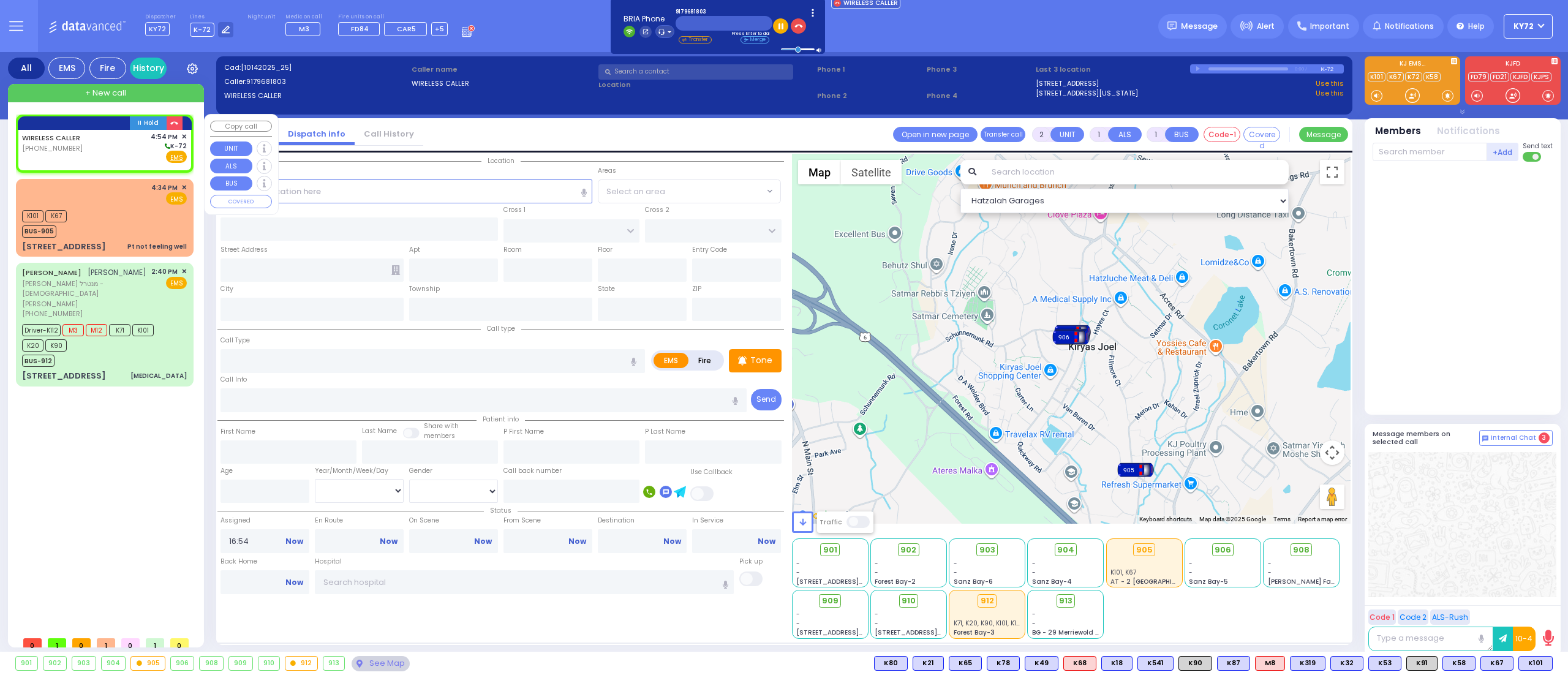
select select
radio input "true"
select select
select select "Hatzalah Garages"
click at [480, 199] on input "text" at bounding box center [407, 191] width 372 height 24
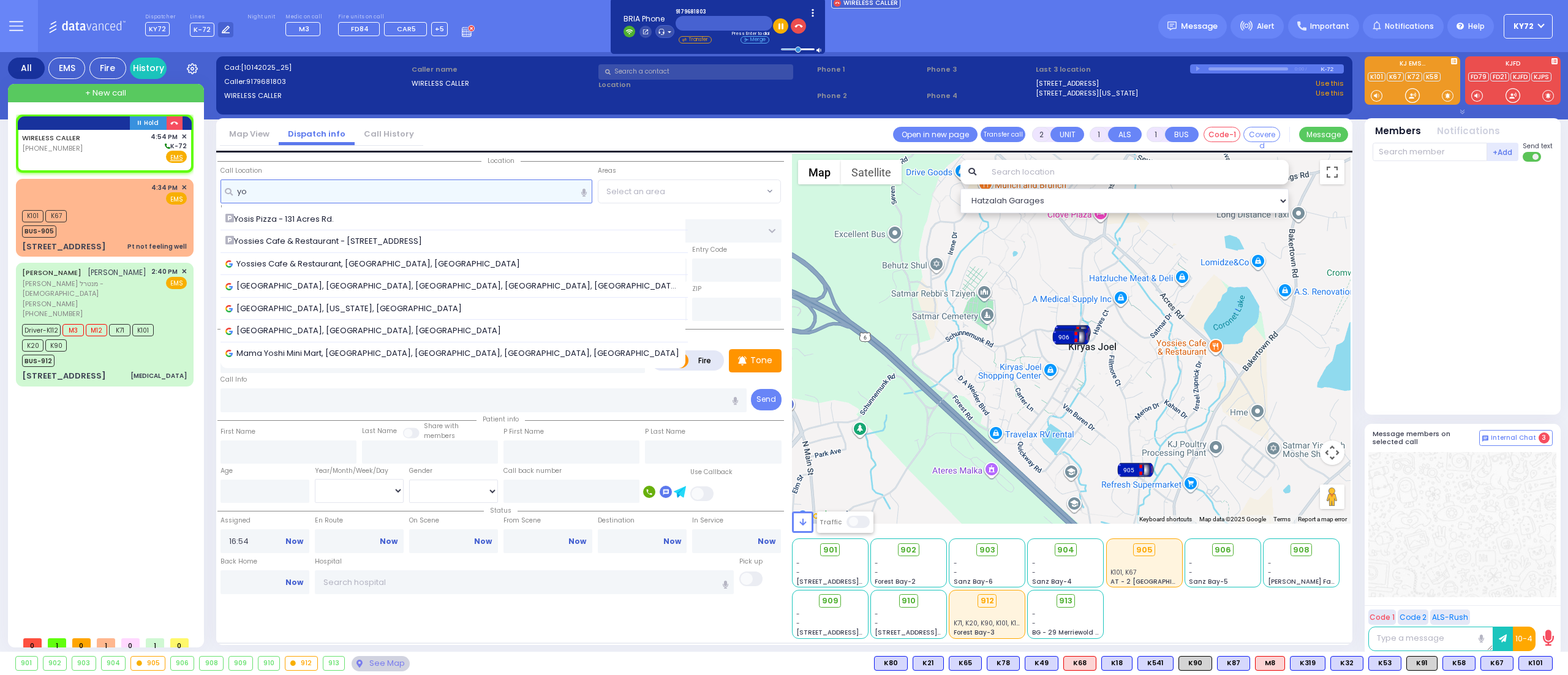
type input "y"
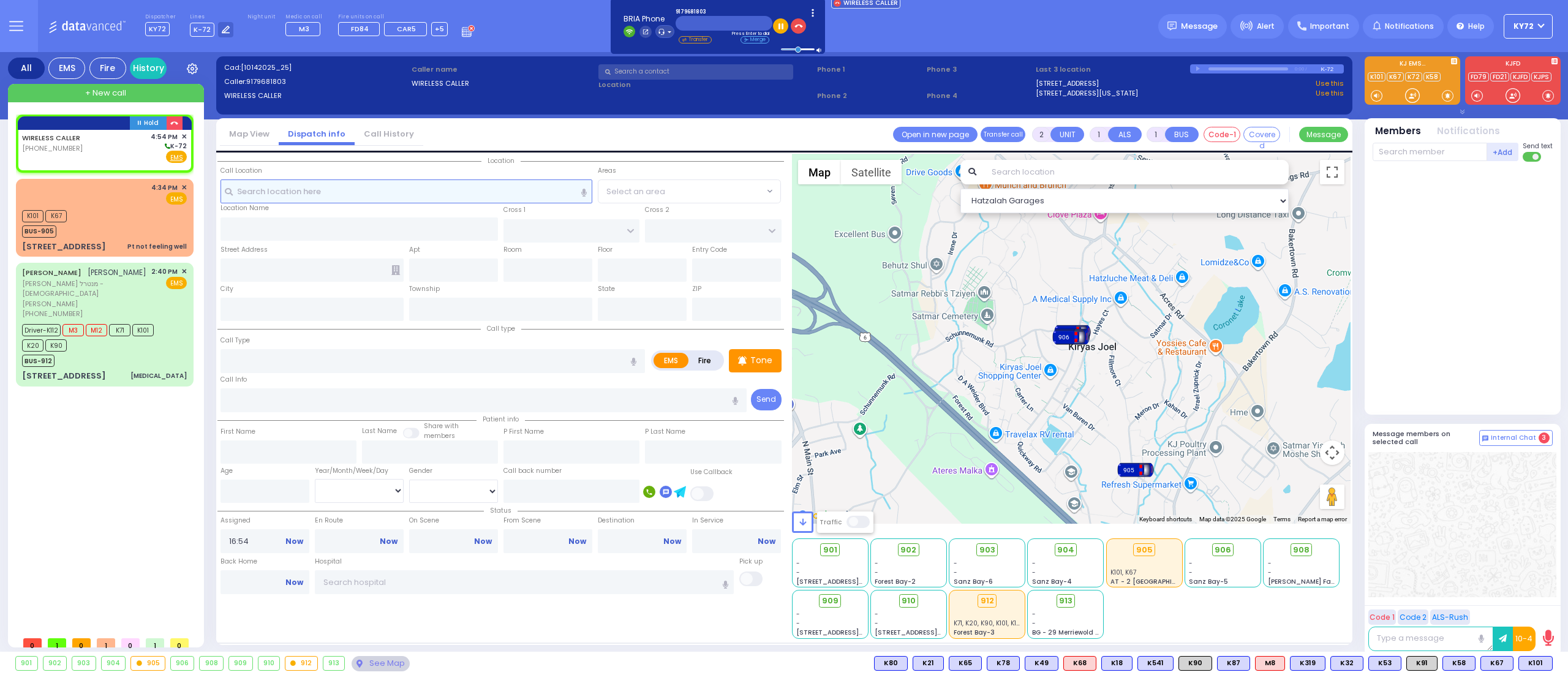
type input "y"
click at [710, 25] on input "text" at bounding box center [723, 23] width 96 height 15
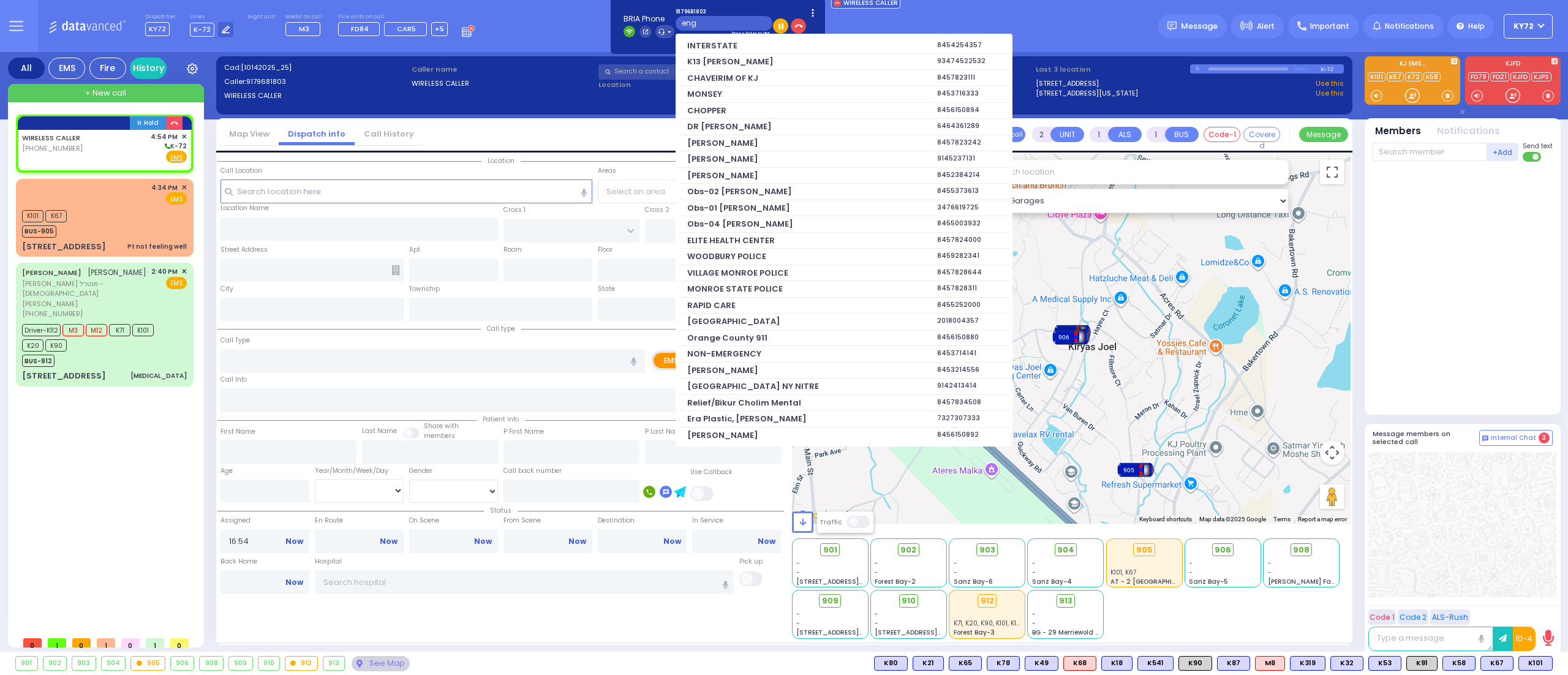
type input "enge"
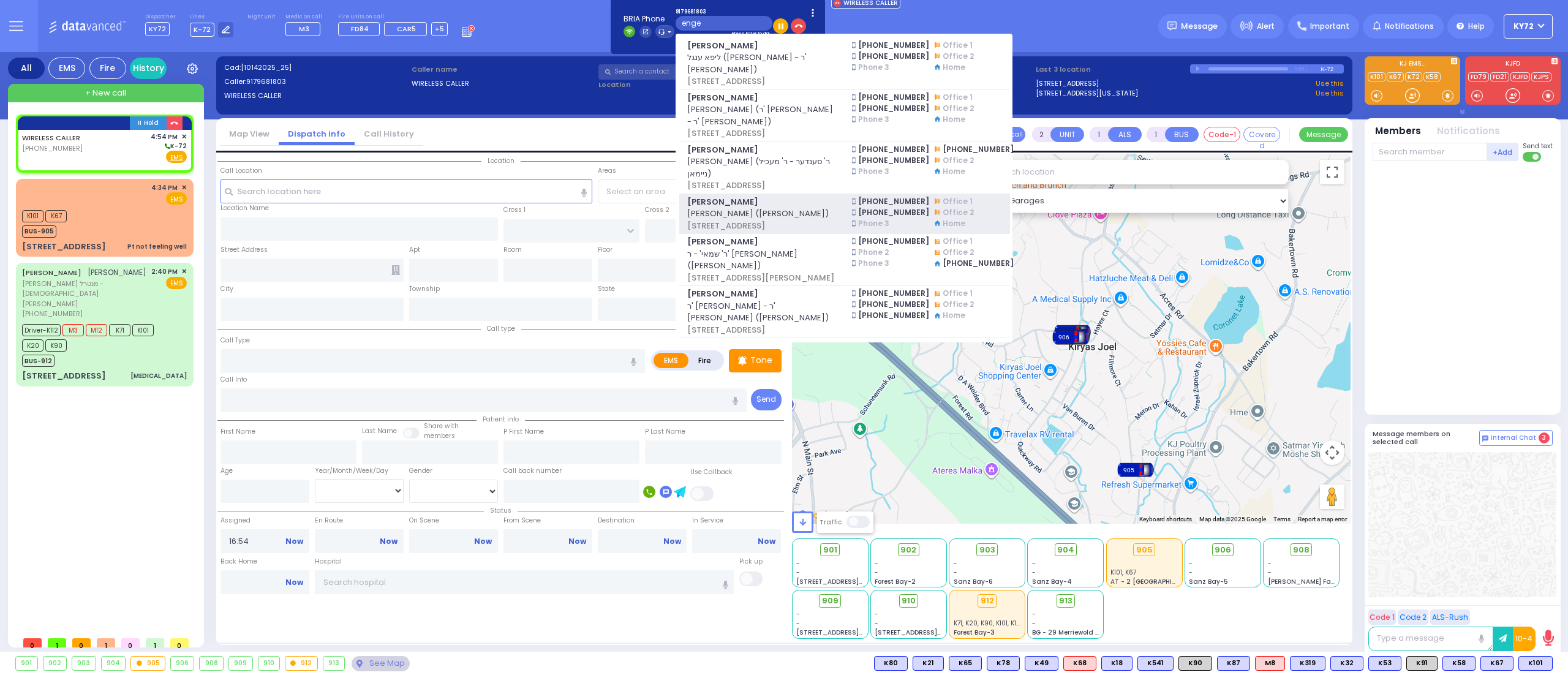
select select
radio input "true"
select select
select select "Hatzalah Garages"
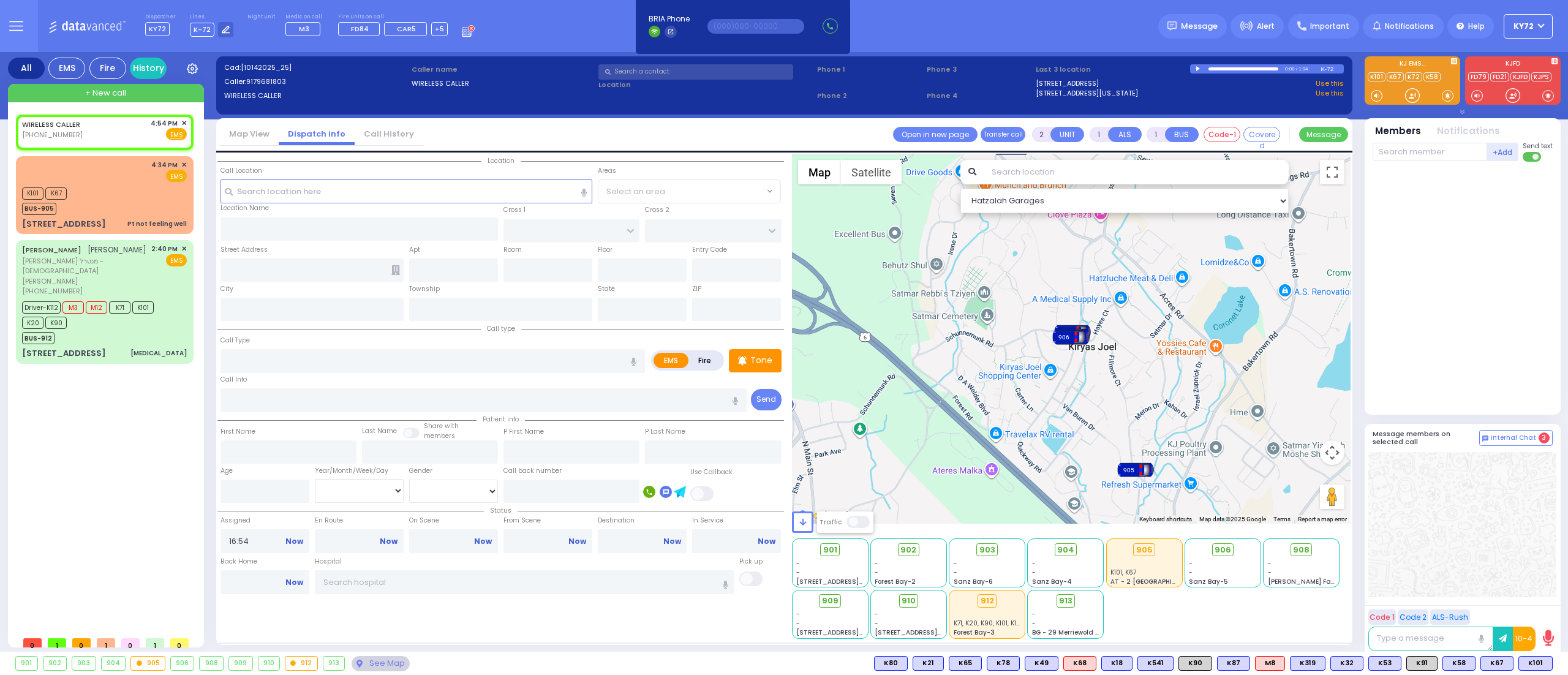
click at [763, 16] on div "BRIA Phone Headset" at bounding box center [743, 25] width 202 height 27
click at [760, 24] on input "text" at bounding box center [756, 26] width 96 height 15
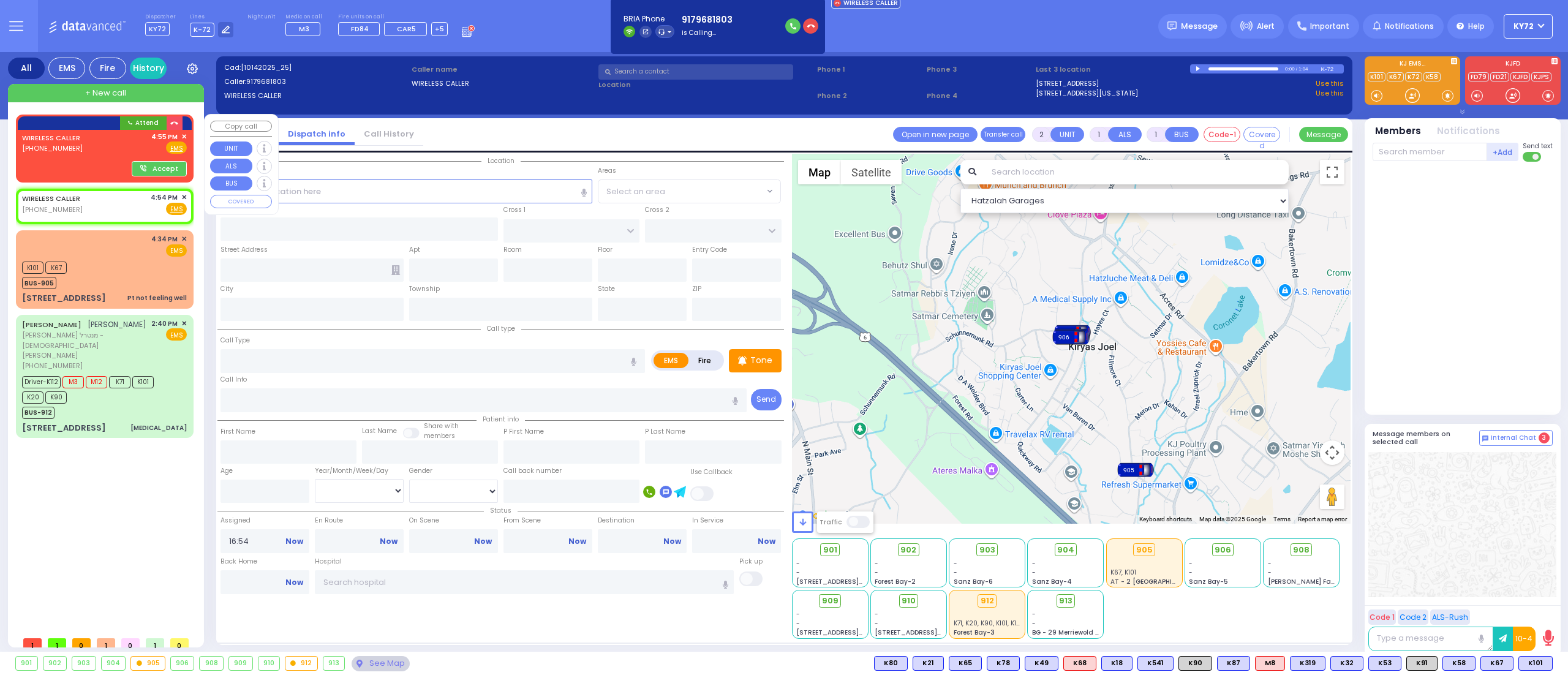
click at [174, 169] on button "Accept" at bounding box center [159, 169] width 55 height 16
select select
radio input "true"
select select
type input "16:55"
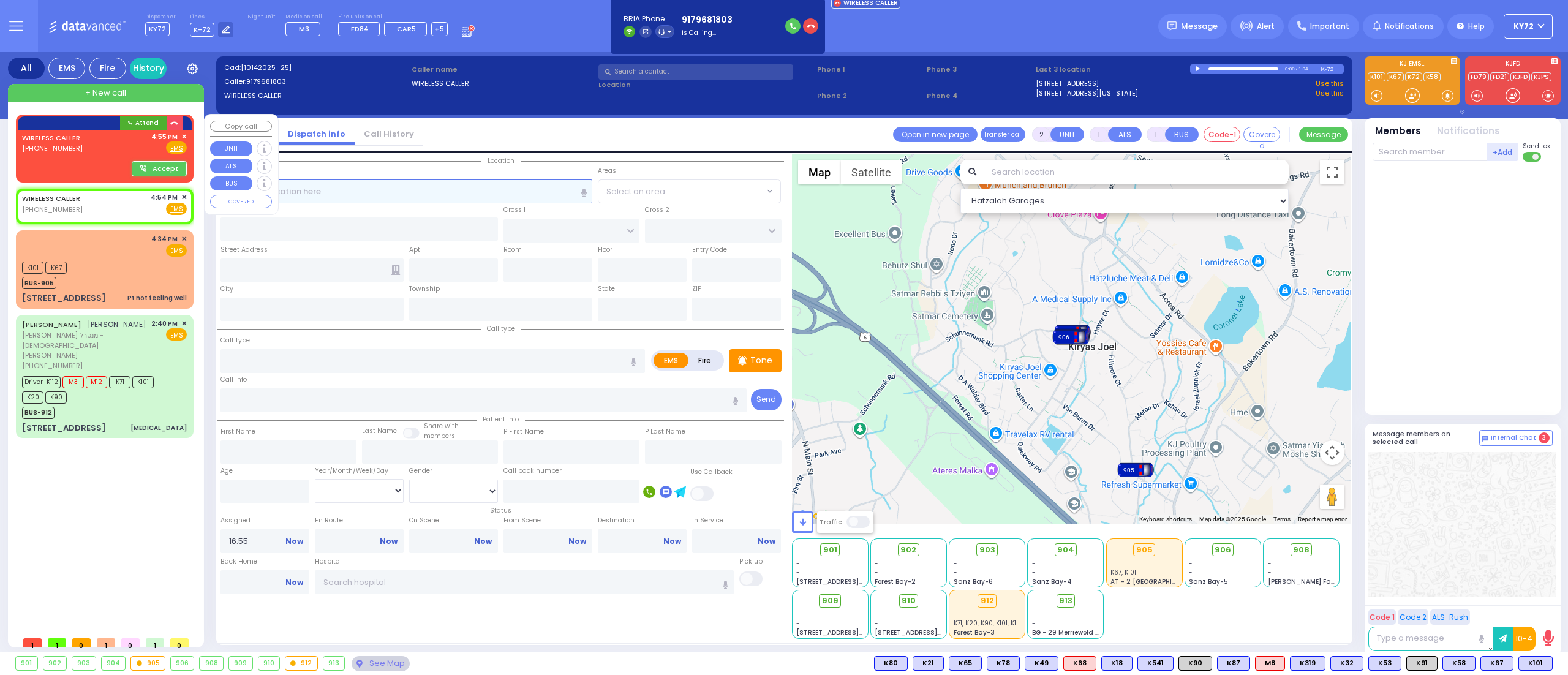
select select "Hatzalah Garages"
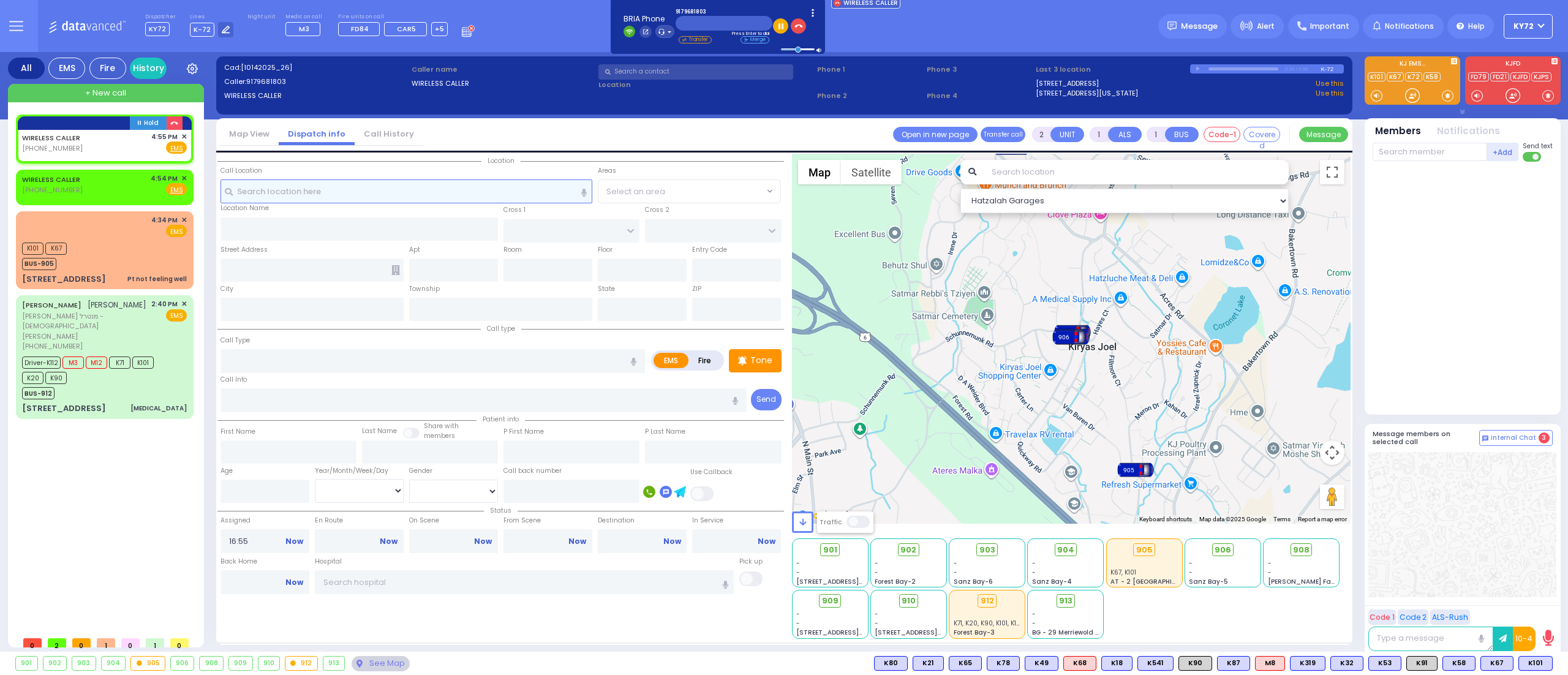
select select
radio input "true"
select select
select select "Hatzalah Garages"
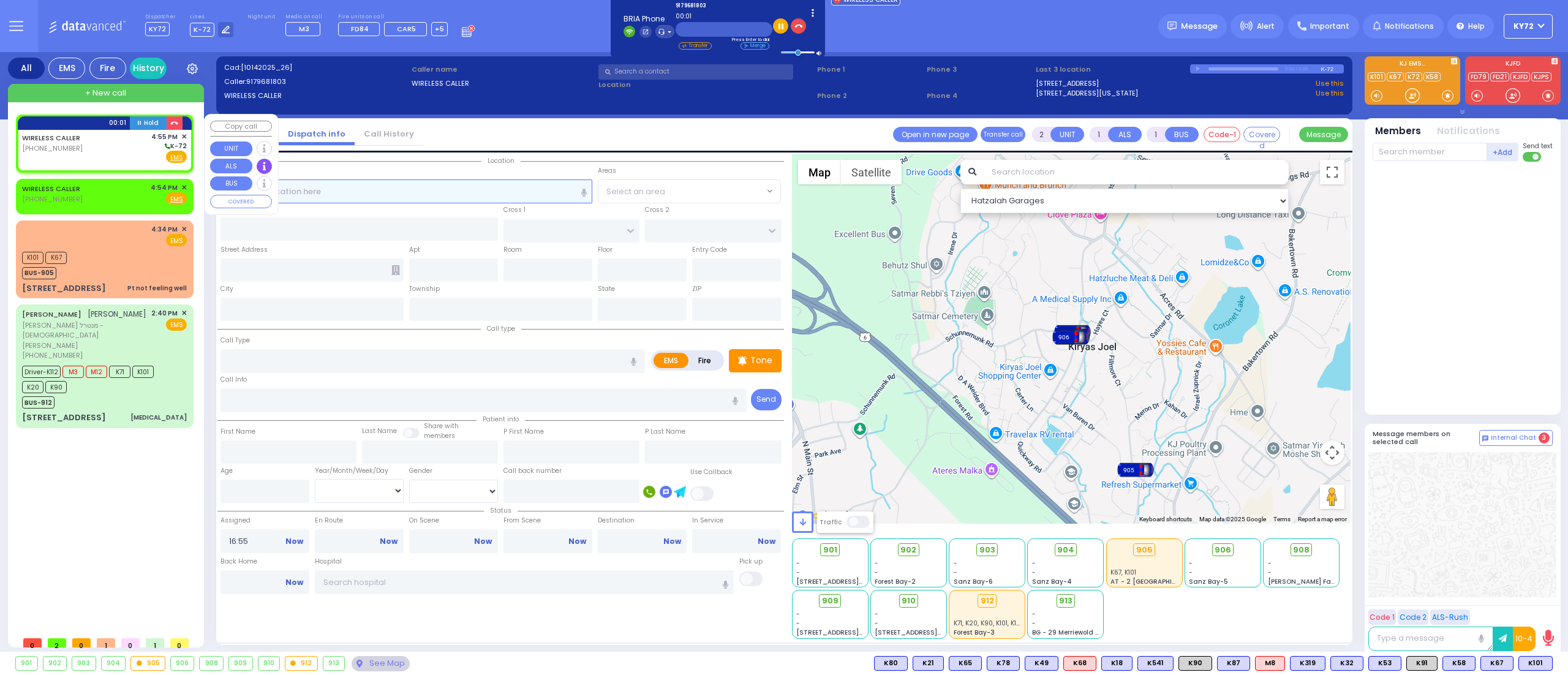
select select
radio input "true"
select select
select select "Hatzalah Garages"
click at [713, 31] on input "text" at bounding box center [723, 29] width 96 height 15
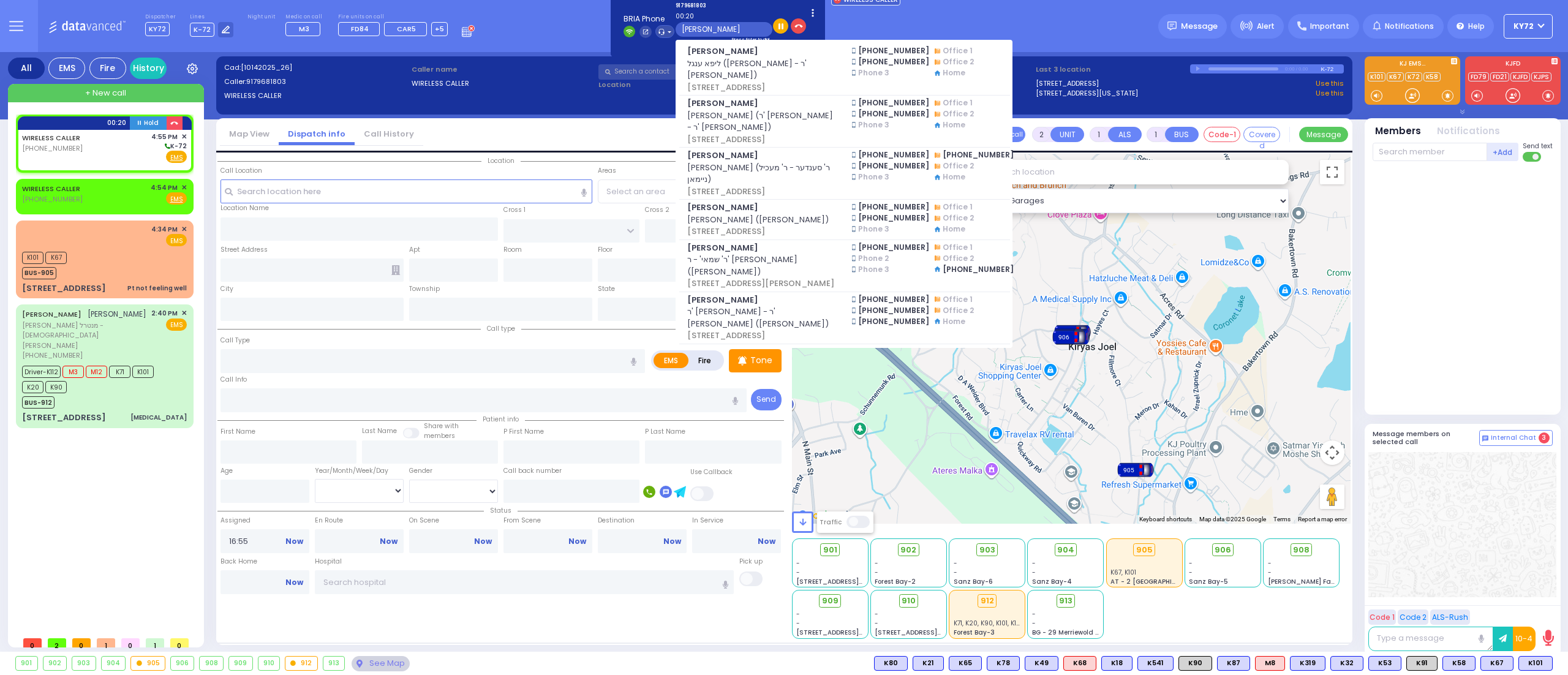
type input "engel"
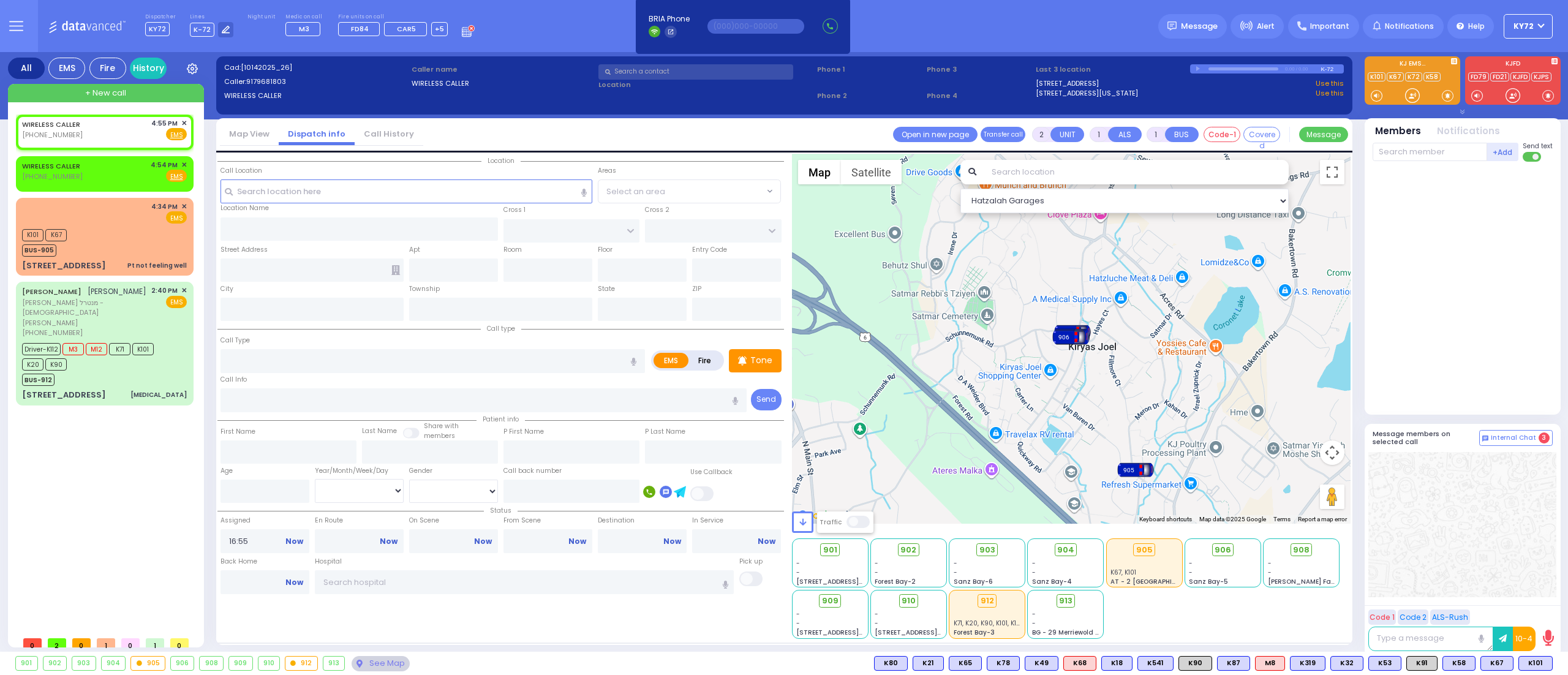
select select
radio input "true"
select select
select select "Hatzalah Garages"
click at [1411, 96] on div at bounding box center [1412, 95] width 12 height 12
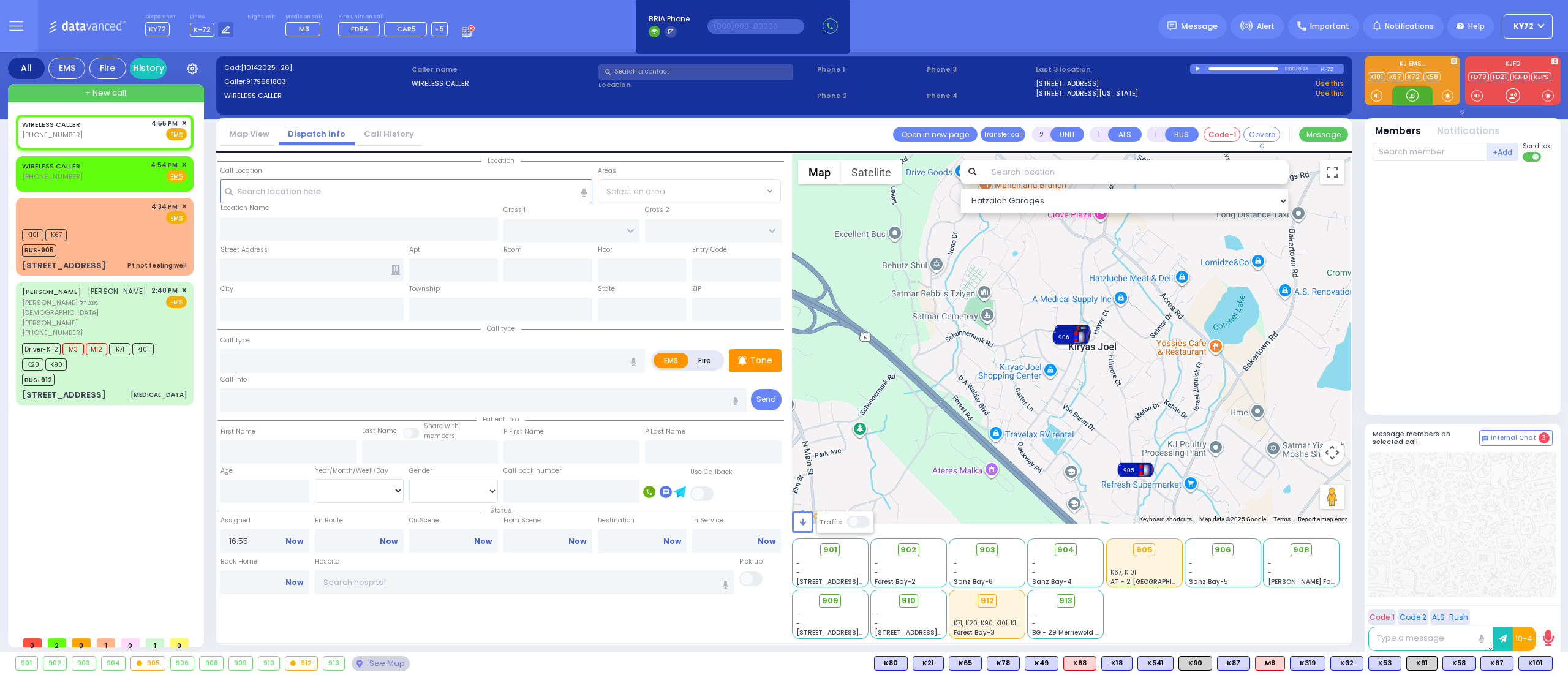
click at [1411, 96] on div at bounding box center [1412, 95] width 12 height 12
click at [1412, 95] on div at bounding box center [1412, 95] width 12 height 12
click at [186, 161] on span "✕" at bounding box center [184, 164] width 6 height 11
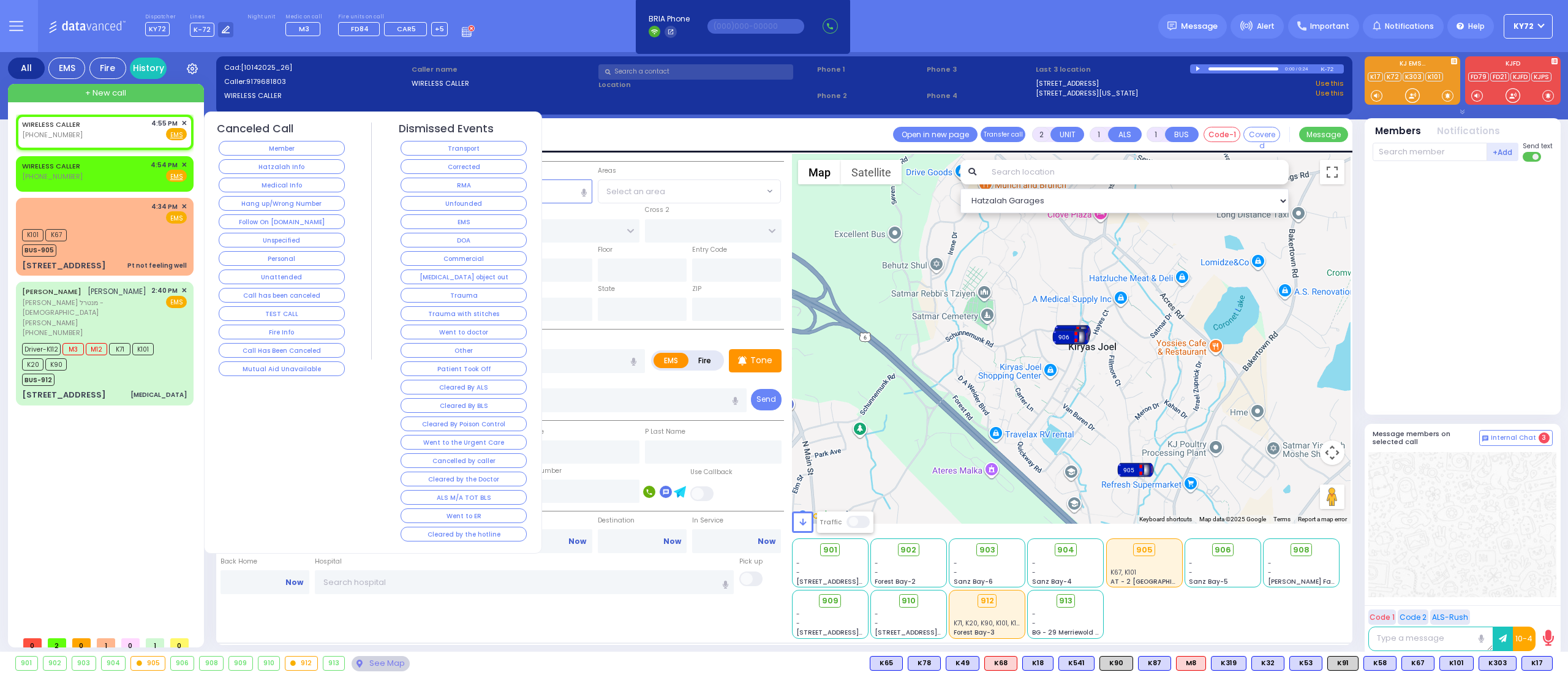
click at [293, 134] on h4 "Canceled Call" at bounding box center [255, 128] width 77 height 13
click at [290, 147] on button "Member" at bounding box center [282, 148] width 126 height 15
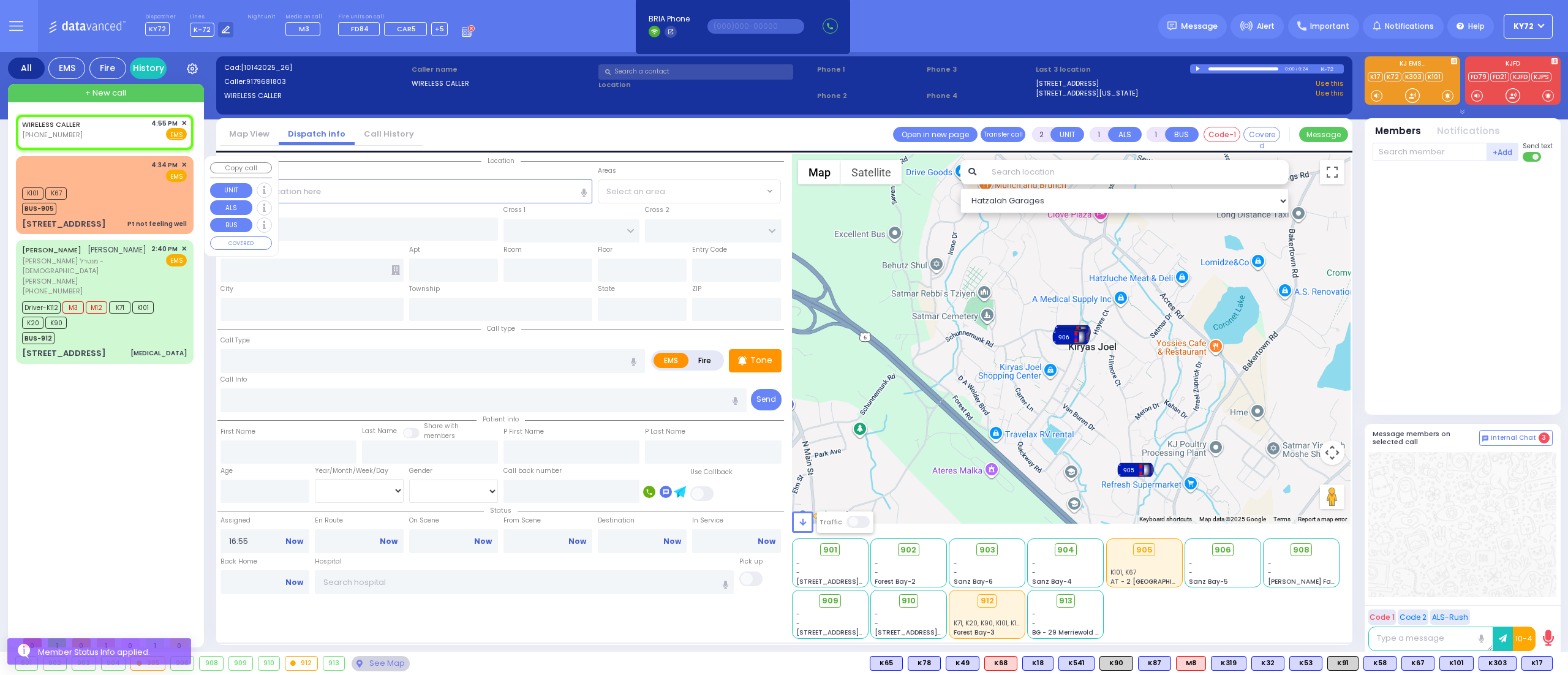
click at [98, 199] on div "K101 K67 BUS-905" at bounding box center [103, 199] width 164 height 31
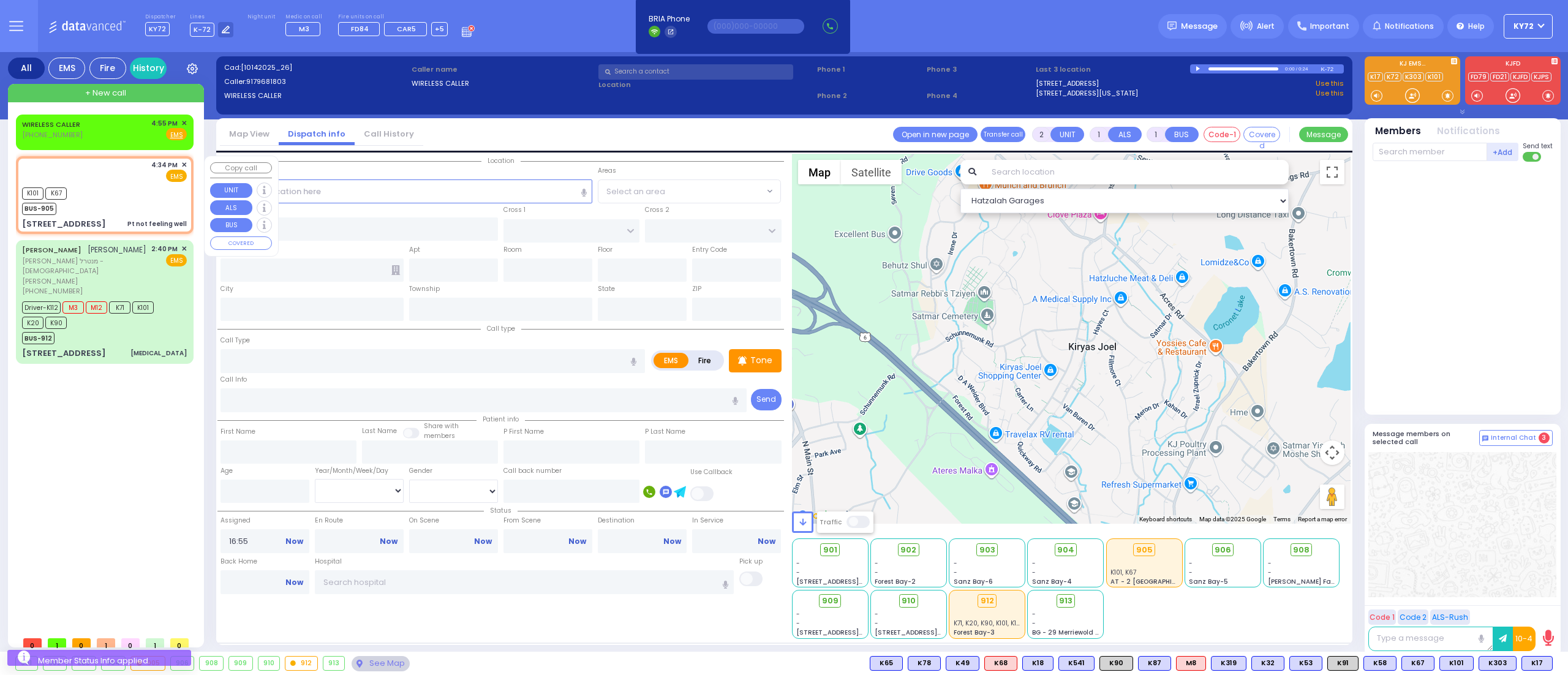
type input "1"
type input "0"
select select
type input "Pt not feeling well"
radio input "true"
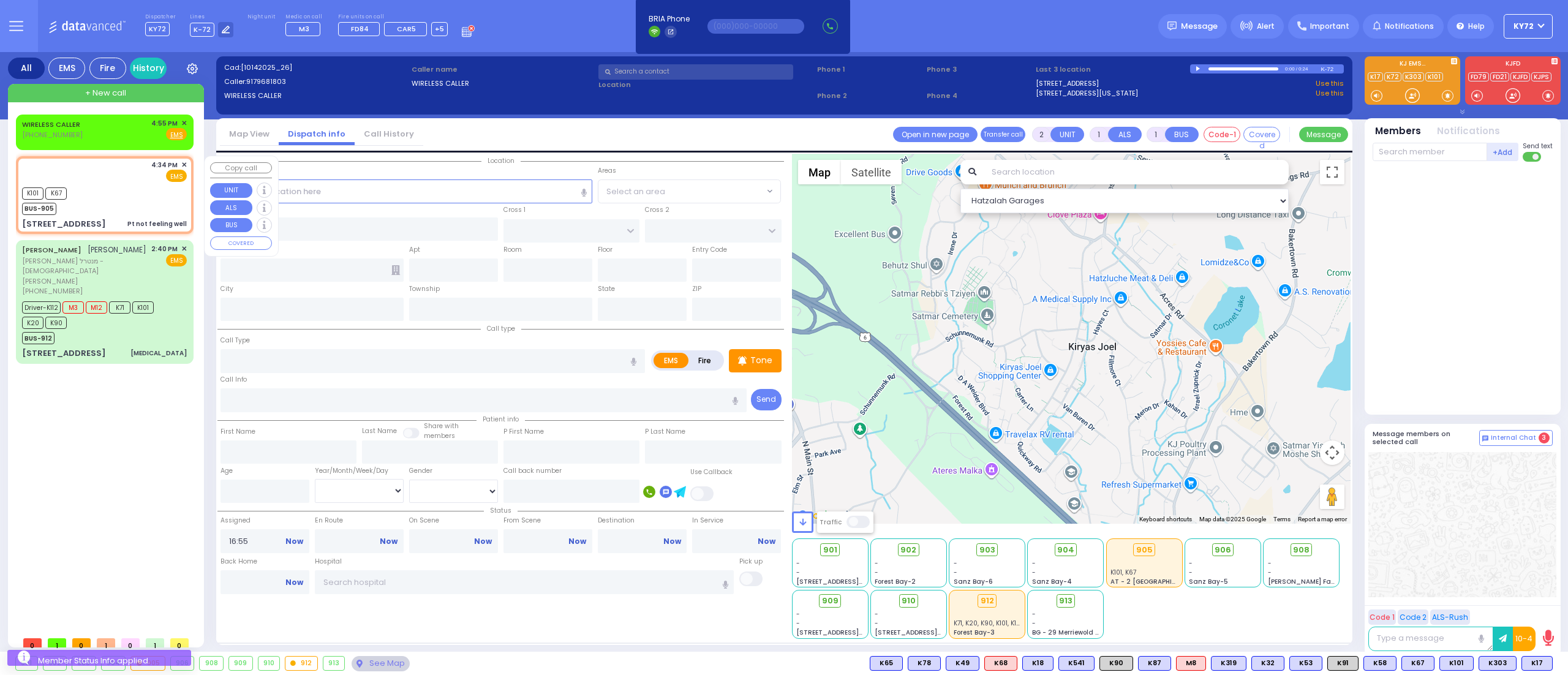
select select
type input "16:34"
type input "16:35"
type input "PRAG BLVD"
type input "DAJ BLVD"
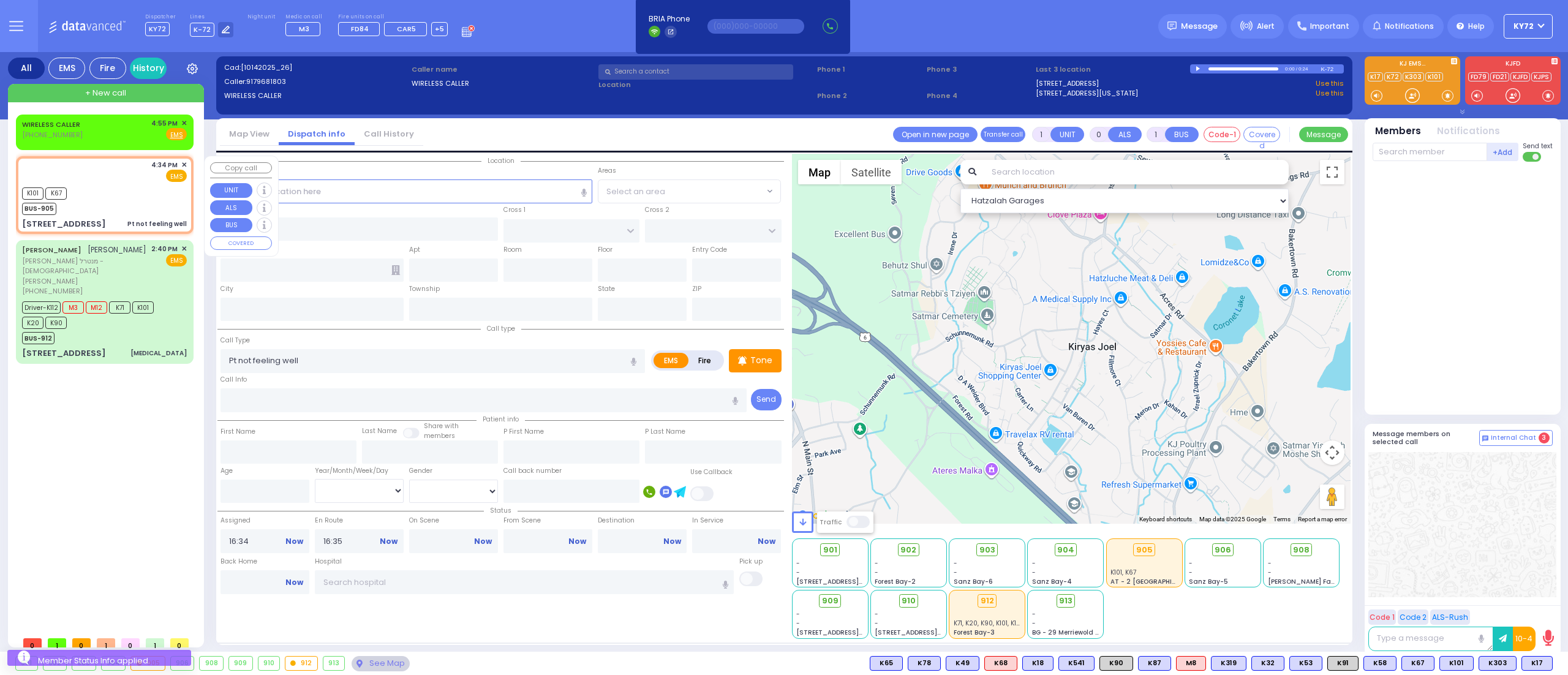
type input "[STREET_ADDRESS]"
type input "201"
type input "Monroe"
type input "[US_STATE]"
type input "10950"
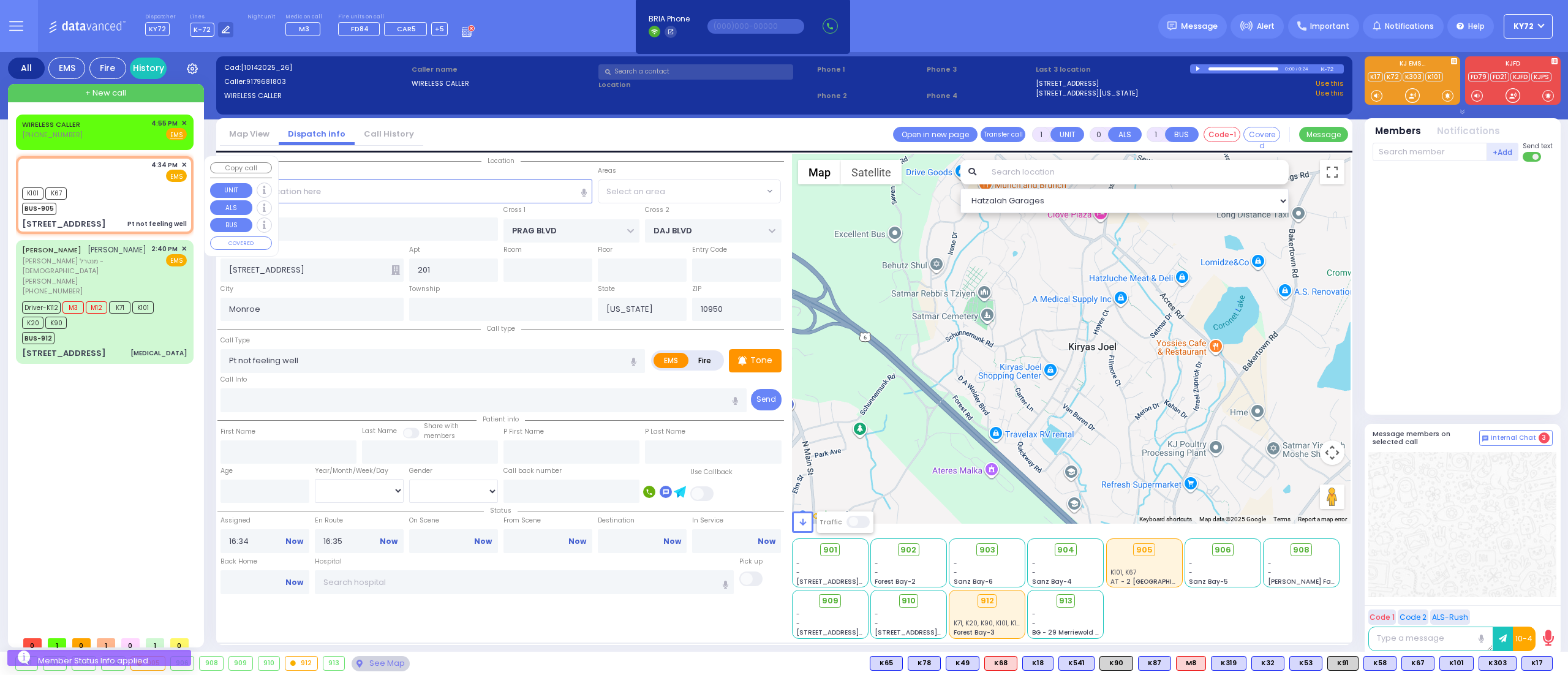
select select "Hatzalah Garages"
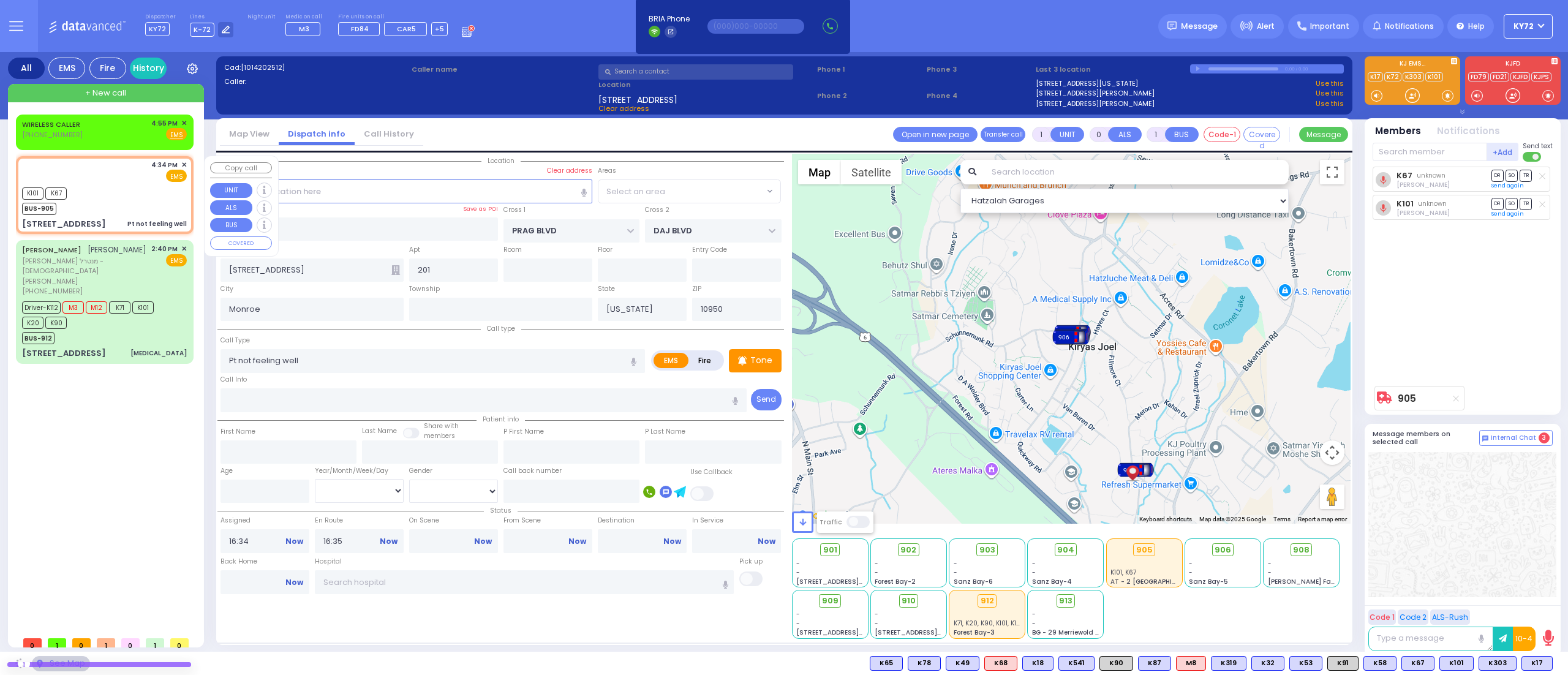
select select "SECTION 6"
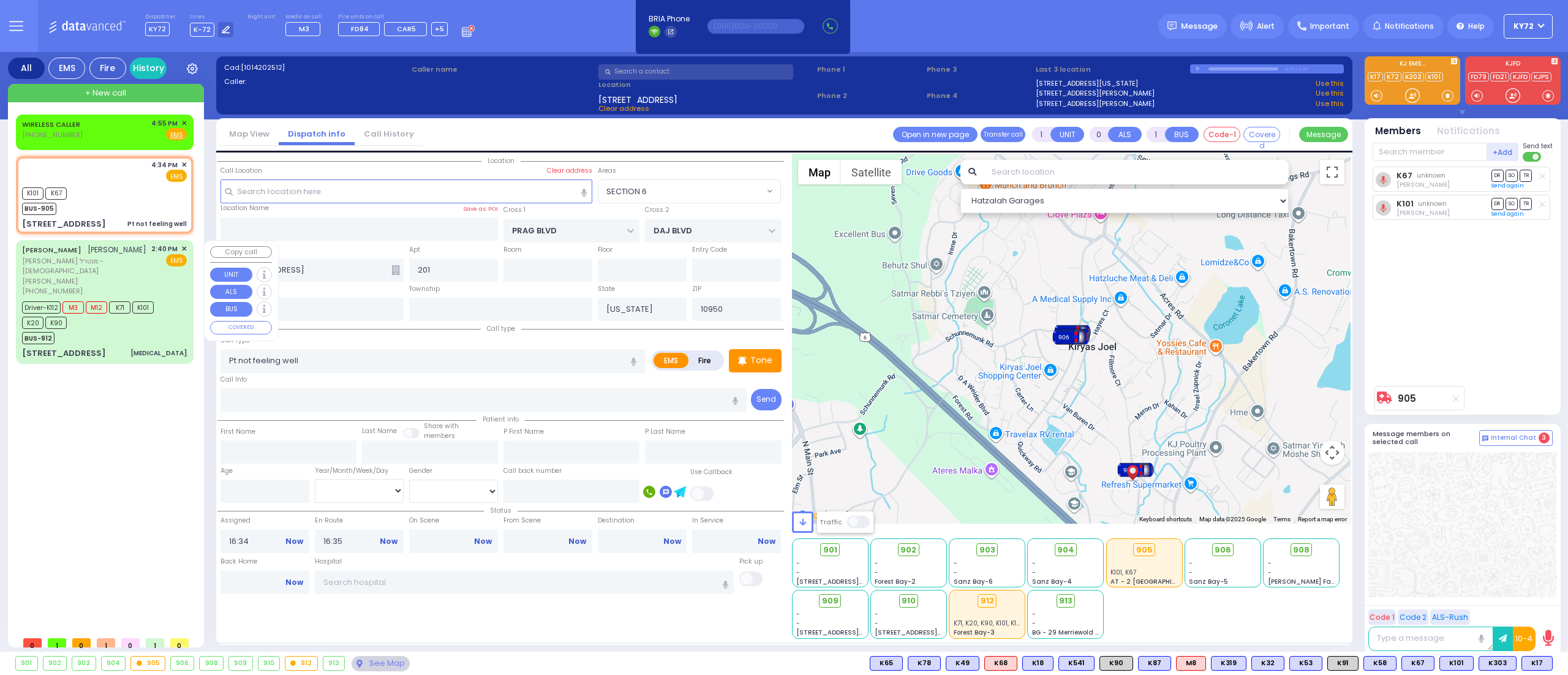
click at [161, 329] on div "BUS-912" at bounding box center [98, 337] width 154 height 16
type input "6"
select select
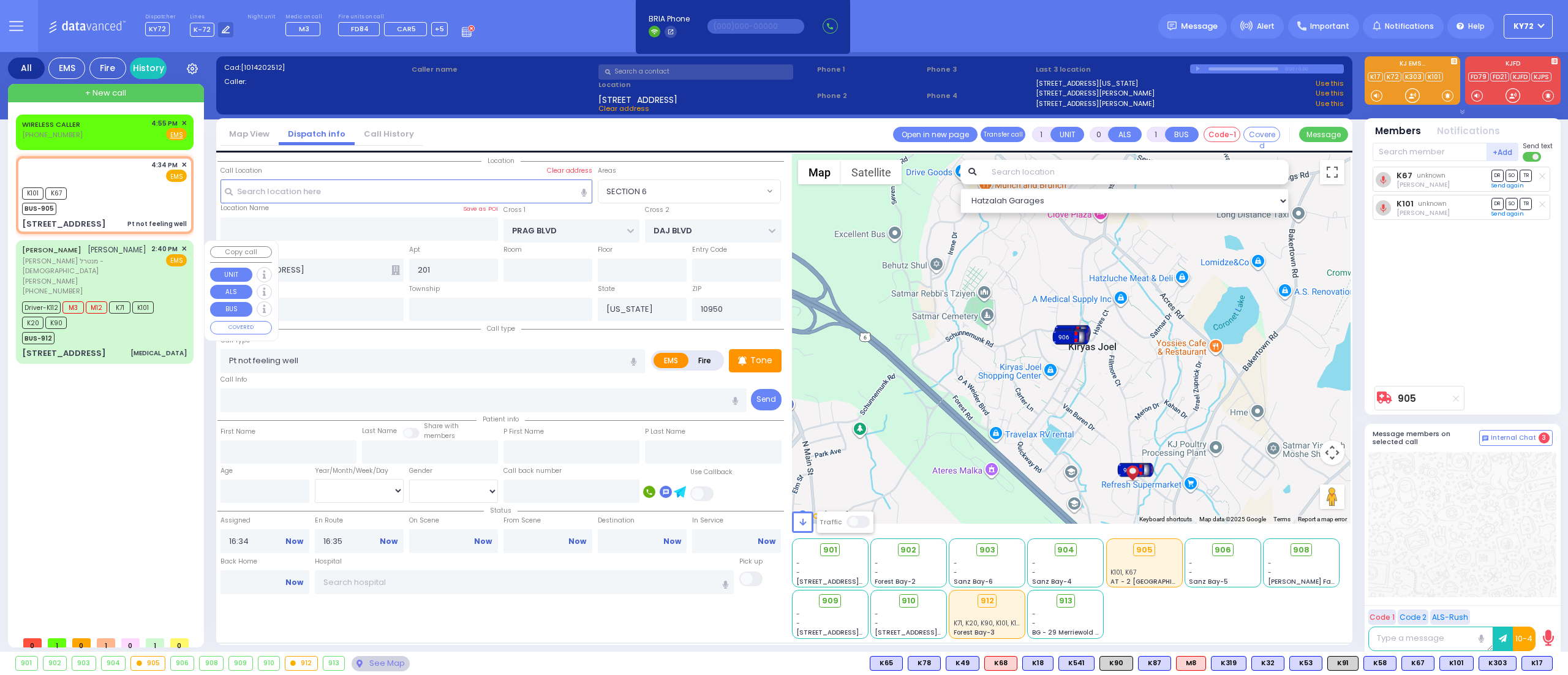
type input "[MEDICAL_DATA]"
radio input "true"
type input "[PERSON_NAME]"
type input "MEISLISH"
type input "[PERSON_NAME]"
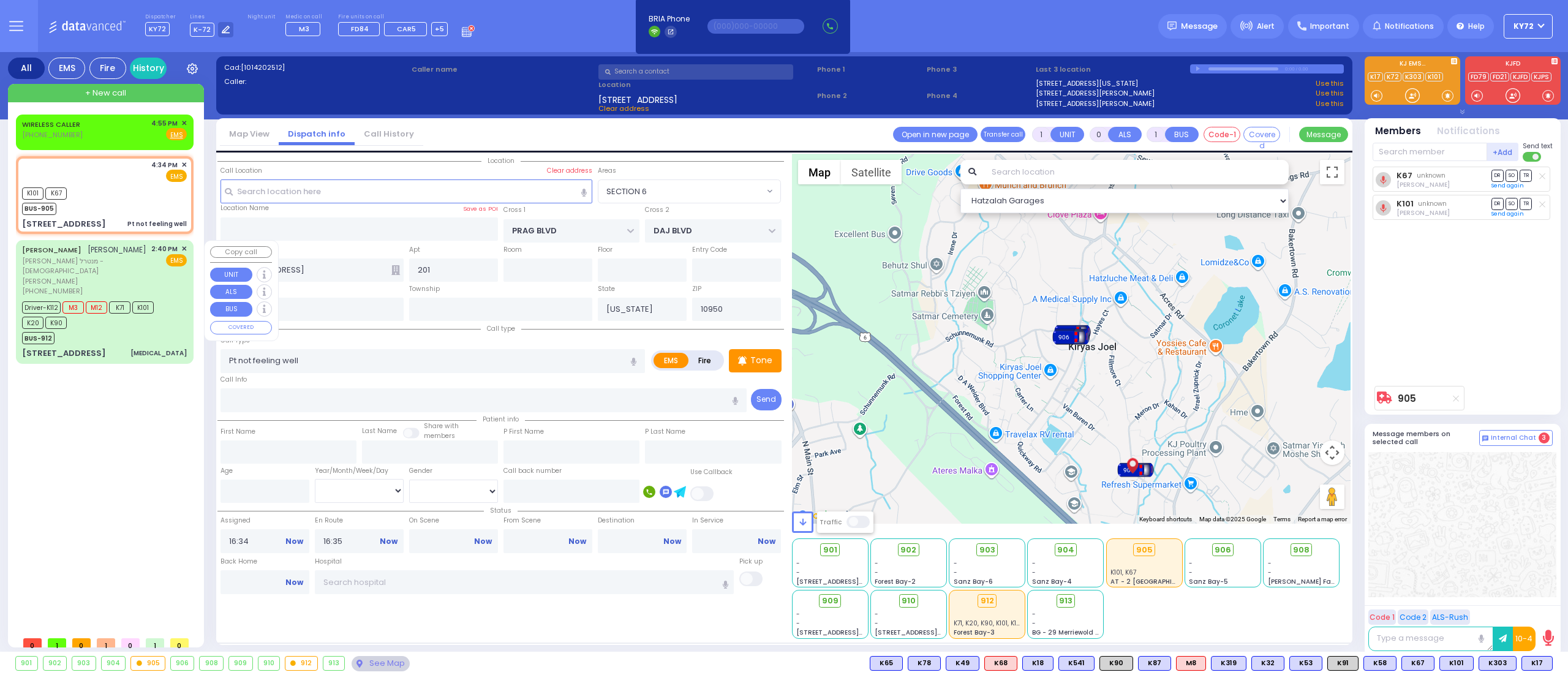
type input "Meisels"
type input "8"
select select "Month"
select select "[DEMOGRAPHIC_DATA]"
type input "14:40"
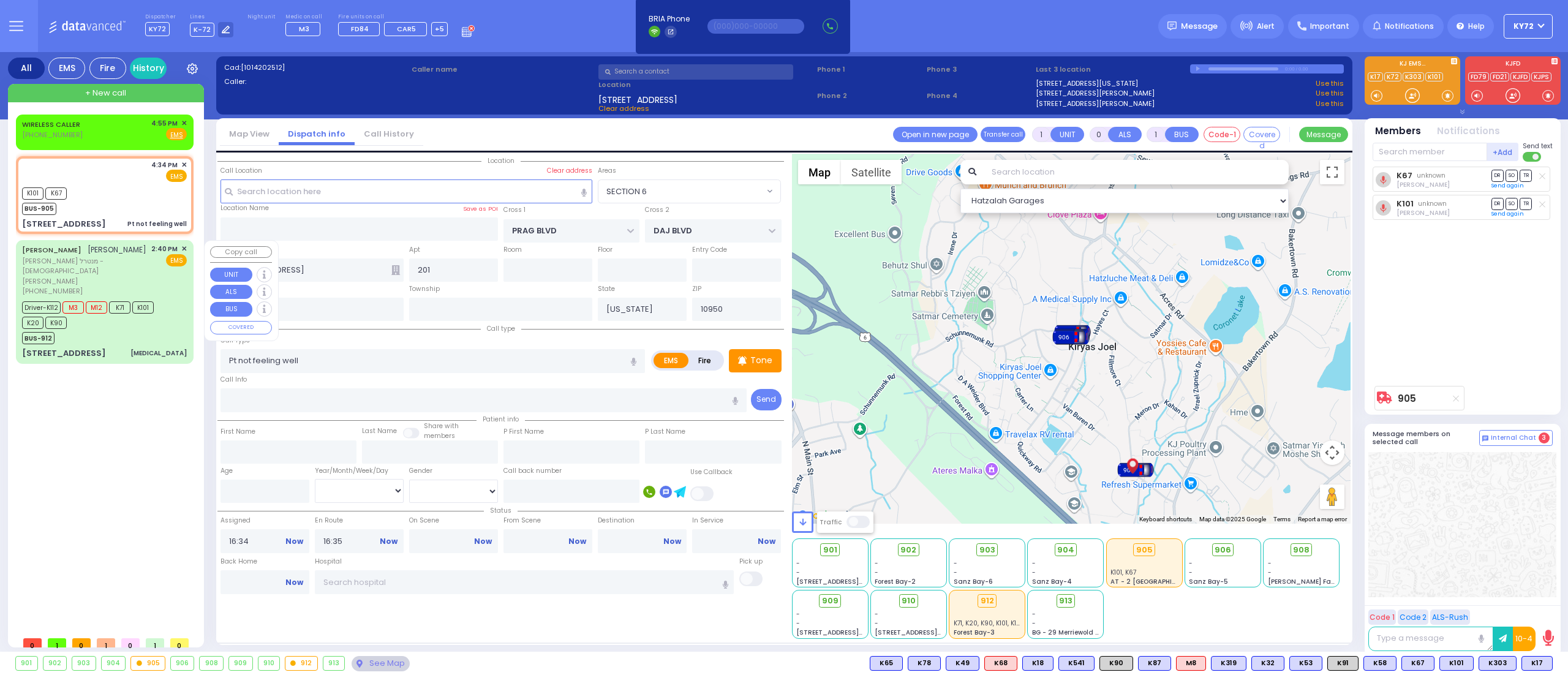
type input "14:41"
type input "14:42"
type input "14:48"
type input "15:51"
type input "16:45"
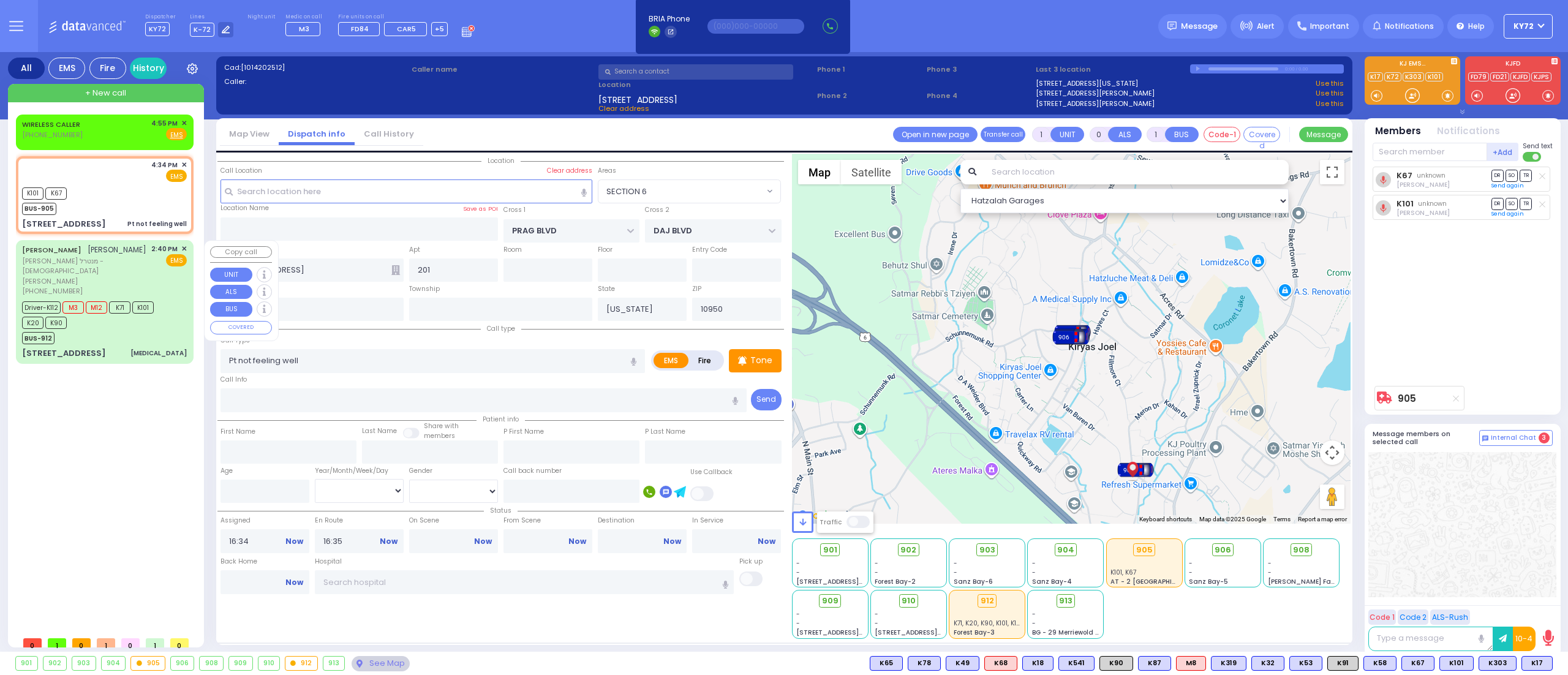
type input "[US_STATE][GEOGRAPHIC_DATA]- [GEOGRAPHIC_DATA] [STREET_ADDRESS][US_STATE]"
select select "Hatzalah Garages"
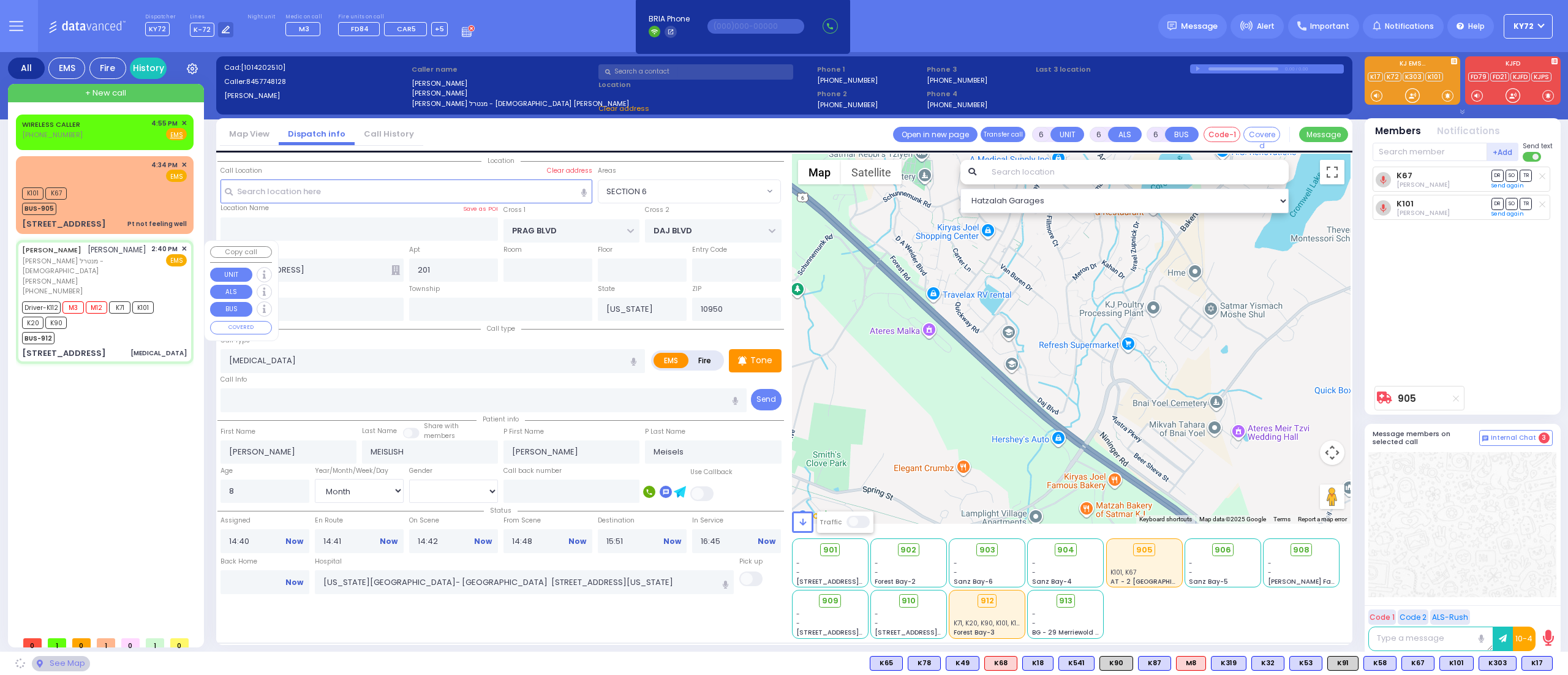
type input "CHUST RD"
type input "[GEOGRAPHIC_DATA]"
type input "[STREET_ADDRESS]"
type input "104"
type input "[PERSON_NAME]"
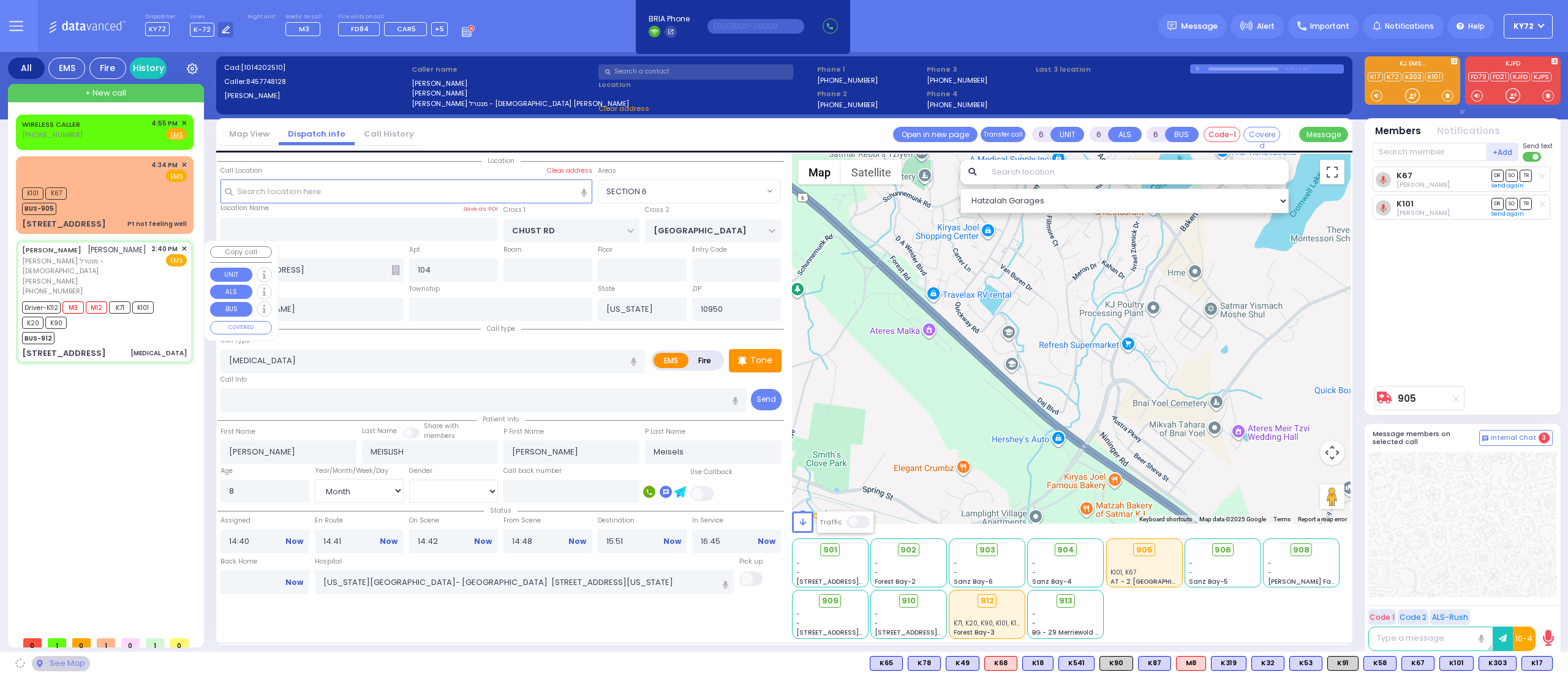
select select "[PERSON_NAME]"
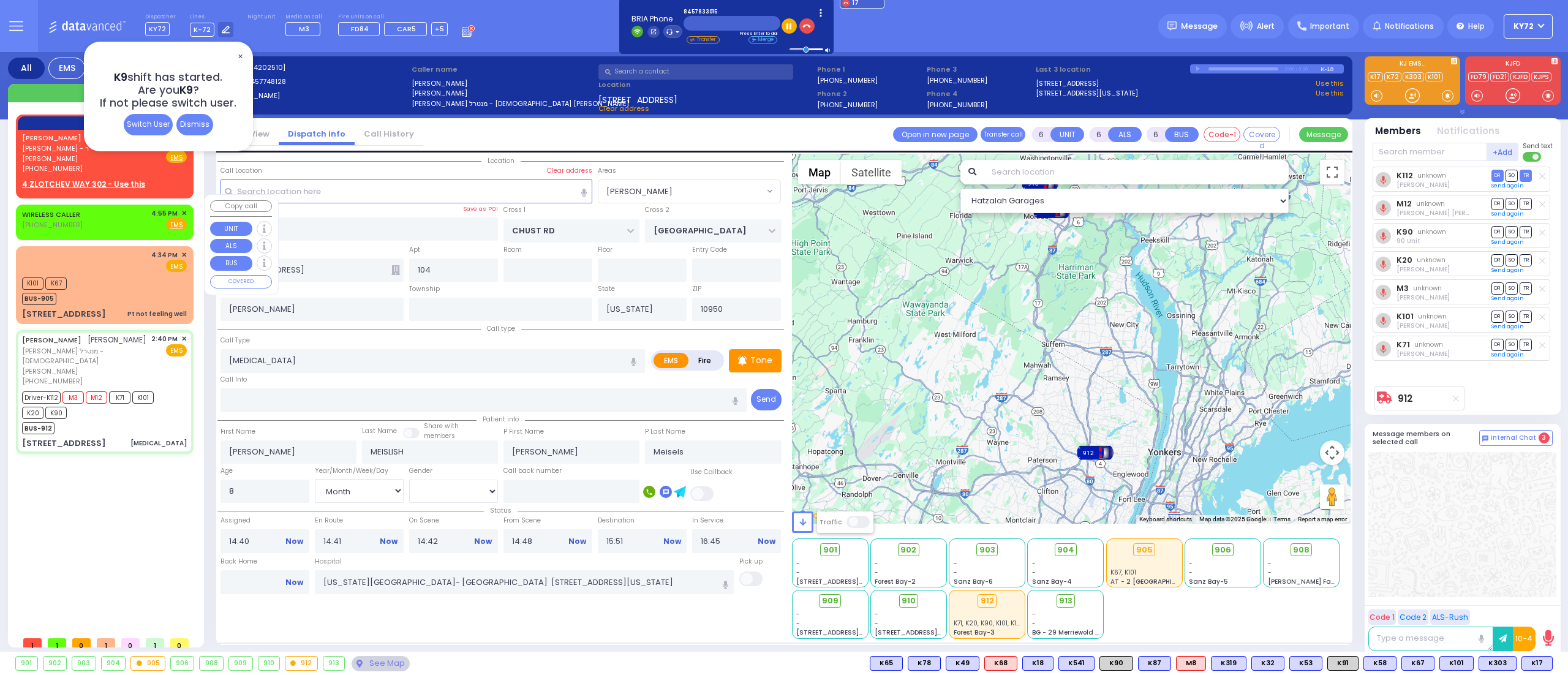
click at [110, 213] on div "WIRELESS CALLER (917) 968-1803 4:55 PM ✕ Fire EMS" at bounding box center [103, 219] width 164 height 23
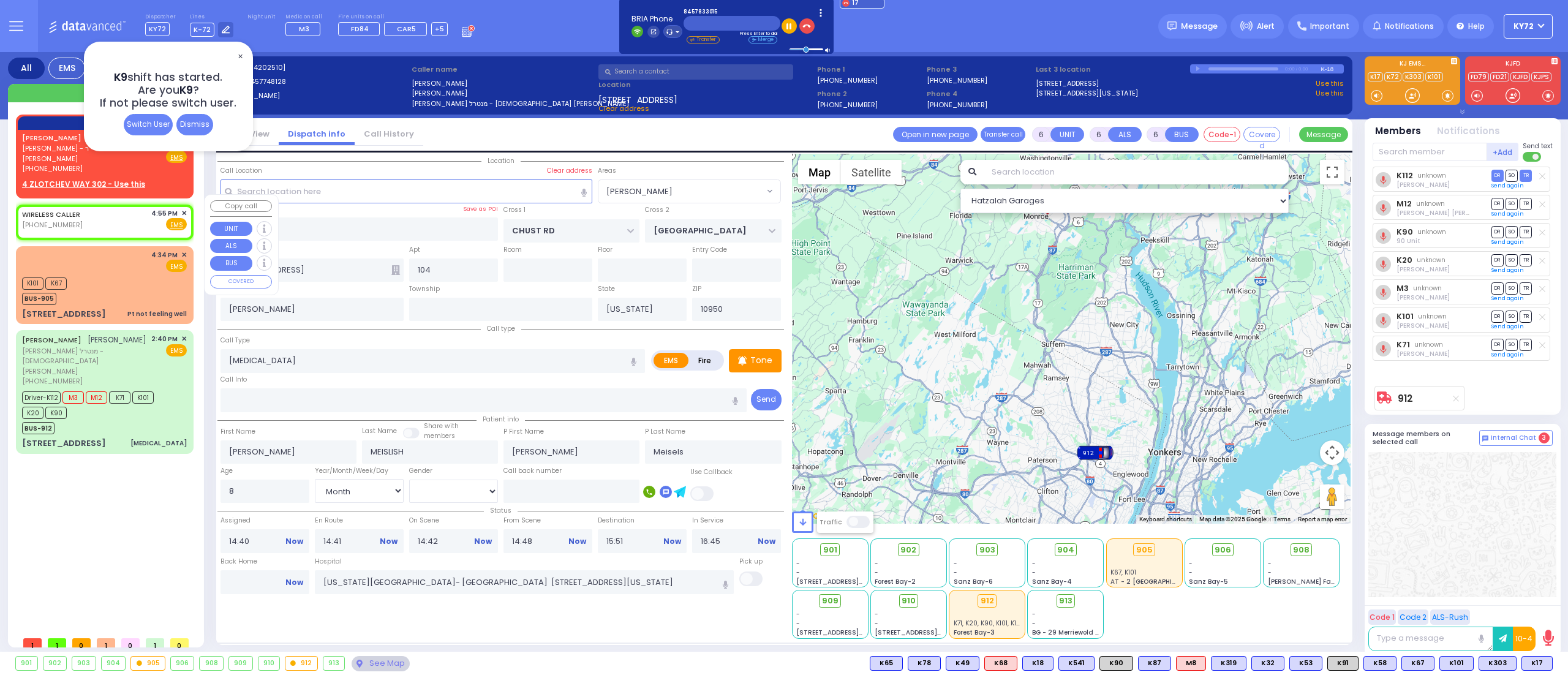
type input "2"
type input "1"
select select
radio input "true"
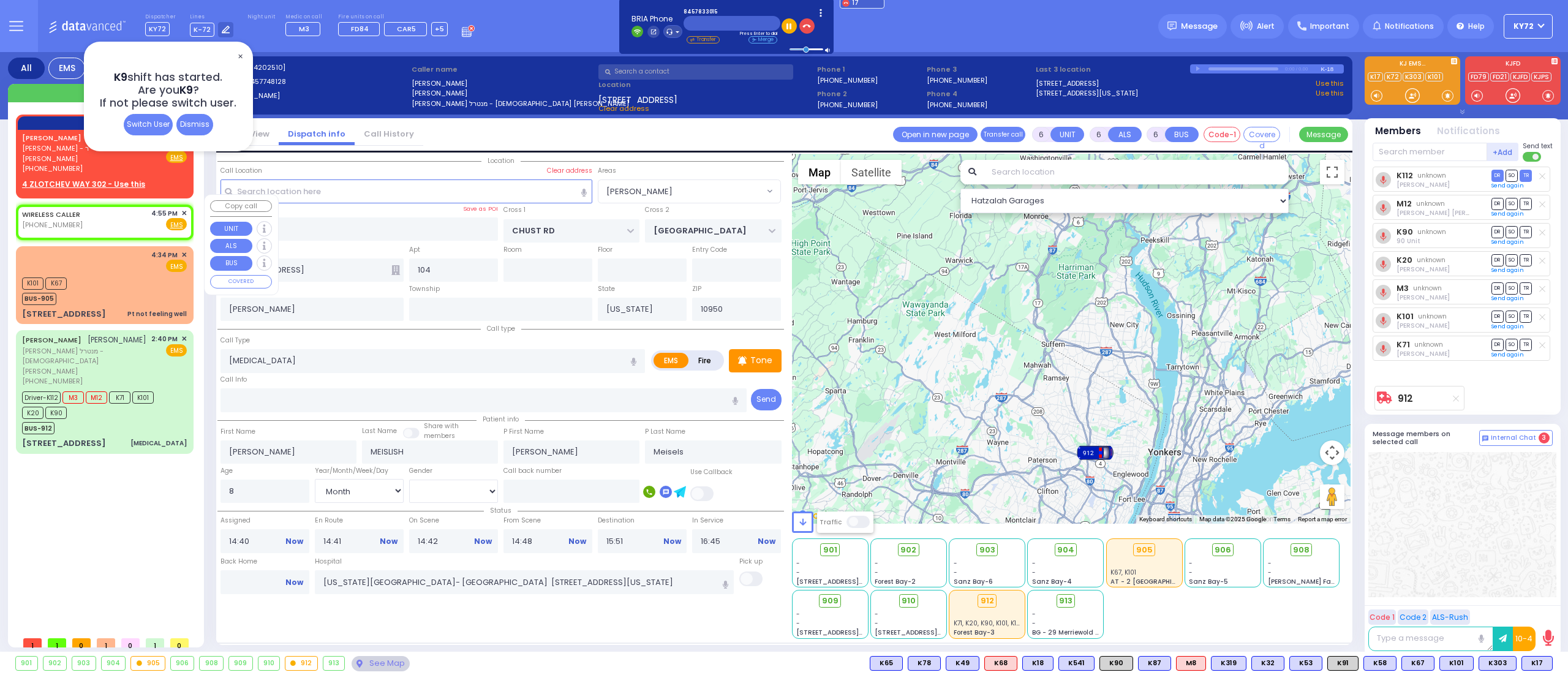
select select
type input "16:55"
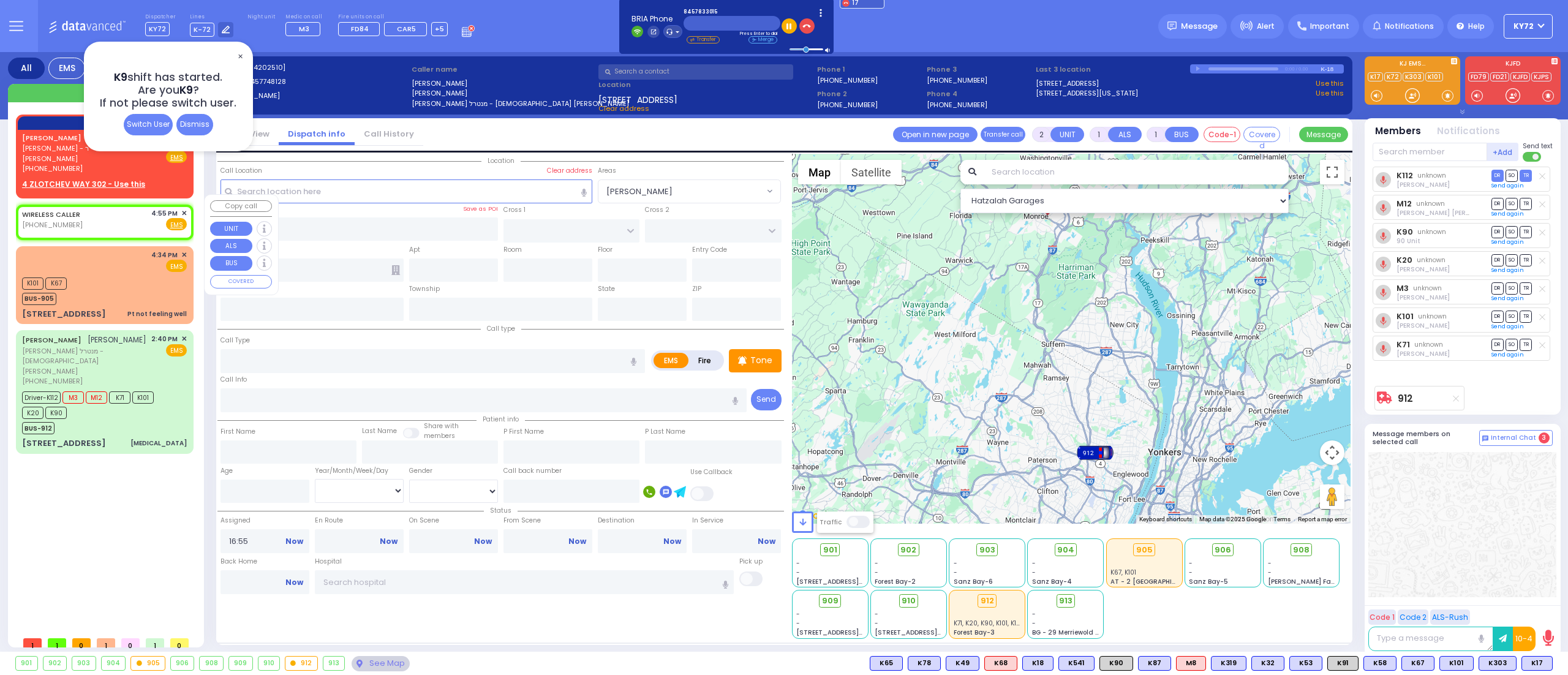
select select "Hatzalah Garages"
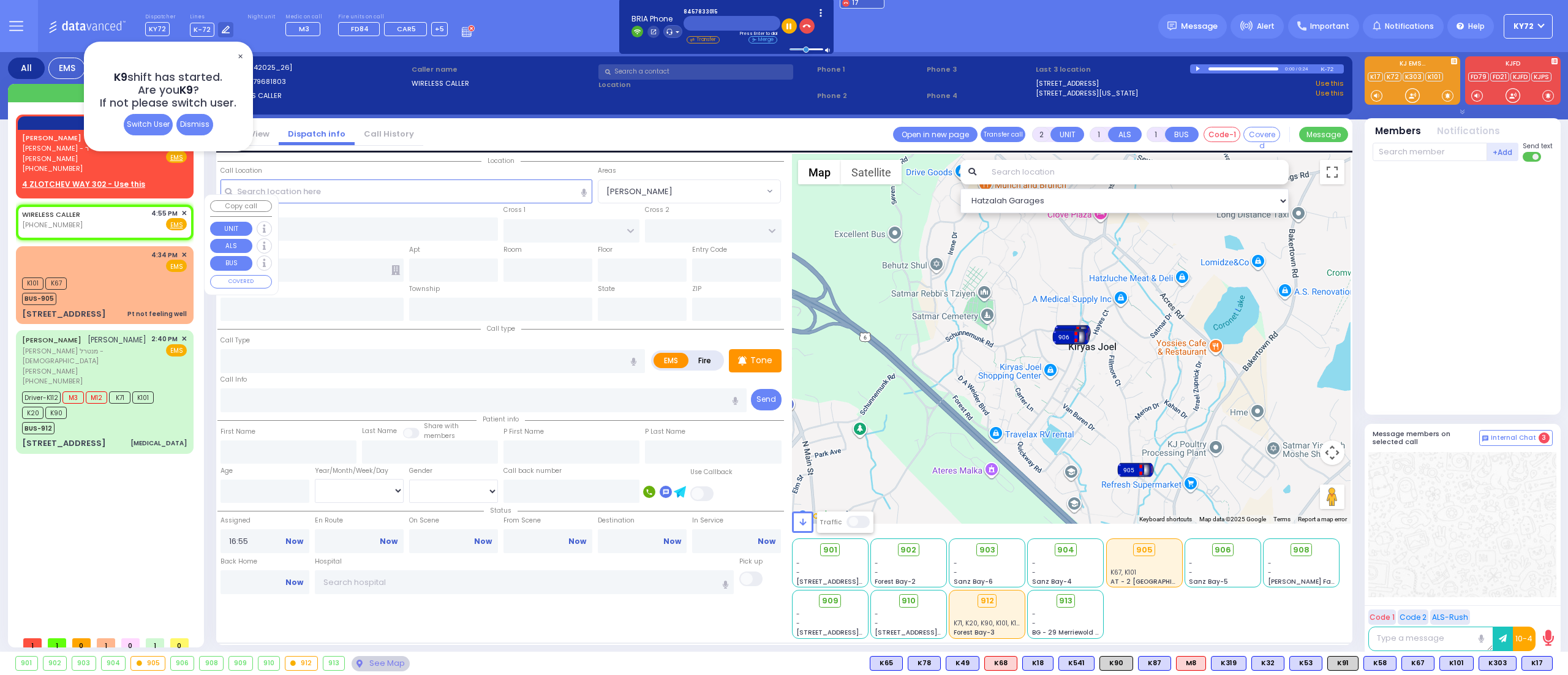
click at [119, 215] on div "WIRELESS CALLER (917) 968-1803 4:55 PM ✕ Fire EMS" at bounding box center [103, 219] width 164 height 23
select select
radio input "true"
select select
select select "Hatzalah Garages"
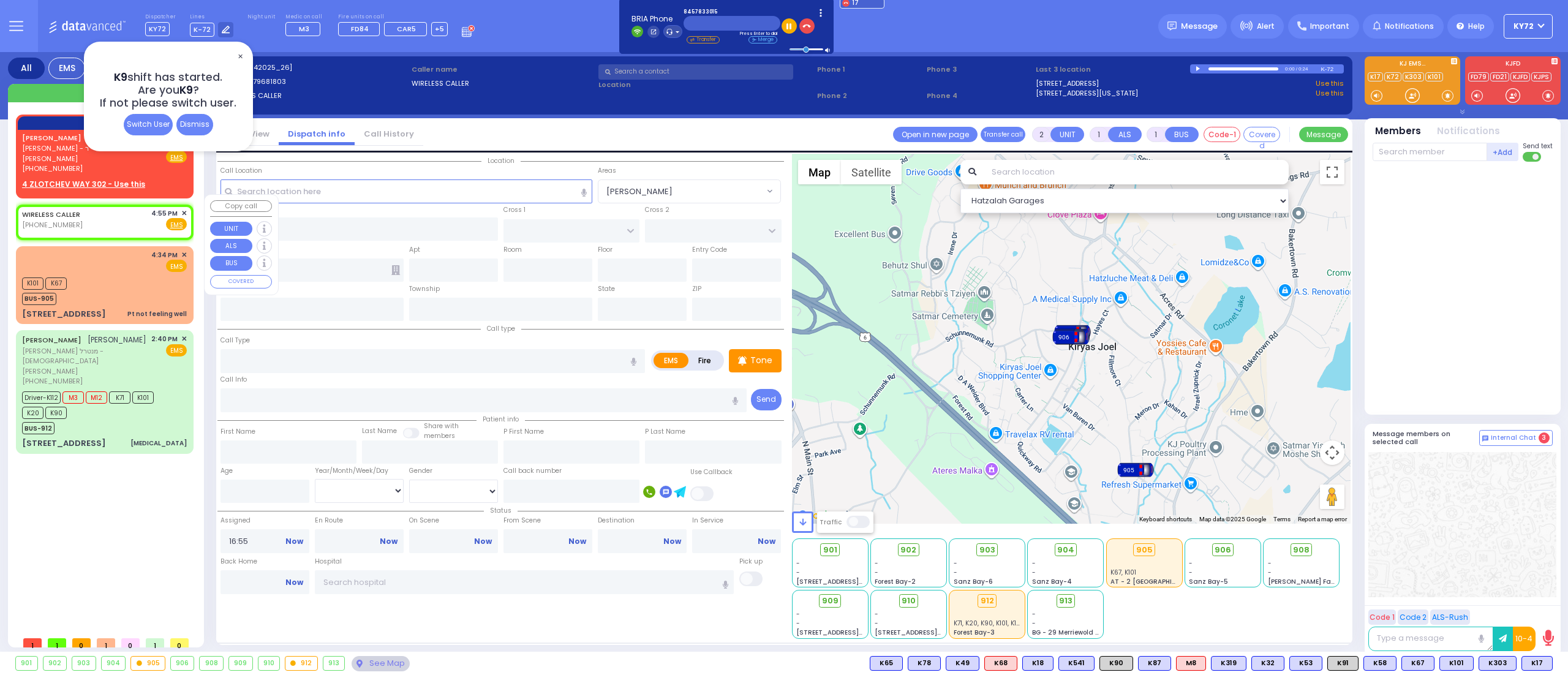
click at [121, 213] on div "WIRELESS CALLER (917) 968-1803 4:55 PM ✕ Fire EMS" at bounding box center [103, 219] width 164 height 23
select select
radio input "true"
select select
select select "Hatzalah Garages"
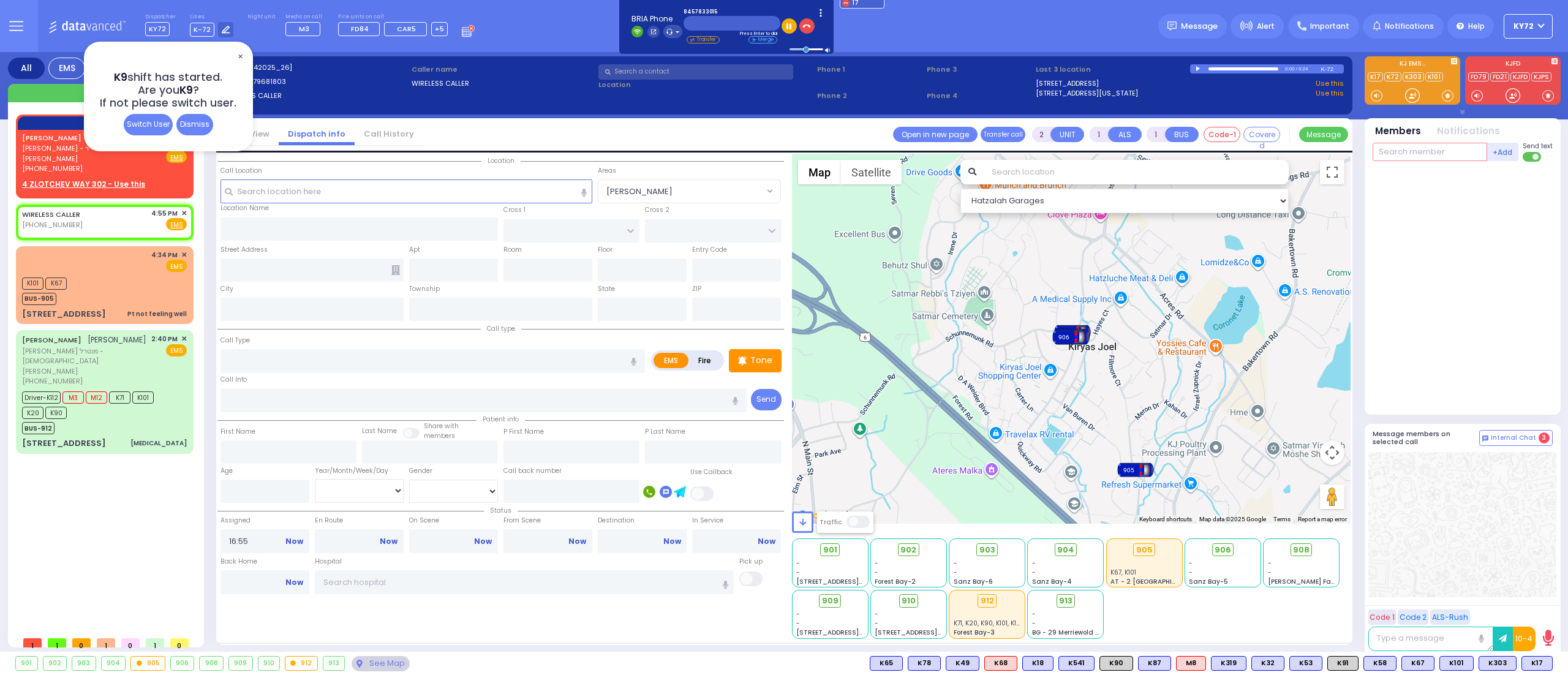
click at [1401, 151] on input "text" at bounding box center [1430, 152] width 114 height 19
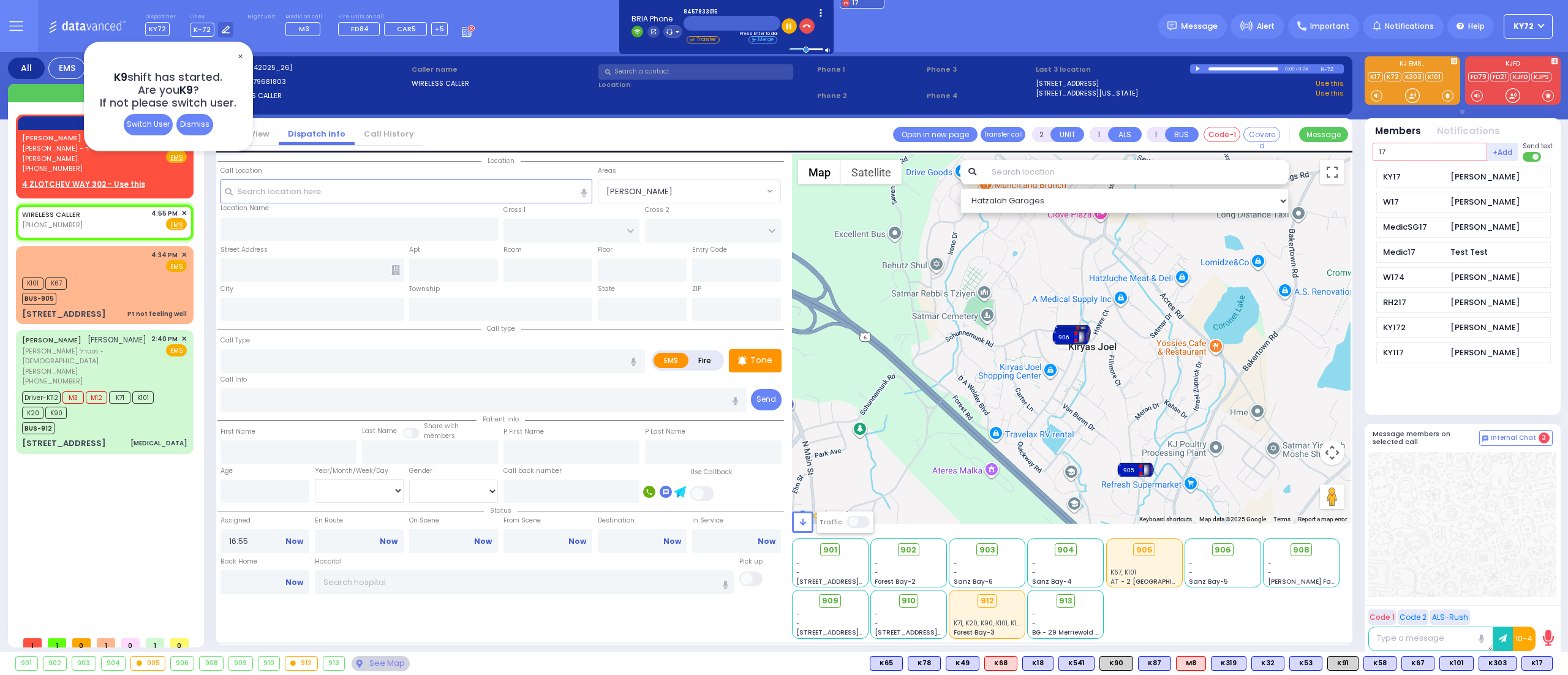
type input "17"
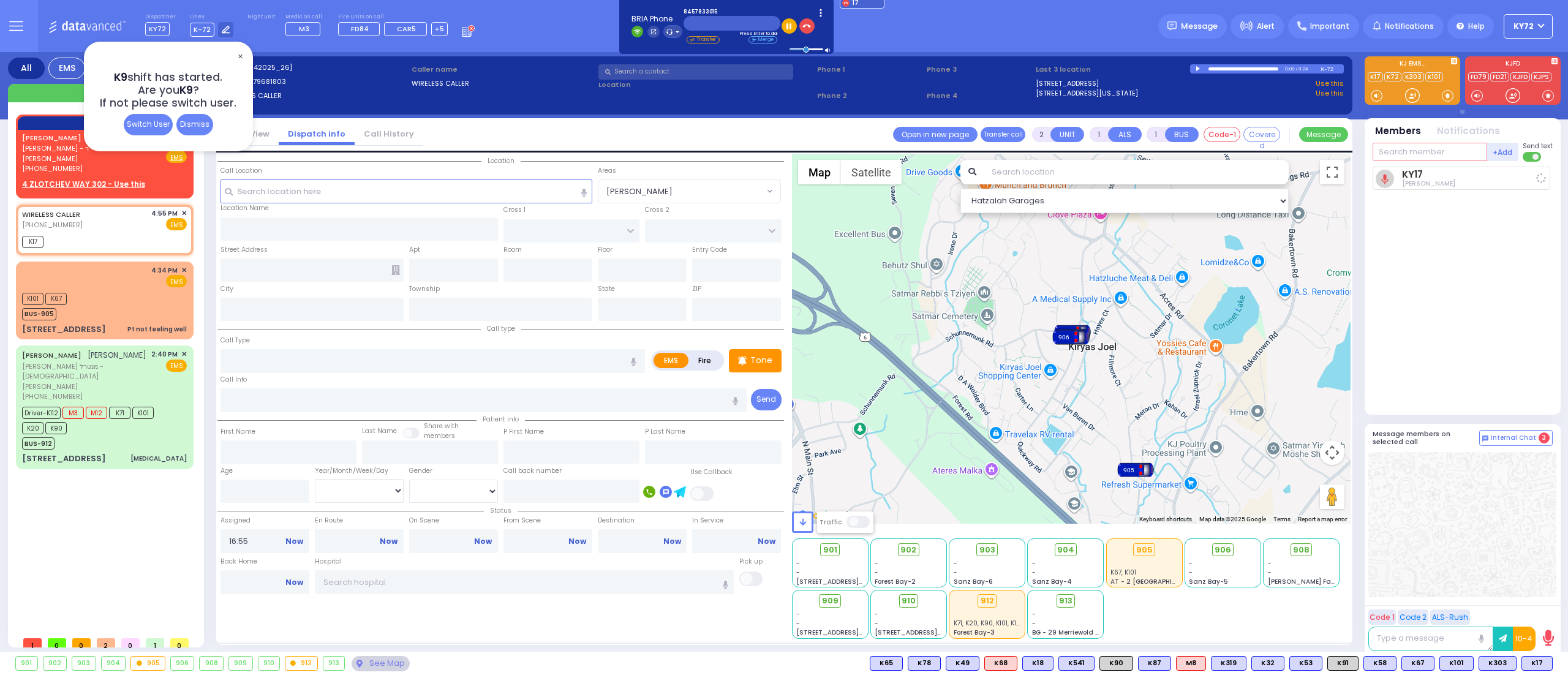
select select
radio input "true"
select select
type input "17:00"
select select "Hatzalah Garages"
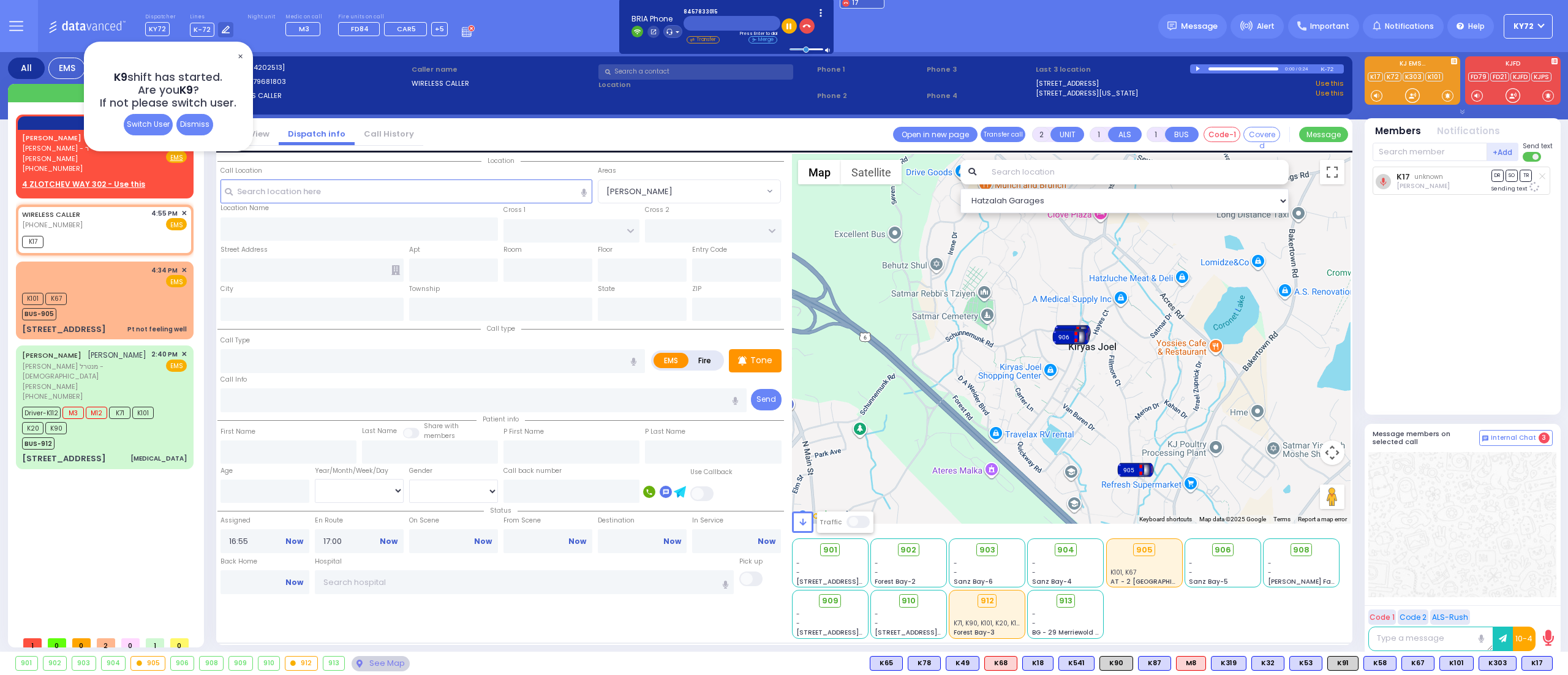
click at [718, 17] on input "text" at bounding box center [732, 23] width 96 height 15
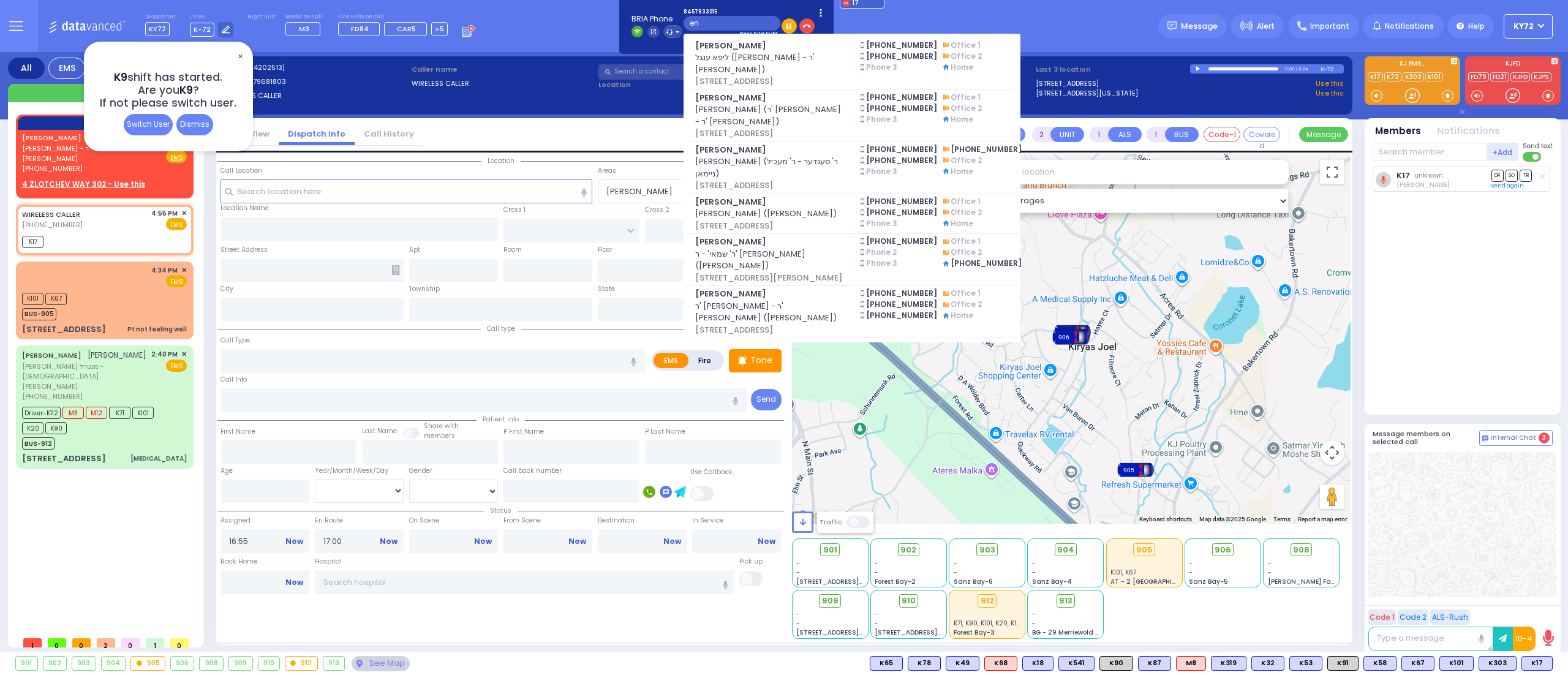
type input "e"
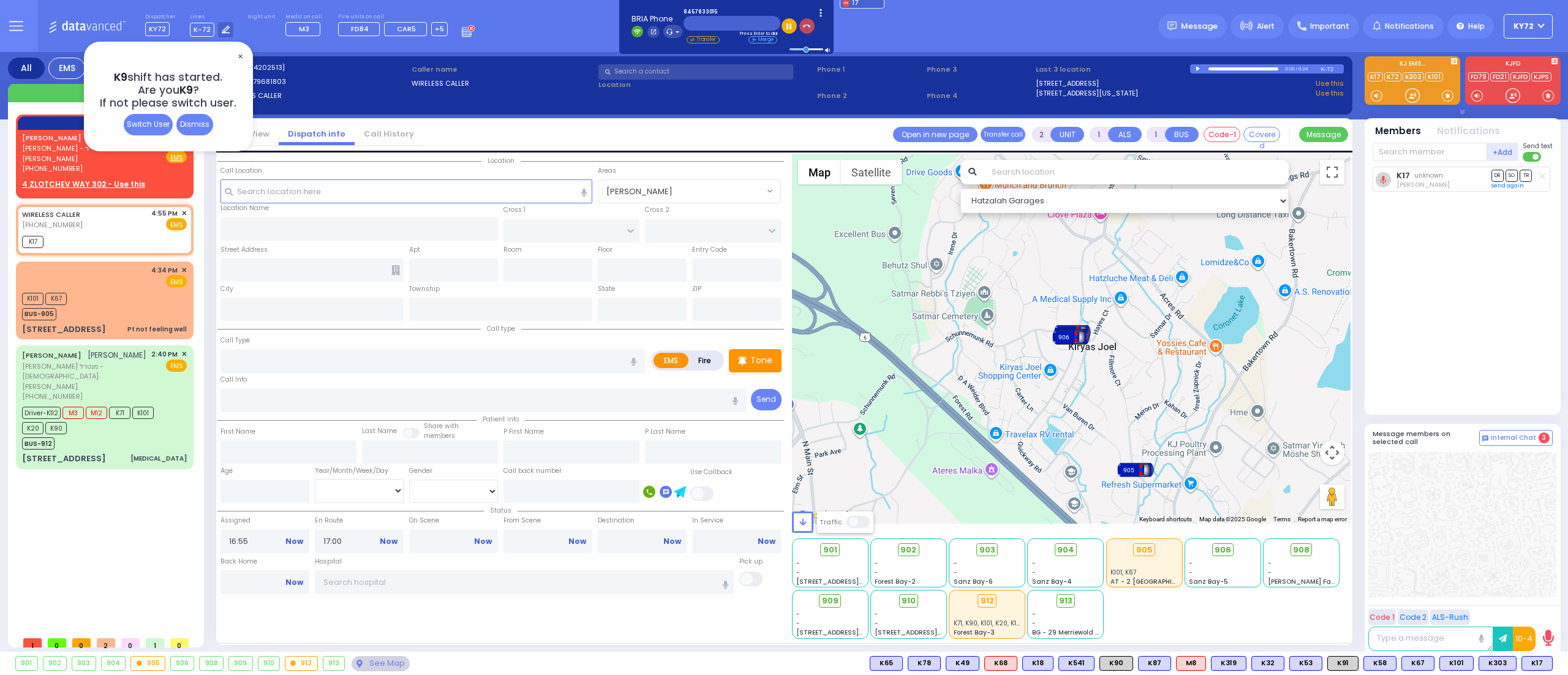
click at [804, 24] on icon "button" at bounding box center [806, 26] width 9 height 9
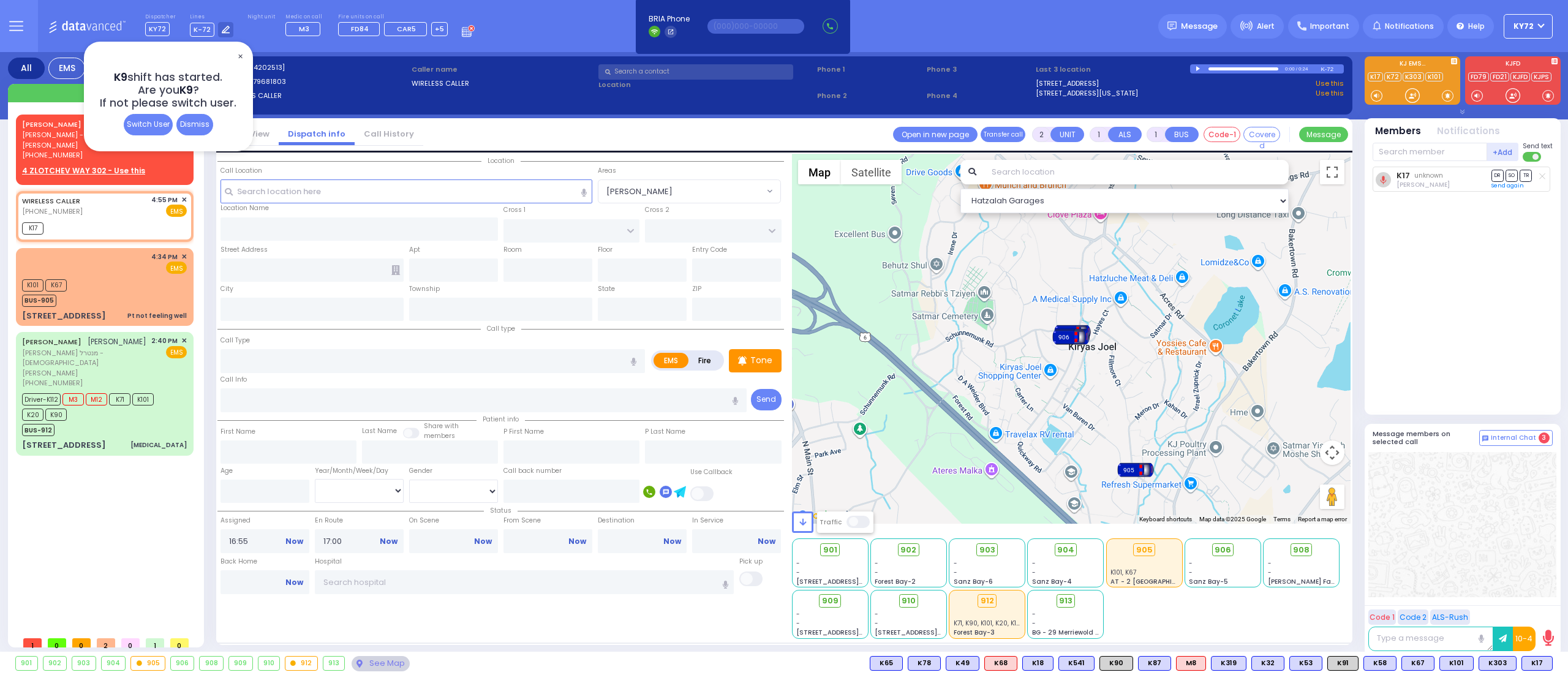
click at [238, 58] on span "✕" at bounding box center [240, 56] width 10 height 14
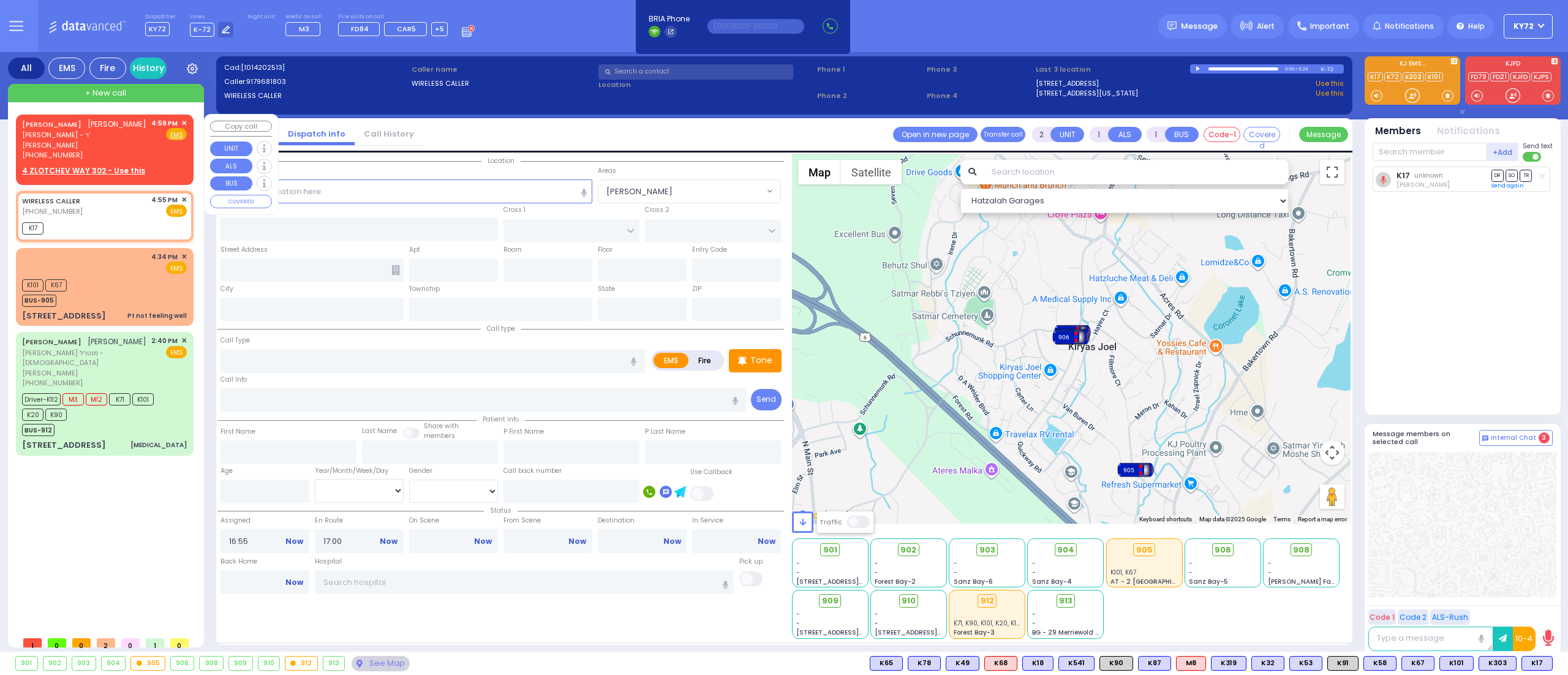
click at [184, 121] on span "✕" at bounding box center [184, 123] width 6 height 11
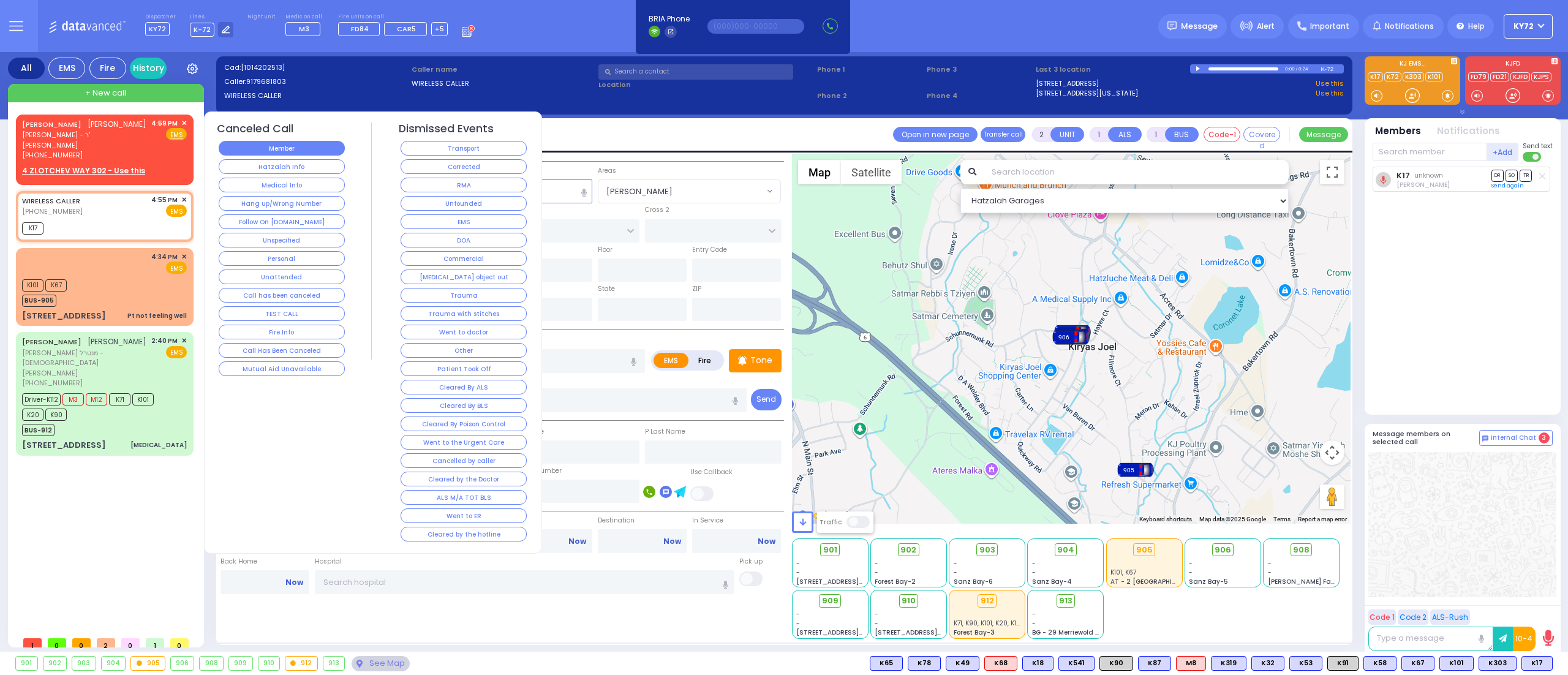
click at [269, 154] on button "Member" at bounding box center [282, 148] width 126 height 15
